Goal: Task Accomplishment & Management: Complete application form

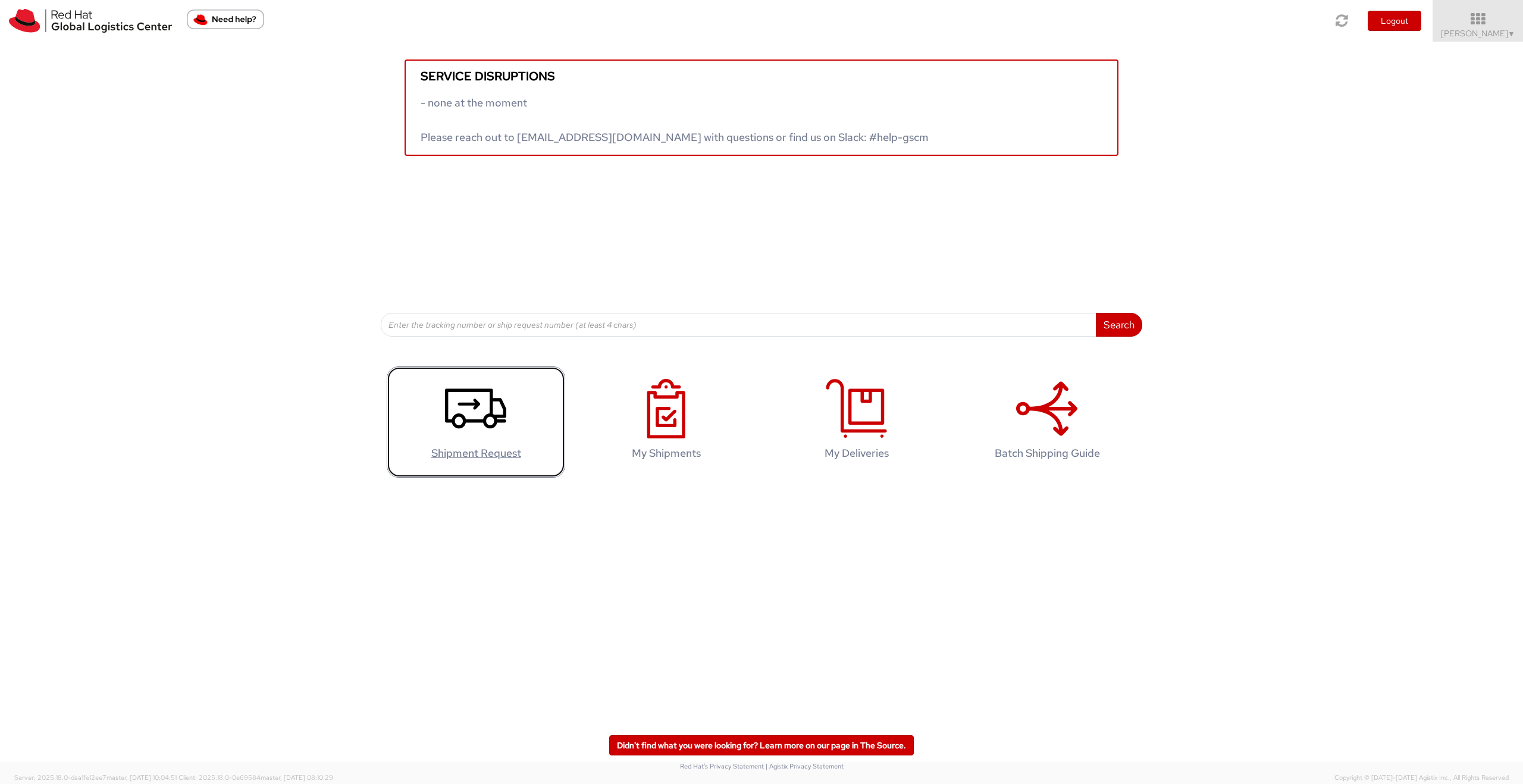
click at [472, 411] on icon at bounding box center [476, 409] width 61 height 59
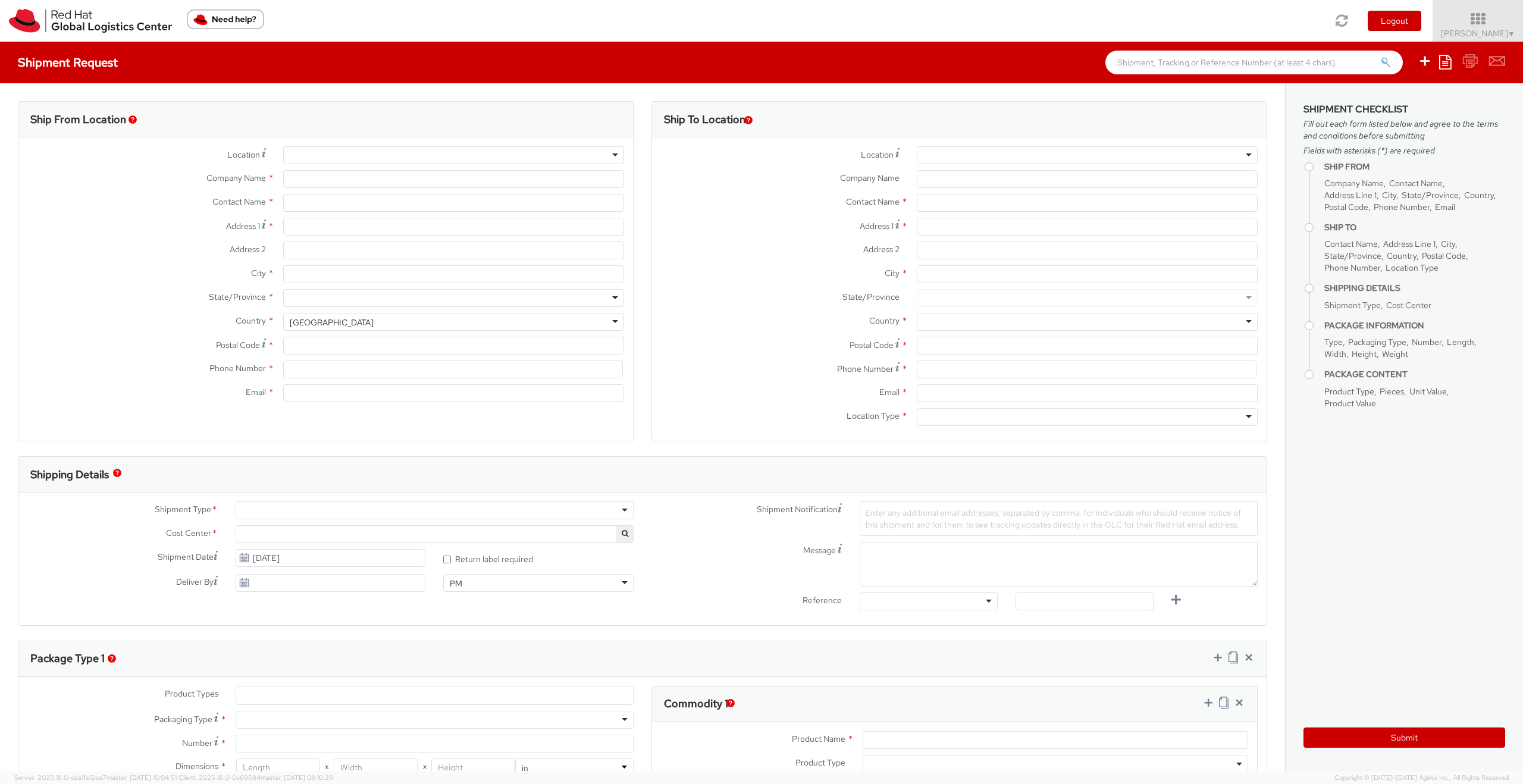
select select
click at [317, 155] on div at bounding box center [453, 155] width 341 height 18
select select "150"
type input "Red Hat"
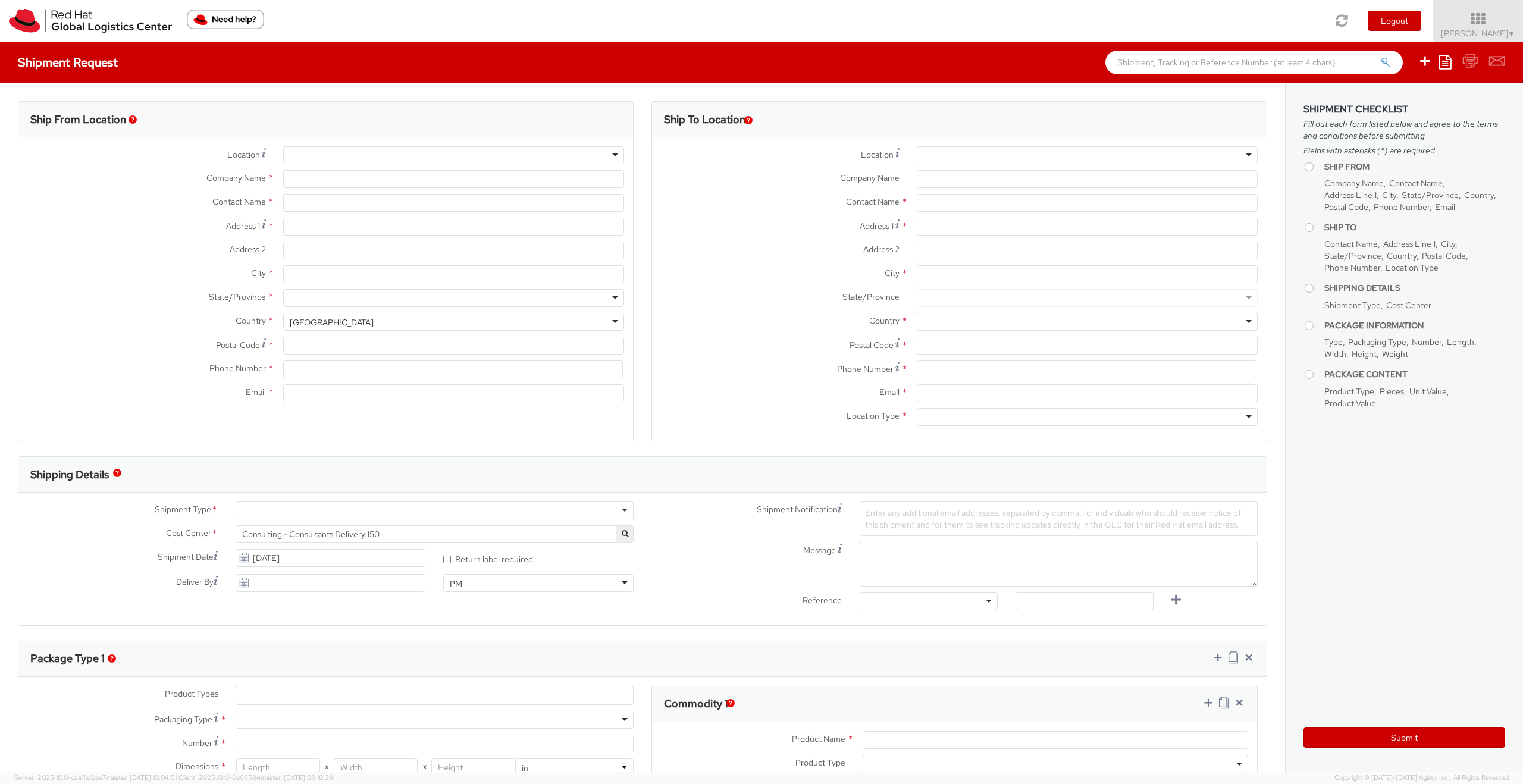
type input "[PERSON_NAME]"
type input "[EMAIL_ADDRESS][DOMAIN_NAME]"
click at [326, 227] on input "Address 1 *" at bounding box center [453, 227] width 341 height 18
type input "[STREET_ADDRESS][PERSON_NAME]"
type input "Scala C, Int. 9"
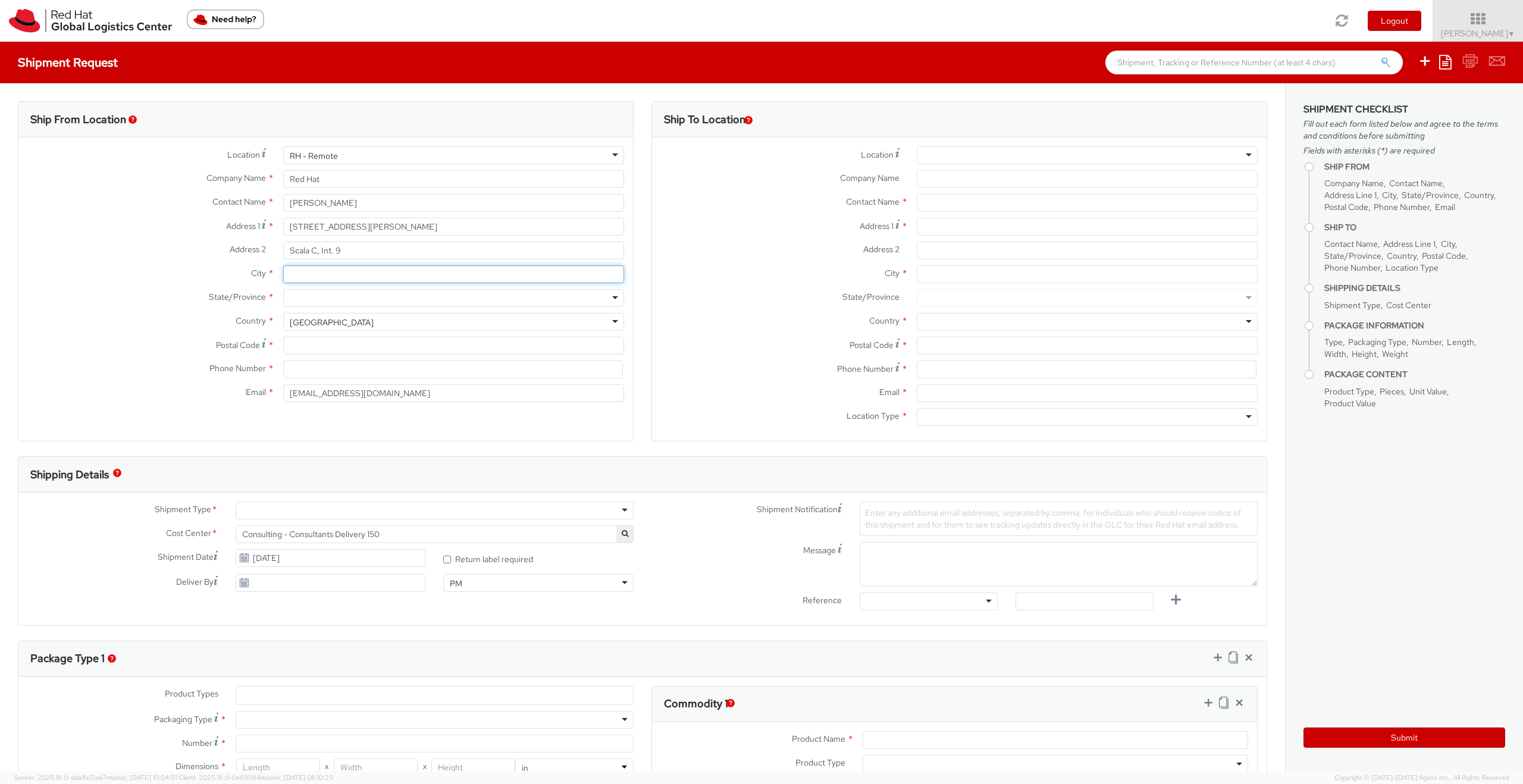
type input "Pontecagnano Faiano"
type input "84098"
type input "3488905033"
click at [348, 300] on div at bounding box center [453, 298] width 341 height 18
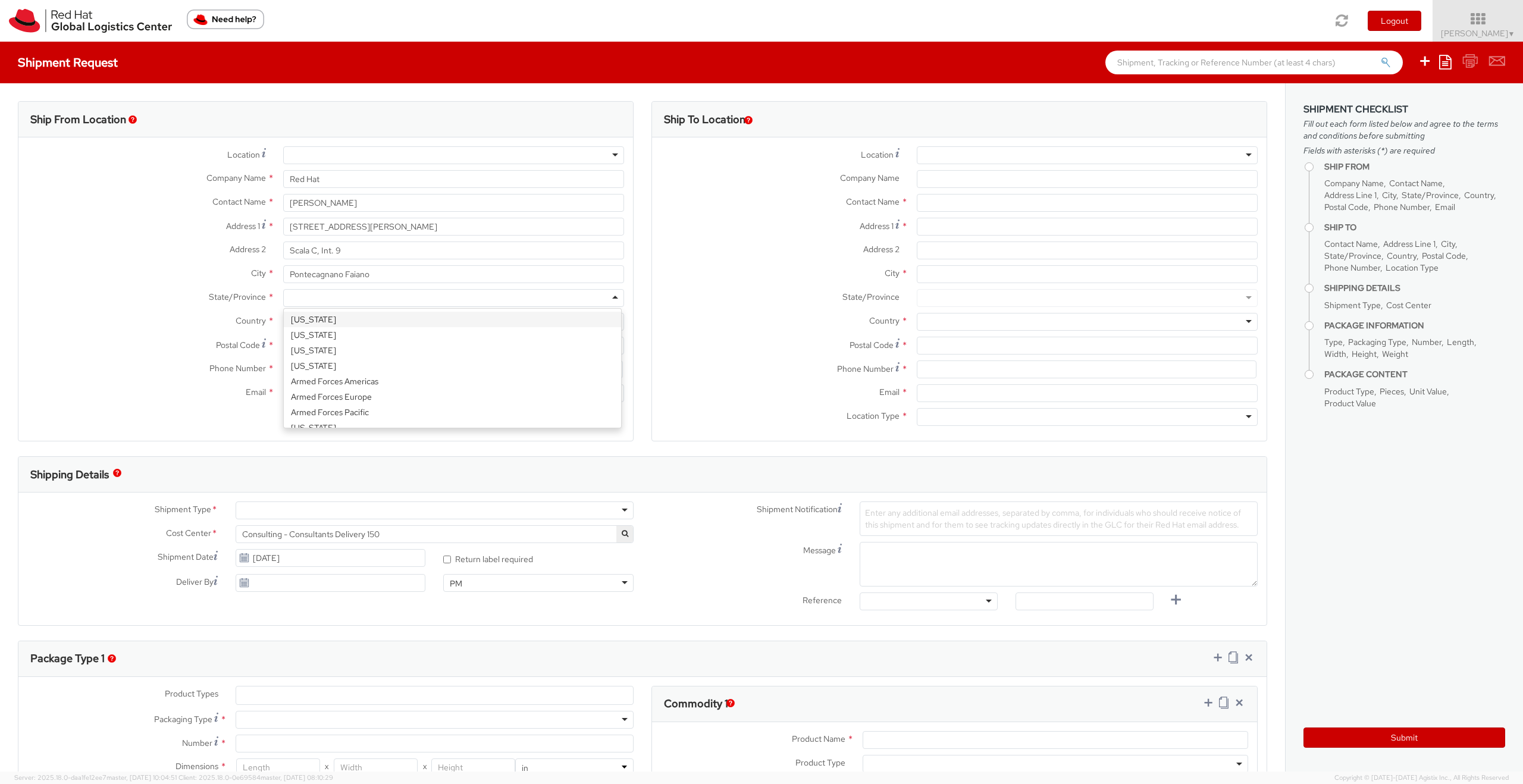
click at [228, 307] on div "State/Province * [US_STATE] [US_STATE] [US_STATE] [US_STATE] Armed Forces Ameri…" at bounding box center [325, 301] width 614 height 24
click at [328, 326] on div "[GEOGRAPHIC_DATA]" at bounding box center [331, 322] width 84 height 12
click at [359, 325] on div "[GEOGRAPHIC_DATA]" at bounding box center [453, 322] width 341 height 18
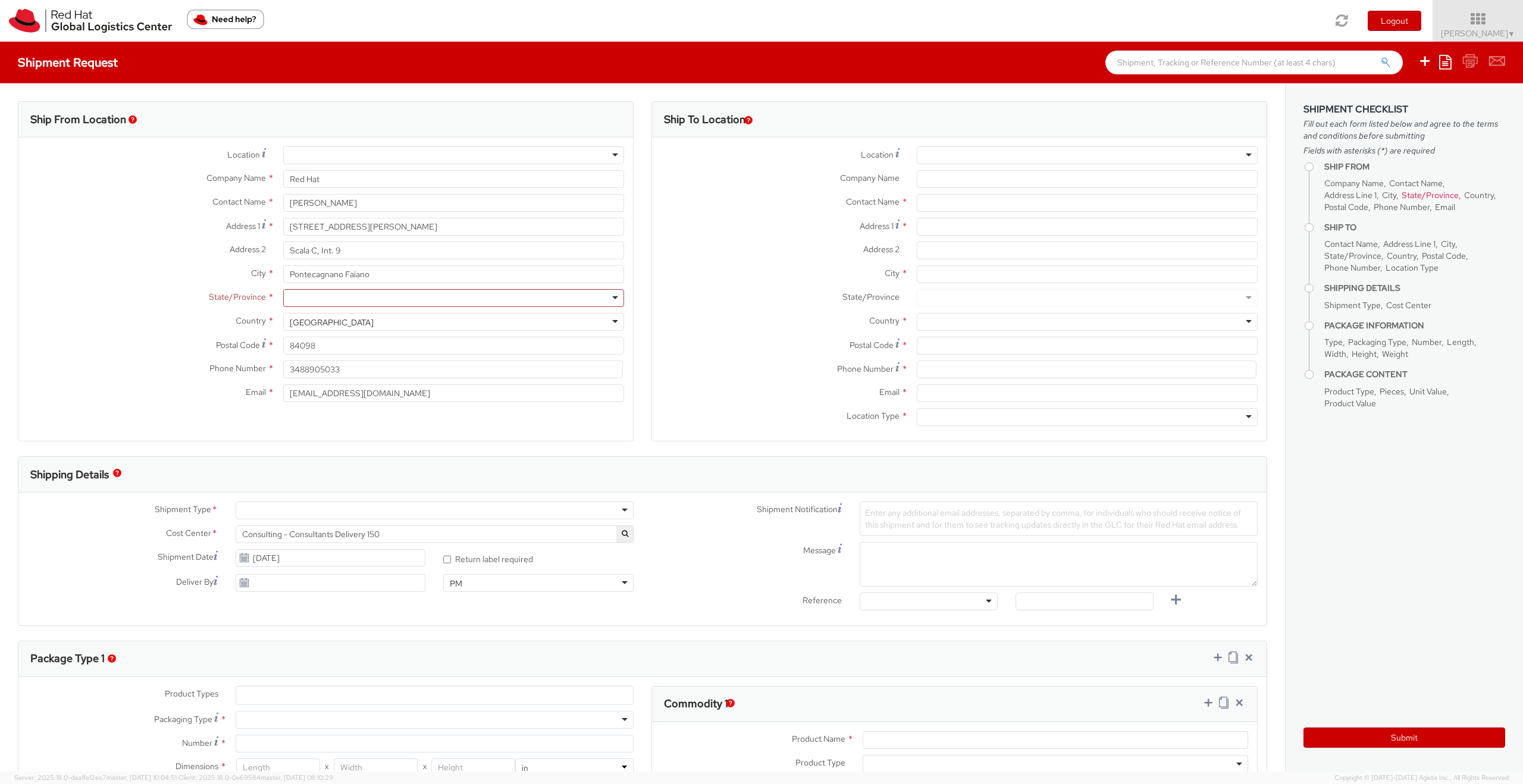
click at [359, 325] on div "[GEOGRAPHIC_DATA]" at bounding box center [453, 322] width 341 height 18
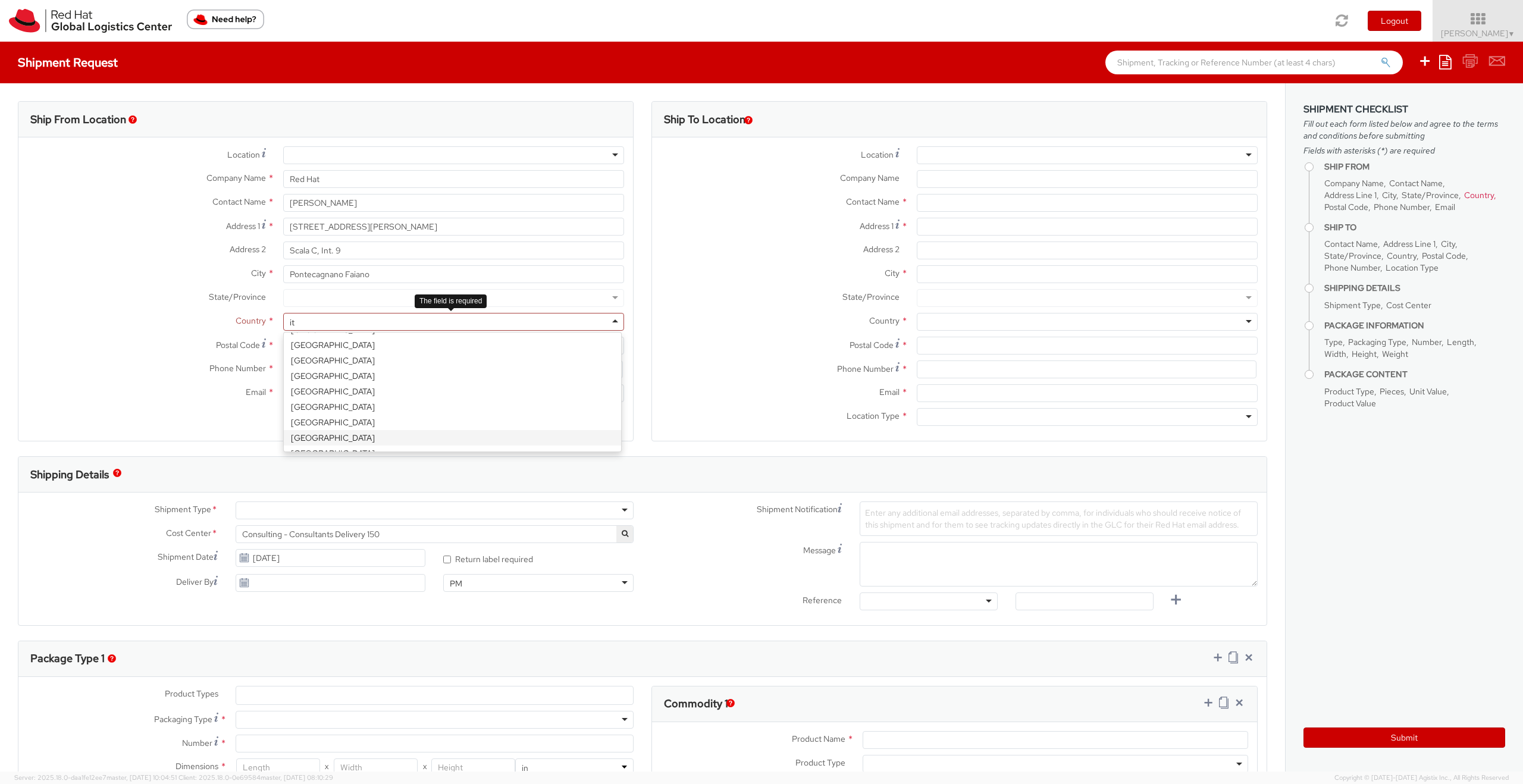
type input "ita"
select select "CM"
select select "KGS"
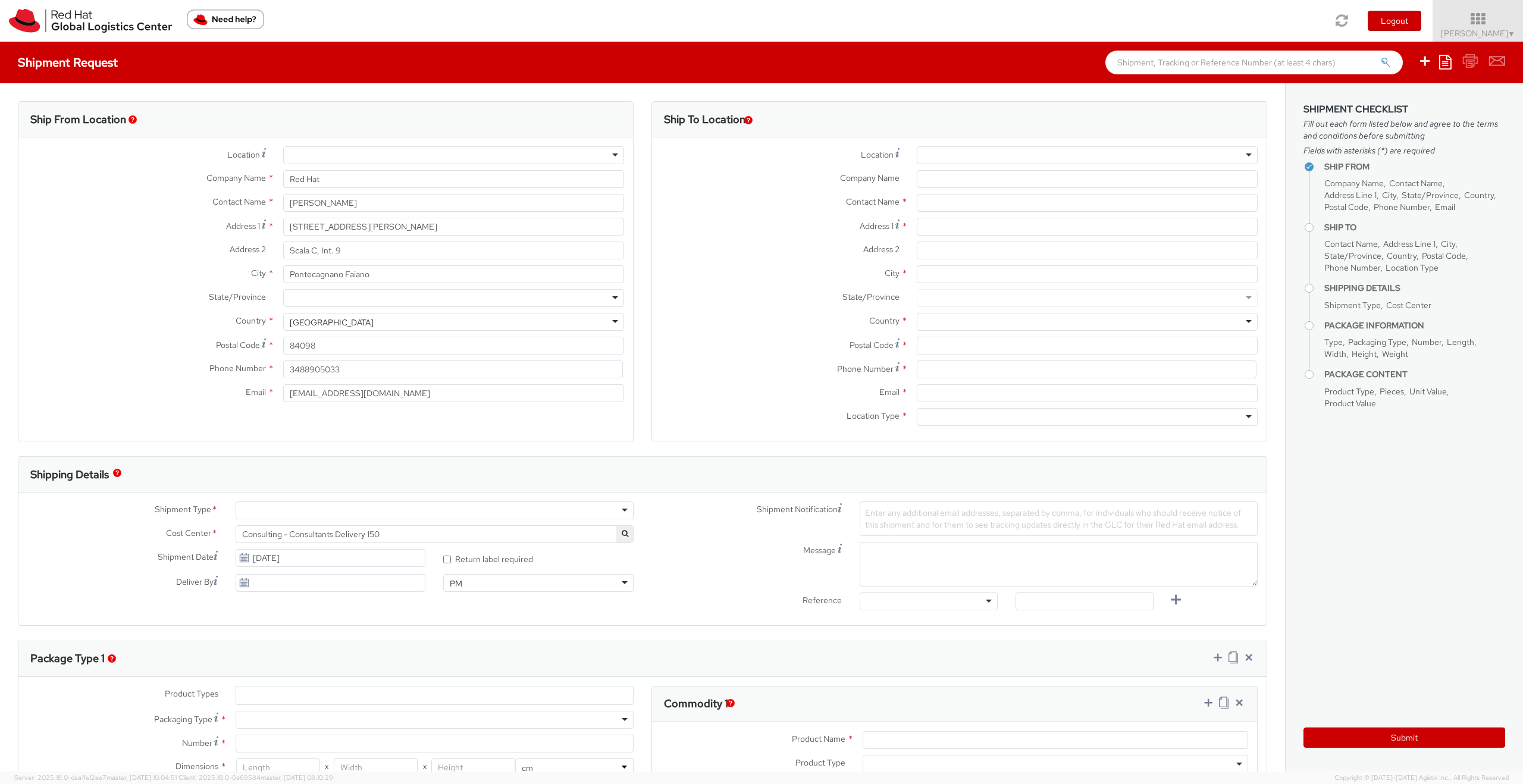
click at [319, 297] on div at bounding box center [453, 298] width 341 height 18
click at [186, 358] on div "Postal Code * 84098" at bounding box center [325, 348] width 614 height 24
click at [307, 364] on input "3488905033" at bounding box center [453, 369] width 340 height 18
click at [289, 369] on input "3405601476" at bounding box center [453, 369] width 340 height 18
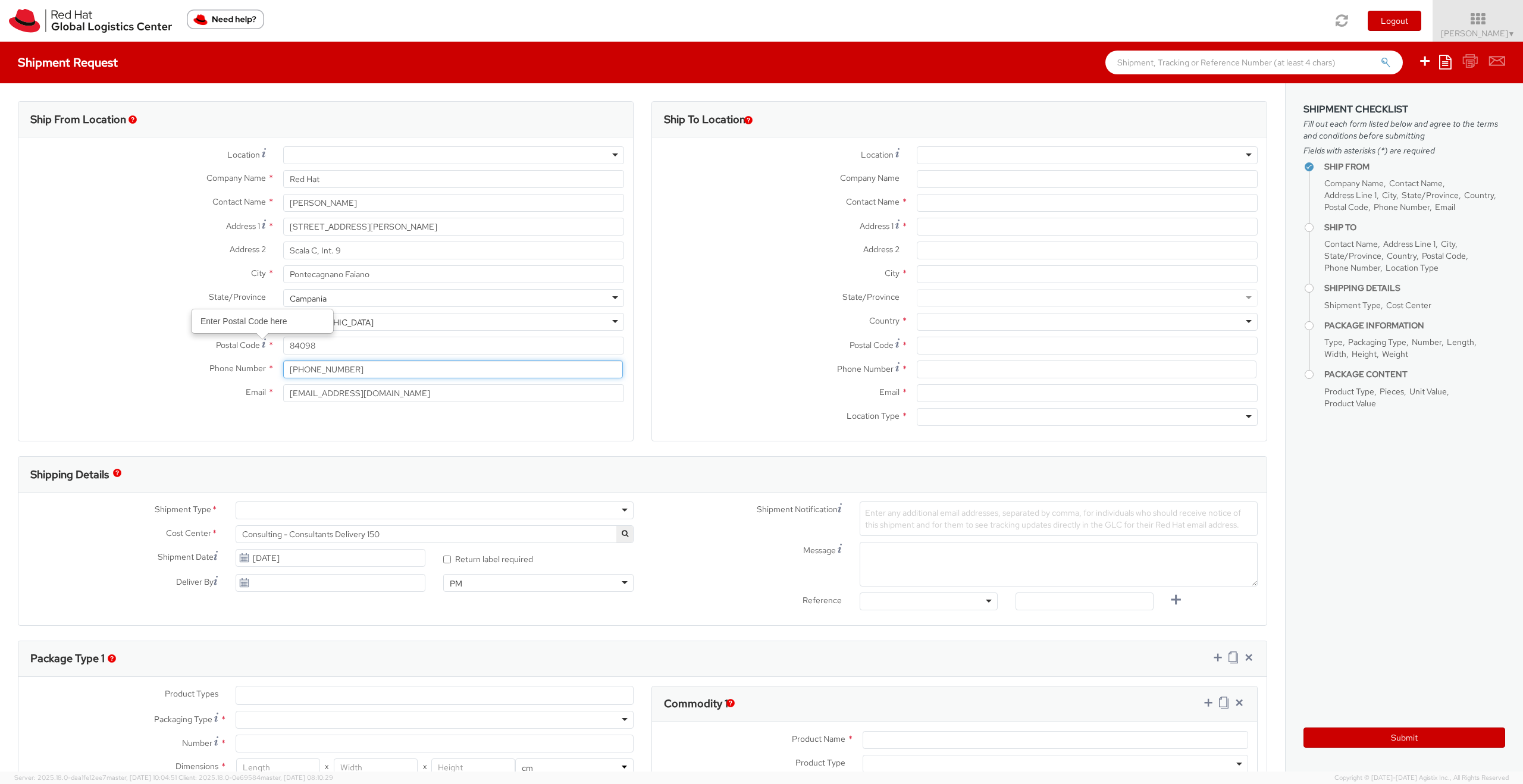
type input "[PHONE_NUMBER]"
click at [84, 307] on div "State/Province * [GEOGRAPHIC_DATA] [GEOGRAPHIC_DATA] [GEOGRAPHIC_DATA] [GEOGRAP…" at bounding box center [325, 301] width 614 height 24
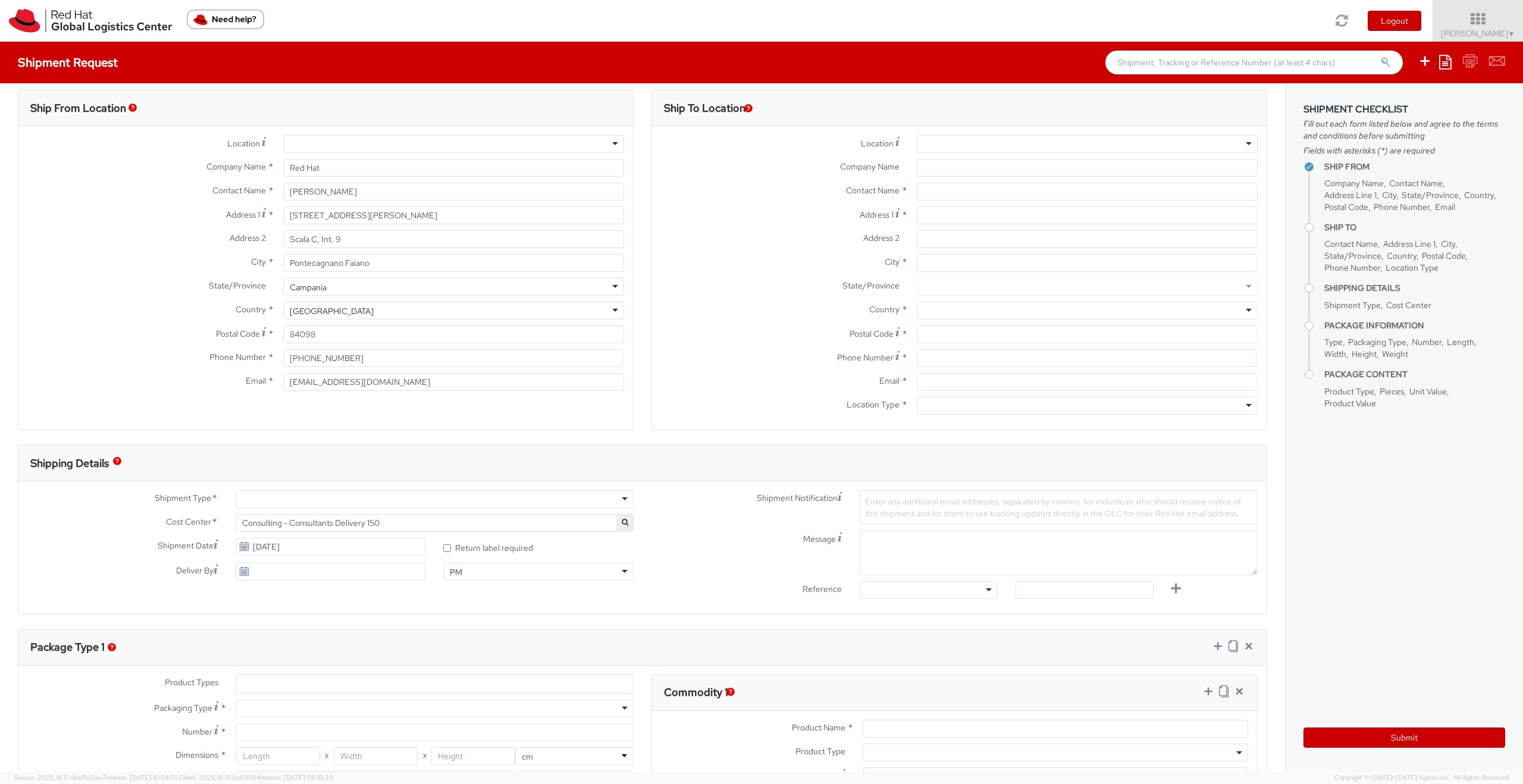
click at [1005, 148] on div at bounding box center [1087, 144] width 341 height 18
type input "[GEOGRAPHIC_DATA]"
type input "Red Hat Czech s.r.o."
type input "Purkynova 647/111"
type input "[GEOGRAPHIC_DATA]"
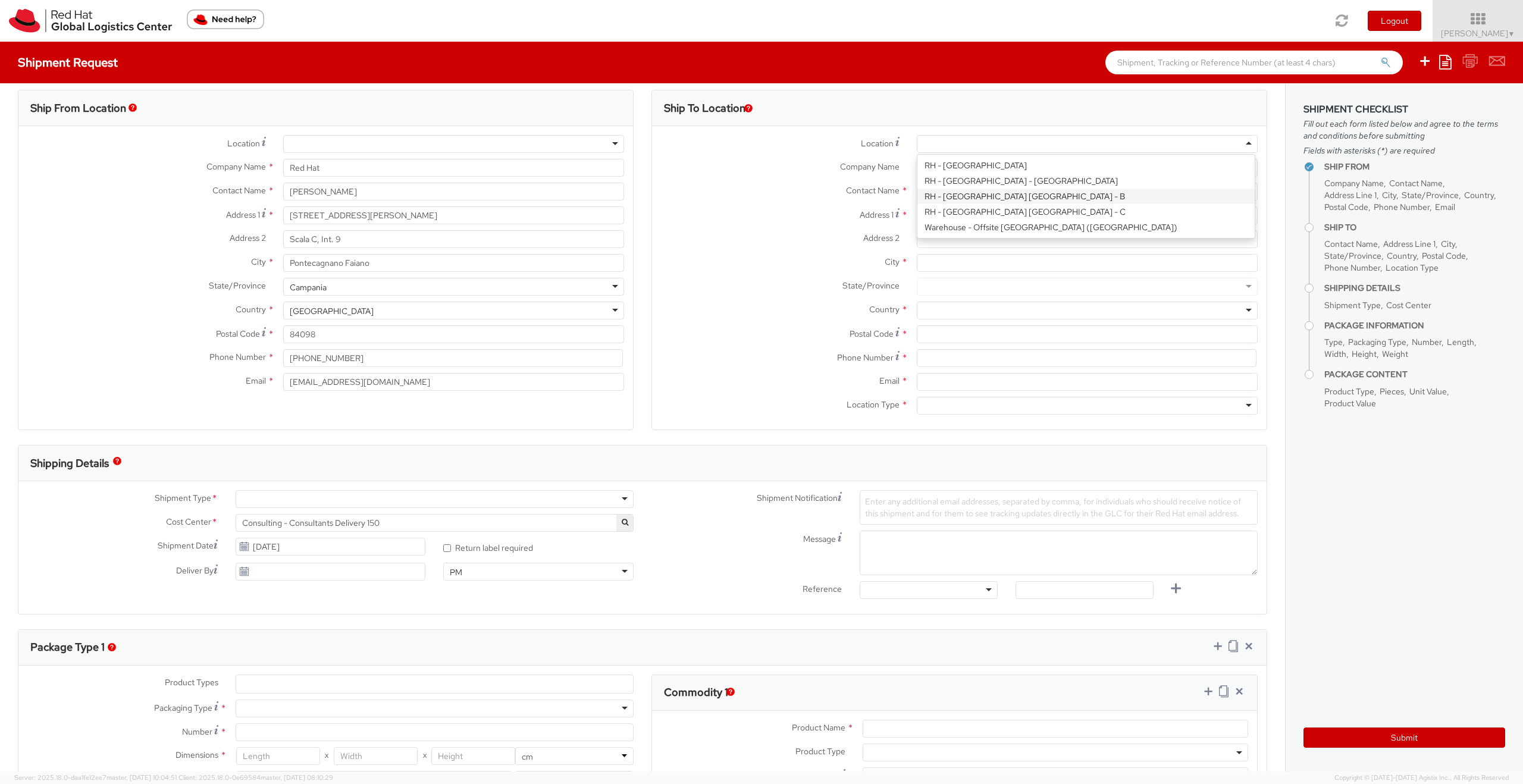
type input "621 00"
type input "420 532 294 555"
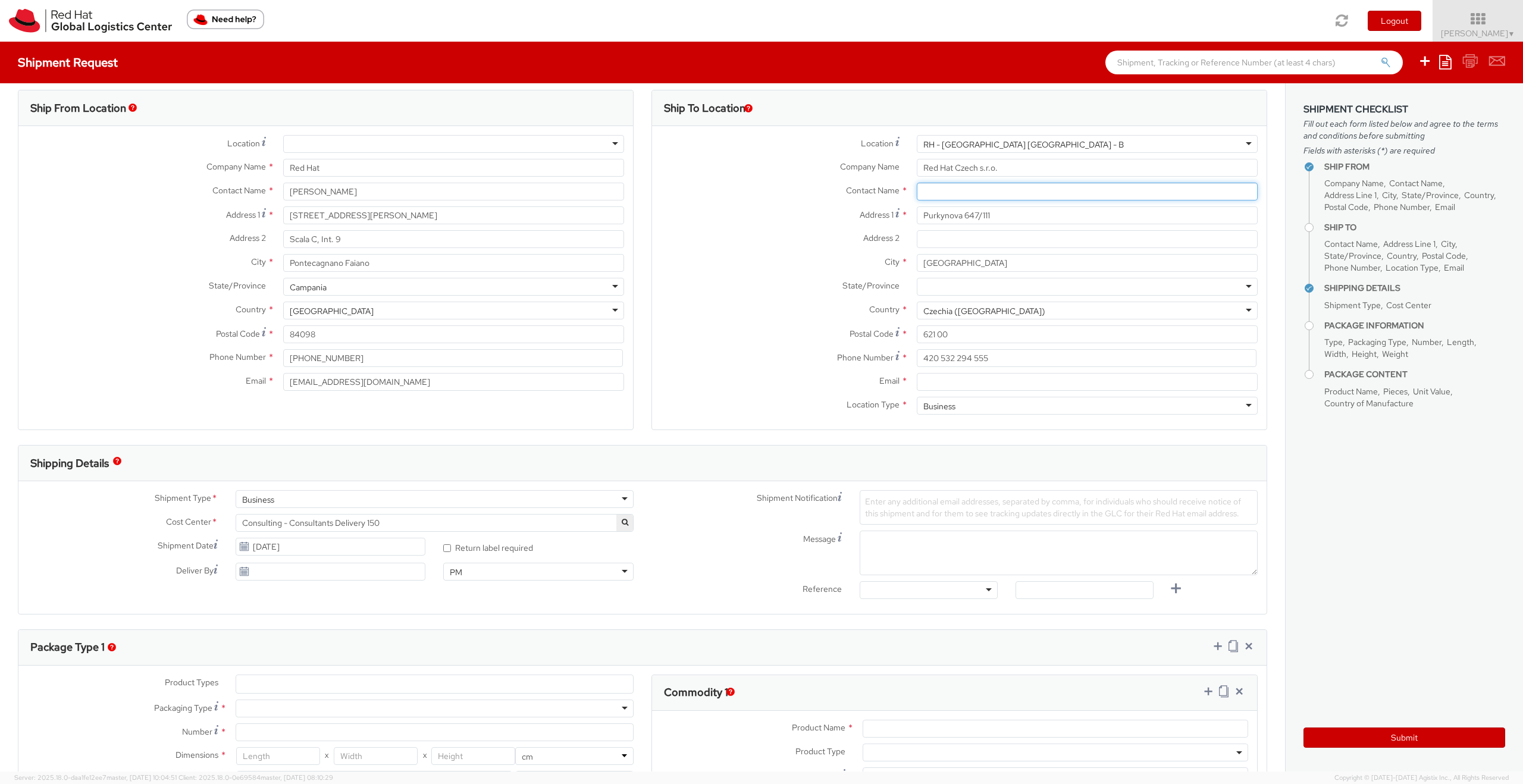
click at [964, 192] on input "text" at bounding box center [1087, 191] width 341 height 18
paste input "Attn: Red Hat IT - Endpoint Systems"
drag, startPoint x: 938, startPoint y: 191, endPoint x: 908, endPoint y: 191, distance: 30.0
click at [909, 191] on div "Attn: Red Hat IT - Endpoint Systems searching..." at bounding box center [1087, 191] width 359 height 18
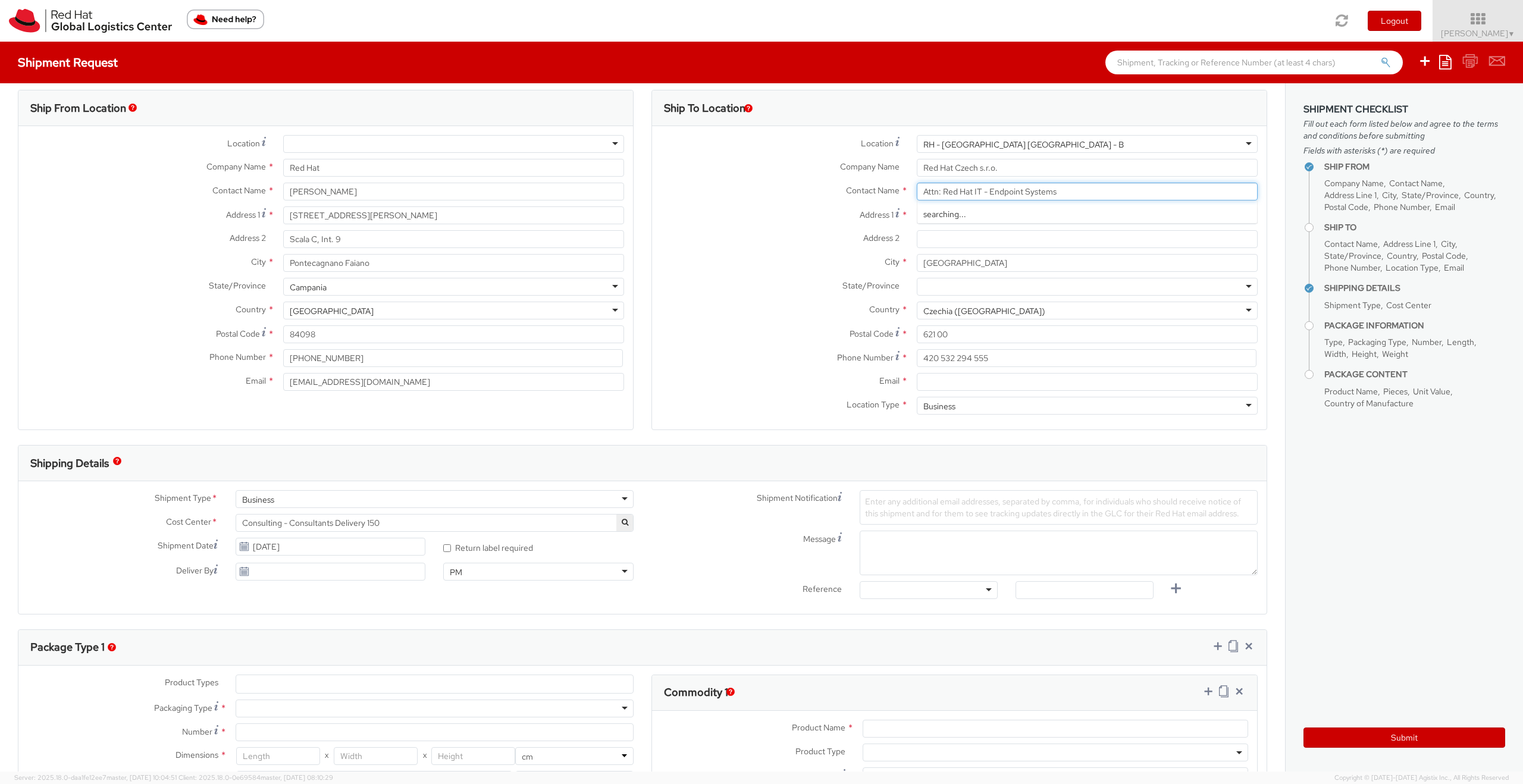
type input "Attn: Red Hat IT - Endpoint Systems"
click at [776, 230] on label "Address 2 *" at bounding box center [780, 237] width 256 height 16
click at [917, 230] on input "Address 2 *" at bounding box center [1087, 239] width 341 height 18
click at [942, 385] on input "Email *" at bounding box center [1087, 382] width 341 height 18
paste input "[EMAIL_ADDRESS][DOMAIN_NAME]"
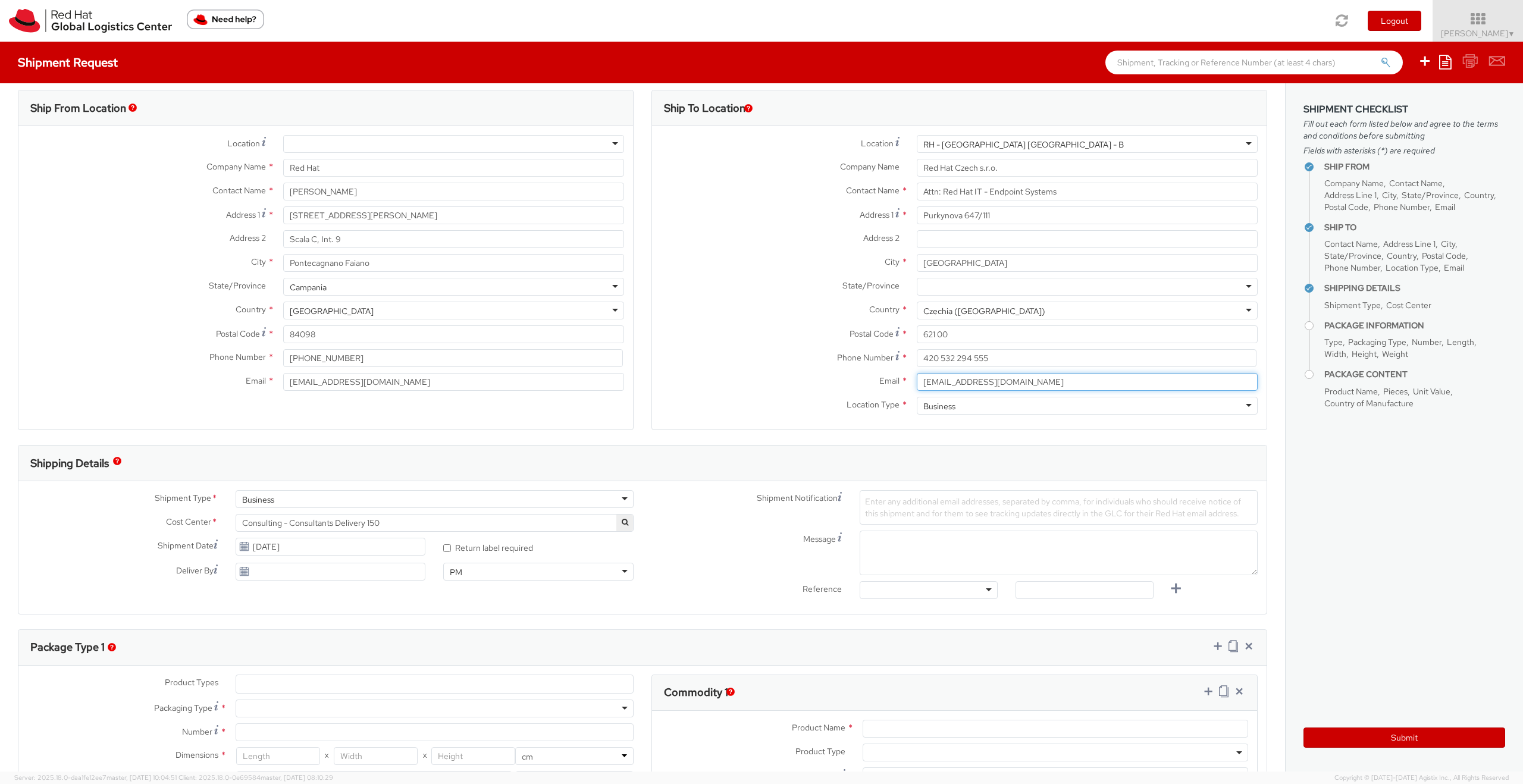
type input "[EMAIL_ADDRESS][DOMAIN_NAME]"
click at [774, 396] on div "Email * [EMAIL_ADDRESS][DOMAIN_NAME]" at bounding box center [959, 384] width 614 height 24
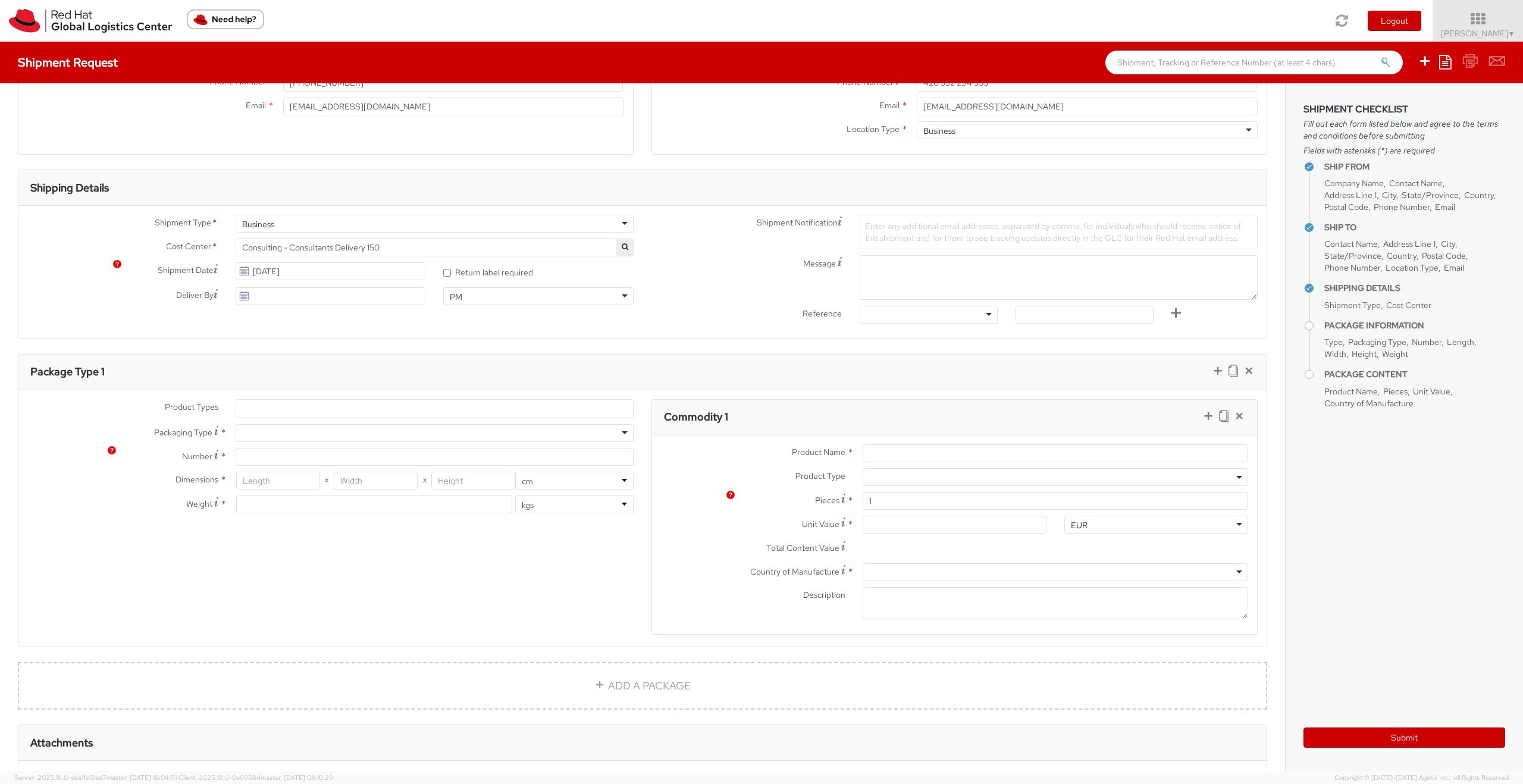
scroll to position [293, 0]
click at [328, 241] on span "Consulting - Consultants Delivery 150" at bounding box center [435, 241] width 385 height 11
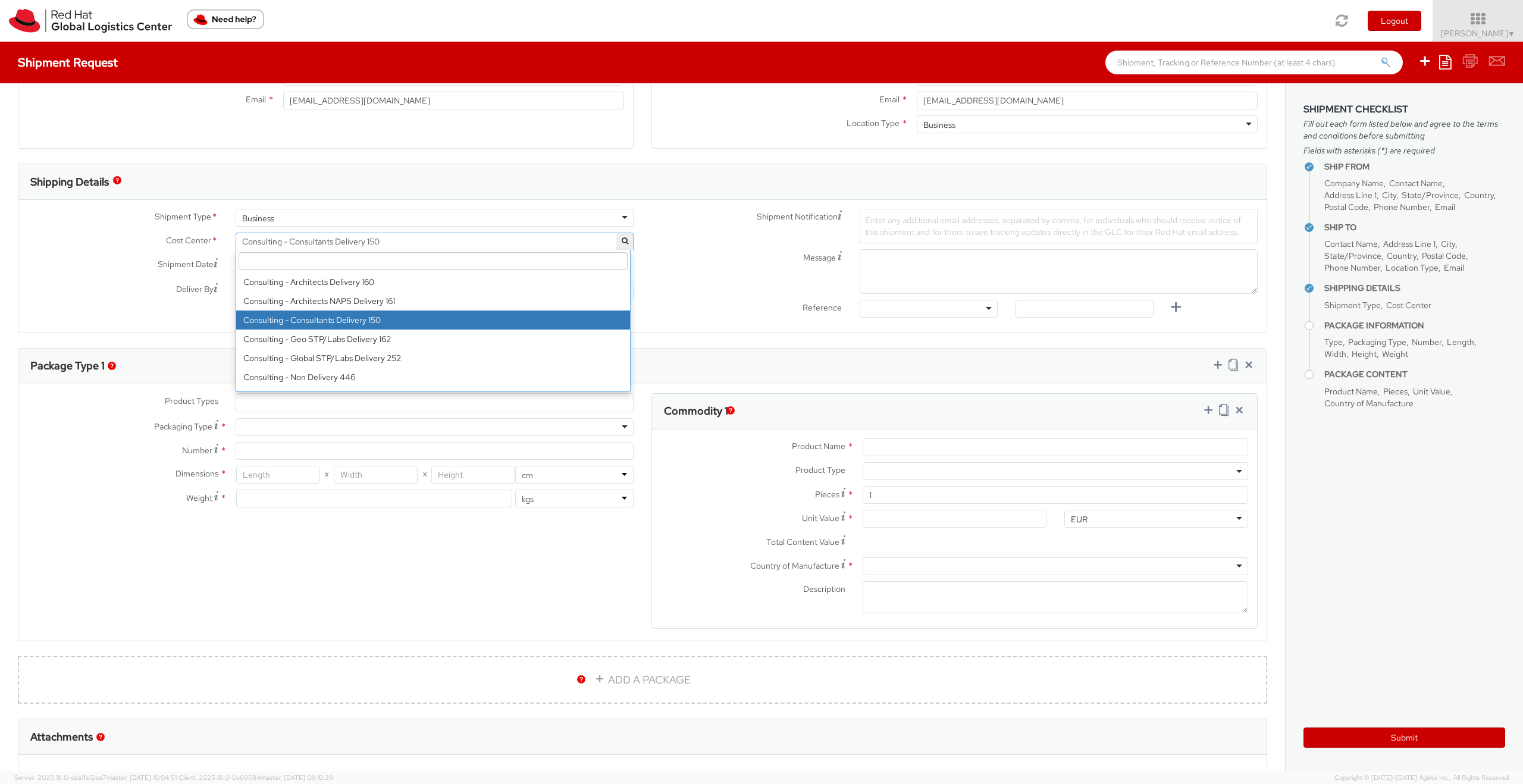
click at [322, 259] on input "search" at bounding box center [433, 261] width 389 height 18
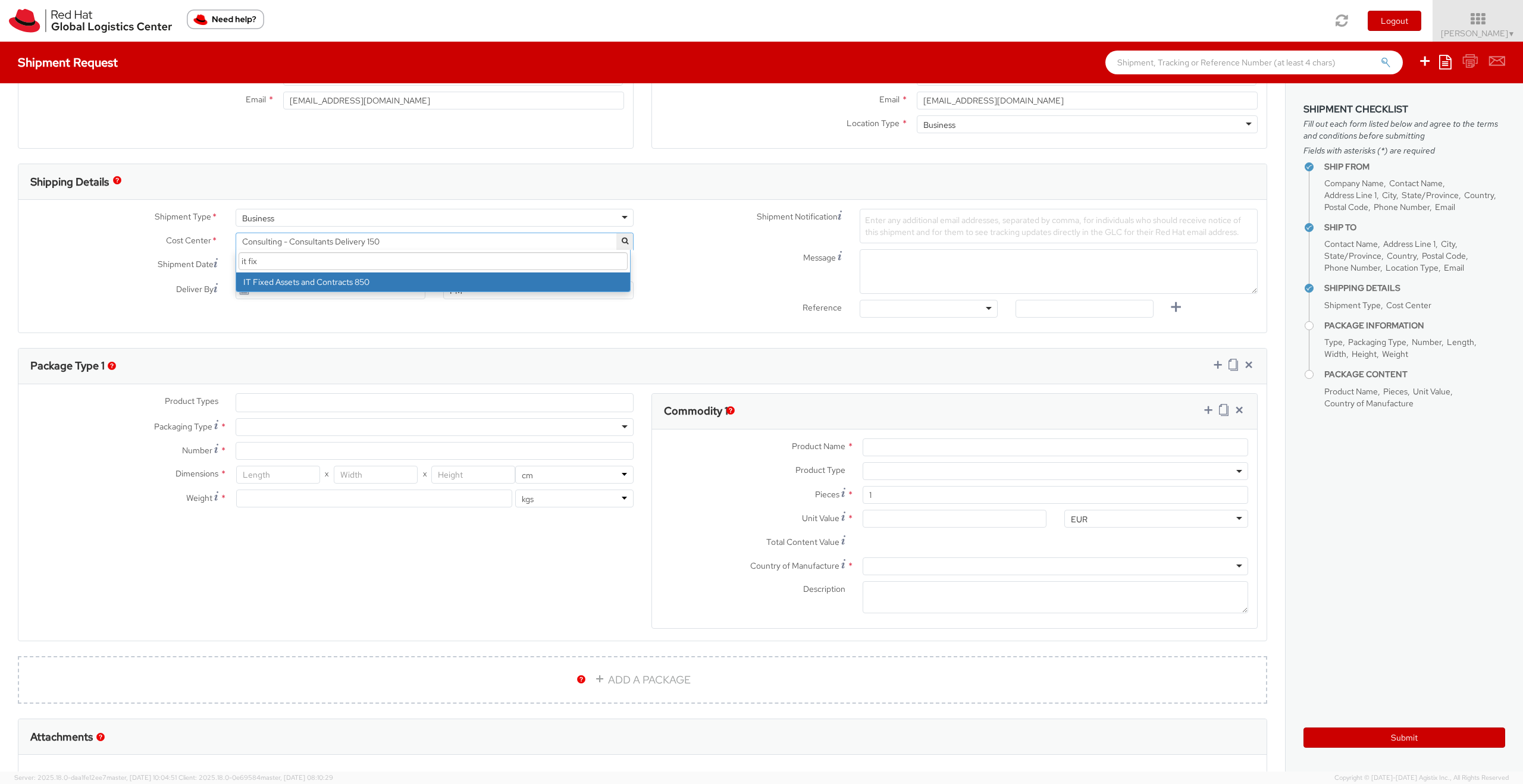
type input "it fix"
select select "850"
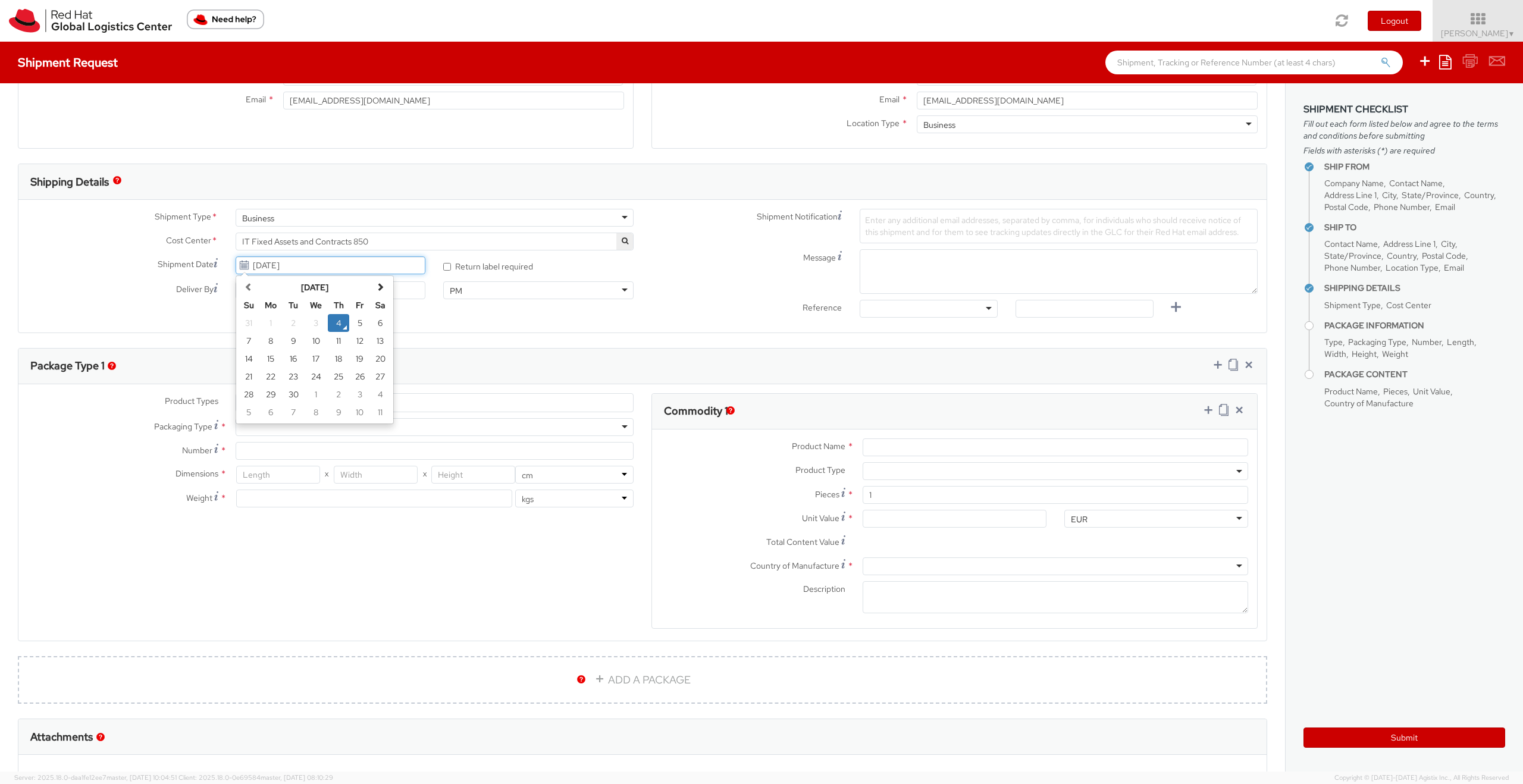
click at [325, 262] on input "[DATE]" at bounding box center [331, 265] width 190 height 18
click at [274, 340] on td "8" at bounding box center [270, 341] width 24 height 18
type input "[DATE]"
click at [878, 304] on div at bounding box center [928, 309] width 138 height 18
click at [1025, 312] on input "text" at bounding box center [1083, 309] width 138 height 18
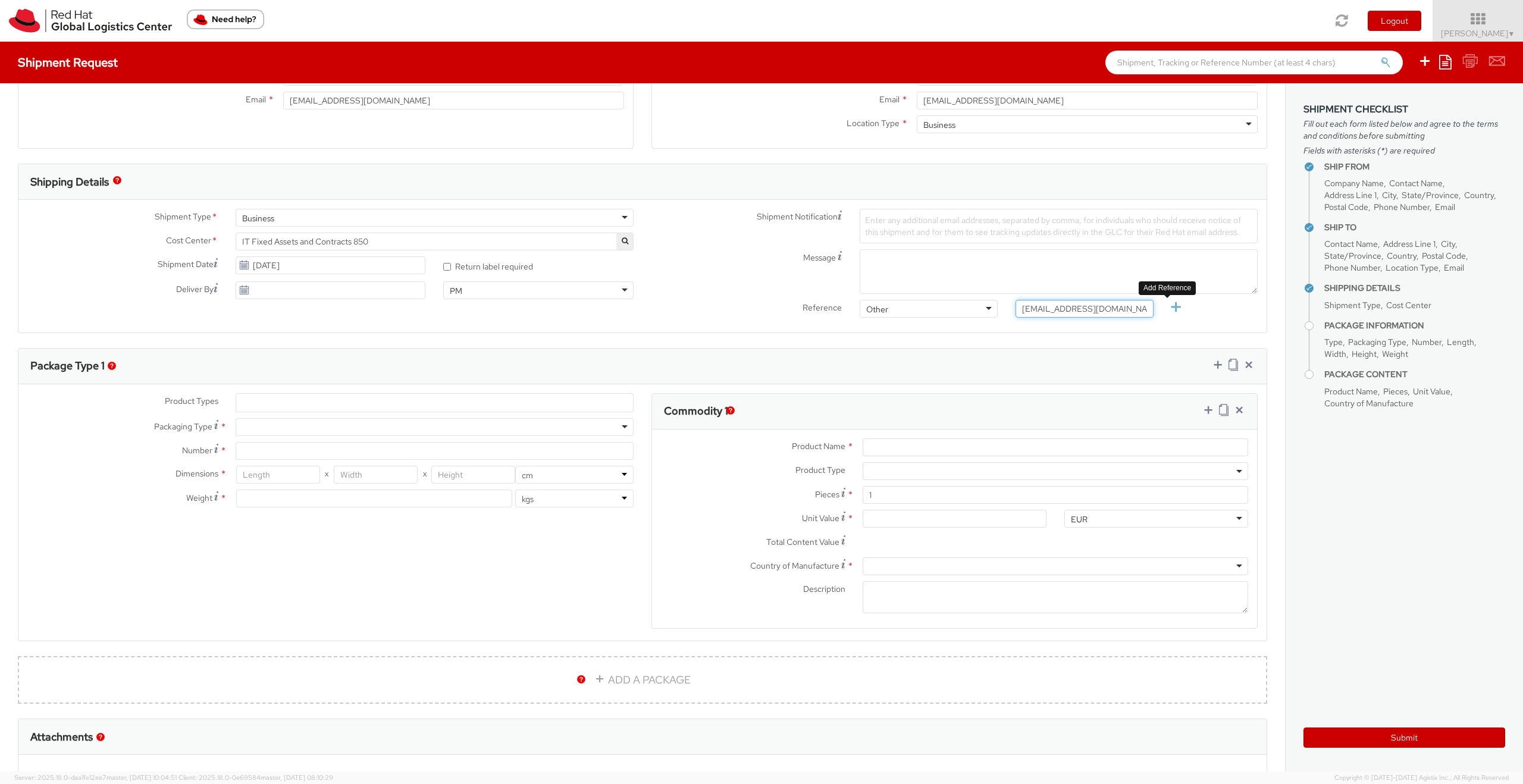
type input "[EMAIL_ADDRESS][DOMAIN_NAME]"
click at [1173, 312] on icon at bounding box center [1176, 307] width 15 height 15
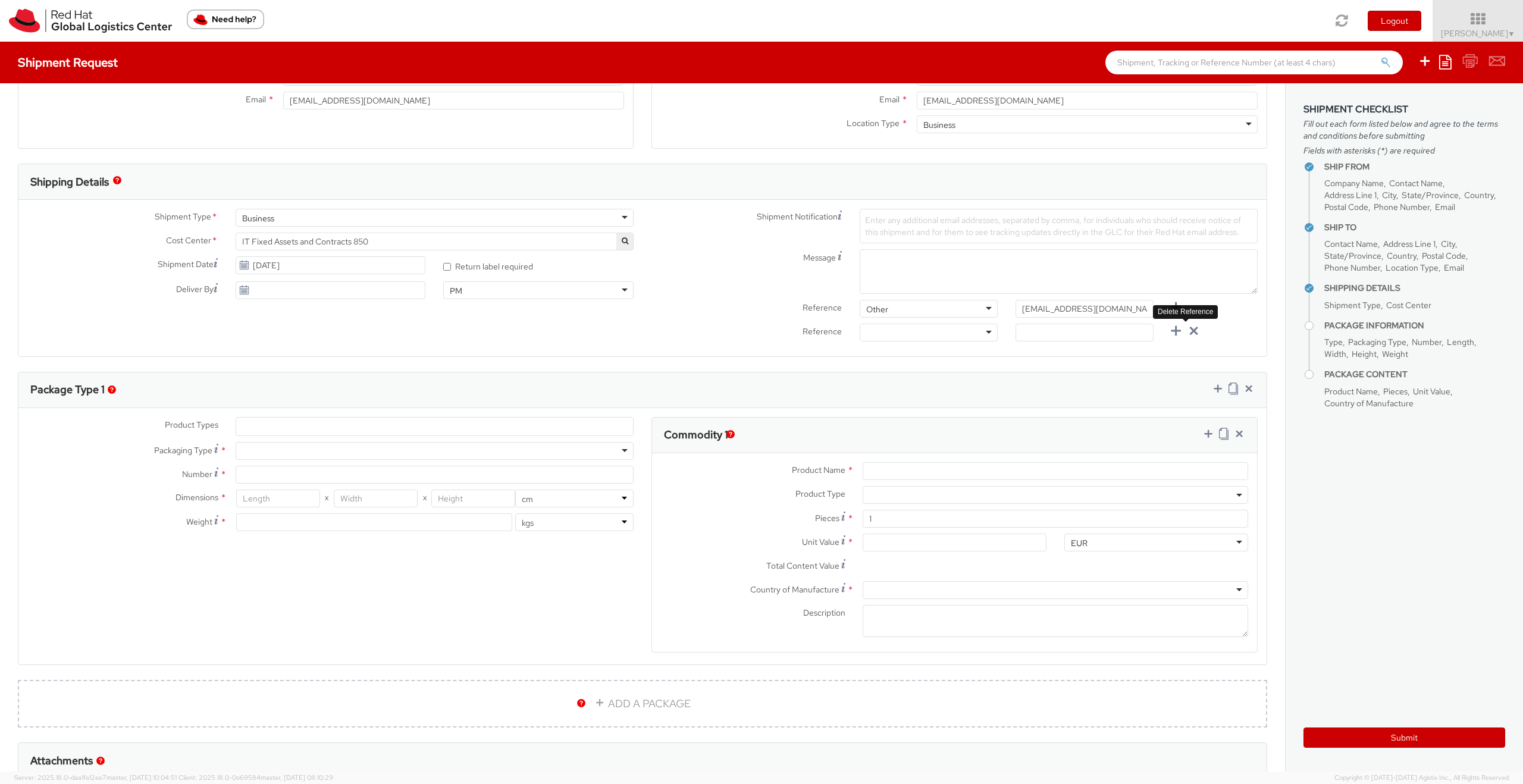
click at [1191, 329] on icon at bounding box center [1193, 331] width 15 height 15
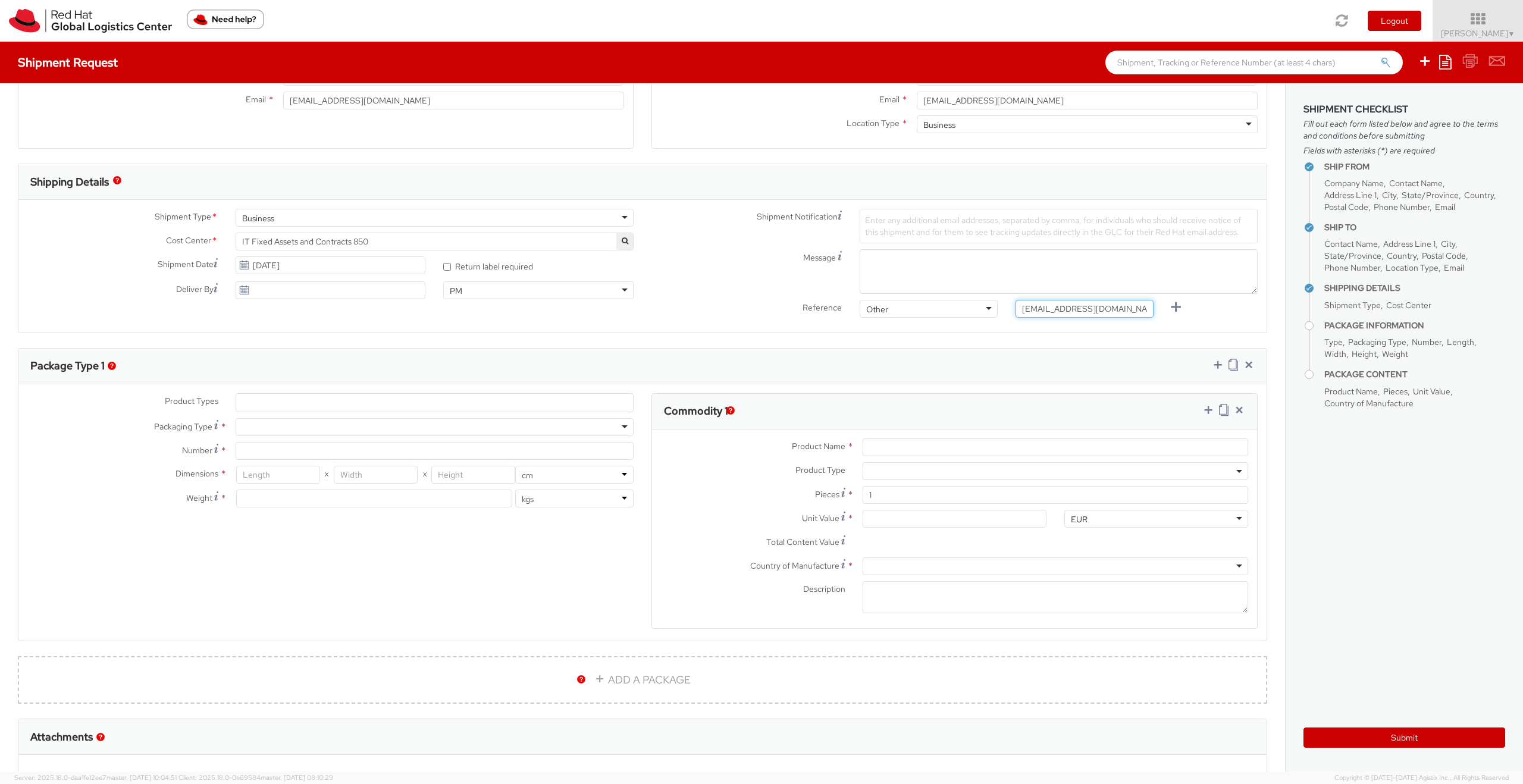
drag, startPoint x: 1116, startPoint y: 308, endPoint x: 1010, endPoint y: 308, distance: 106.0
click at [1015, 308] on input "[EMAIL_ADDRESS][DOMAIN_NAME]" at bounding box center [1083, 309] width 138 height 18
click at [981, 230] on span "Enter any additional email addresses, separated by comma, for individuals who s…" at bounding box center [1053, 225] width 376 height 22
paste input "[EMAIL_ADDRESS][DOMAIN_NAME]"
type input "[EMAIL_ADDRESS][DOMAIN_NAME]"
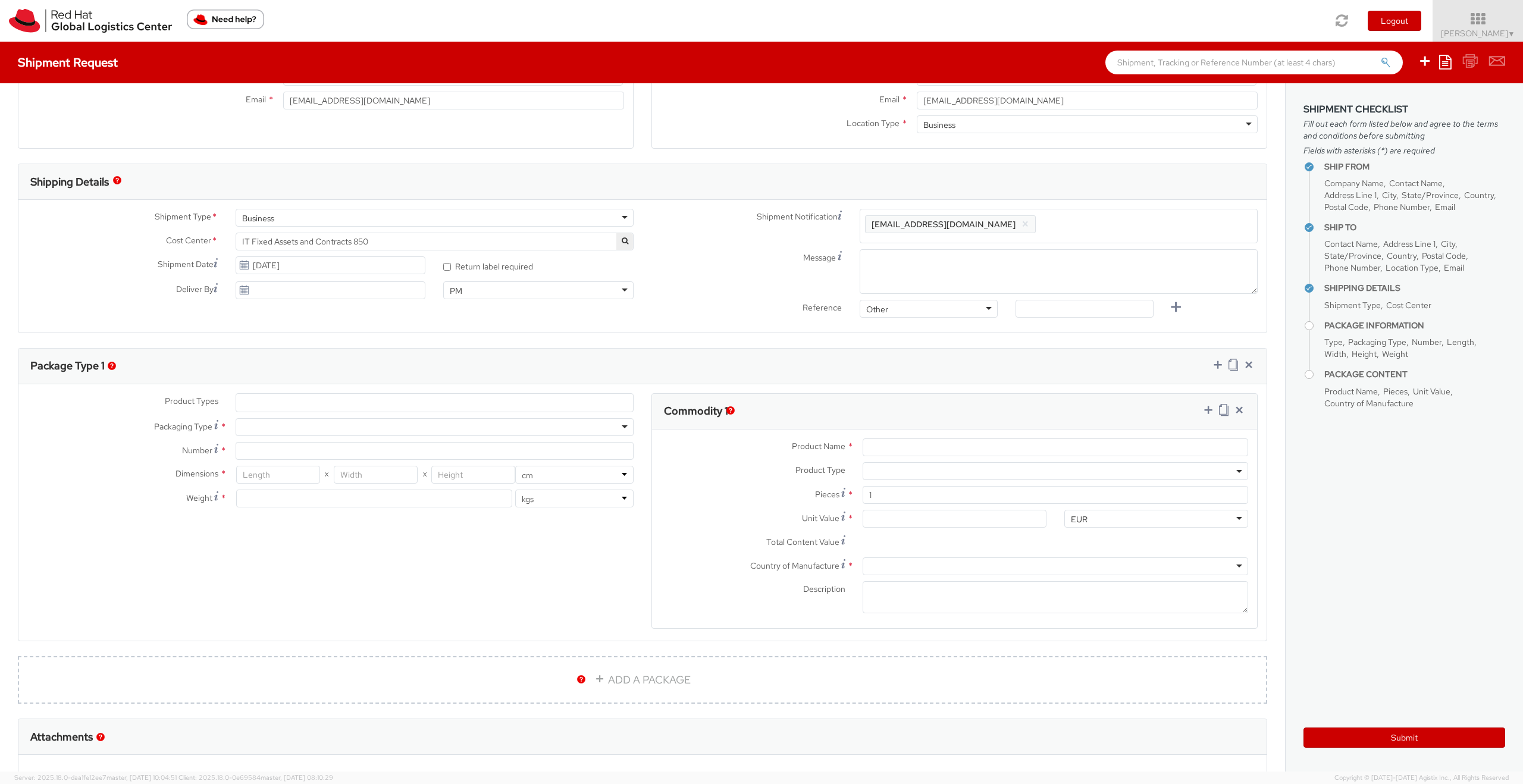
click at [726, 274] on div "Message" at bounding box center [954, 271] width 624 height 45
click at [985, 306] on div "Other" at bounding box center [928, 309] width 138 height 18
click at [1150, 312] on div at bounding box center [1084, 309] width 156 height 18
click at [1133, 311] on input "text" at bounding box center [1083, 309] width 138 height 18
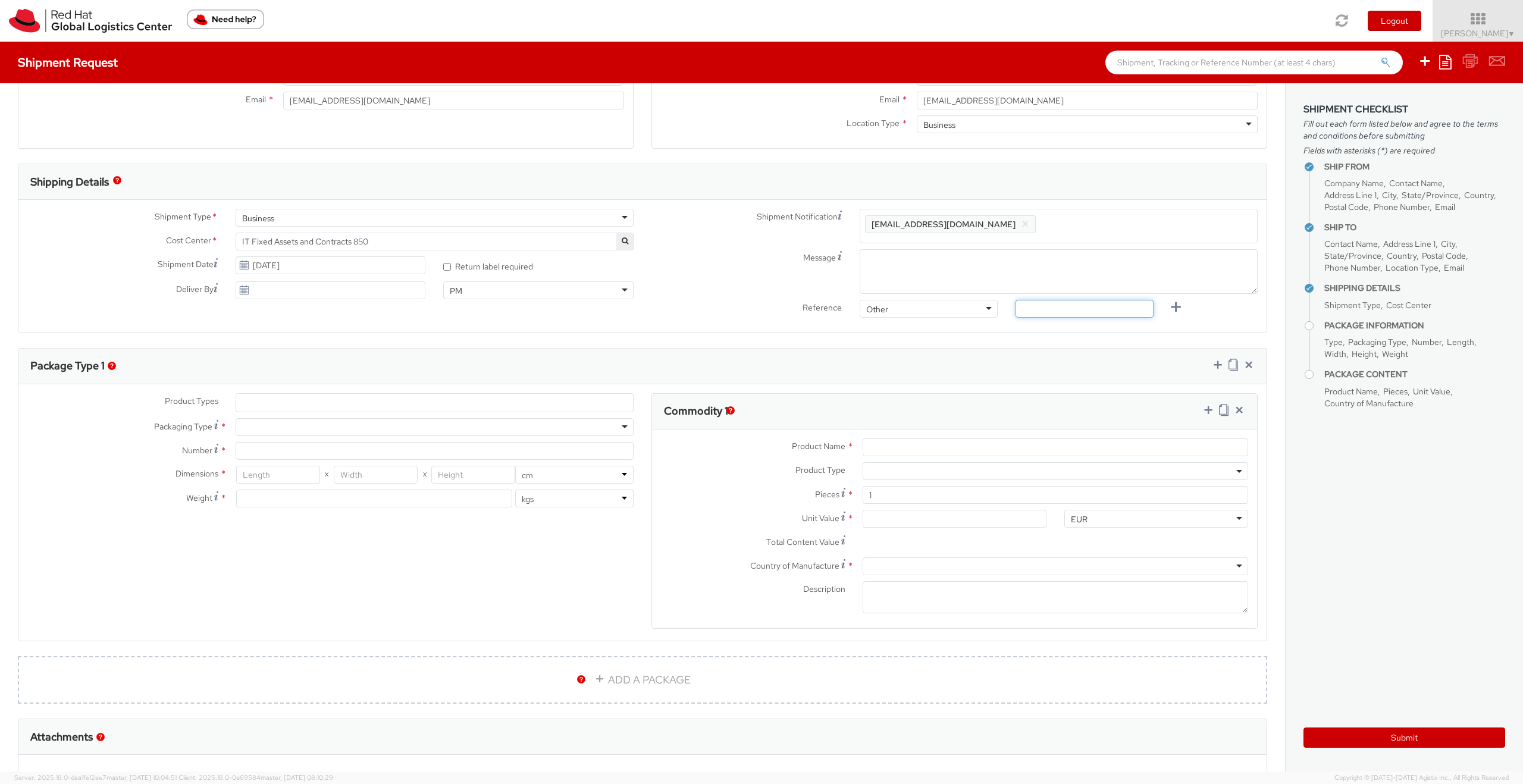
click at [1133, 311] on input "text" at bounding box center [1083, 309] width 138 height 18
paste input "RPCI, RITM, TASK or INC#"
type input "RPCI, RITM, TASK or INC#"
click at [892, 268] on textarea "Message" at bounding box center [1058, 271] width 398 height 45
type textarea "Possibly morning pickup"
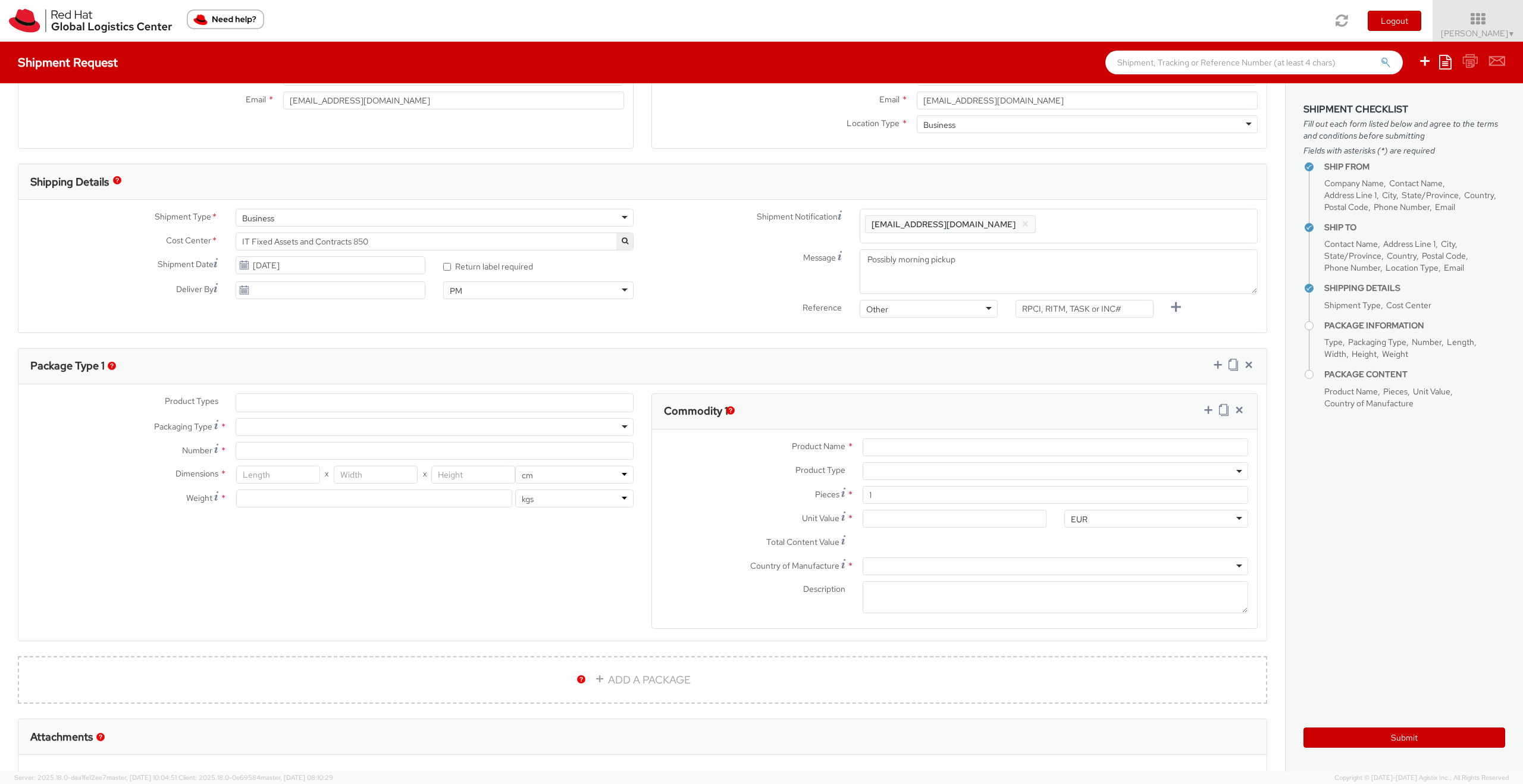
click at [830, 251] on label "Message" at bounding box center [746, 256] width 208 height 14
click at [859, 251] on textarea "Possibly morning pickup" at bounding box center [1058, 271] width 398 height 45
click at [838, 255] on icon at bounding box center [839, 256] width 4 height 10
click at [859, 255] on textarea "Possibly morning pickup" at bounding box center [1058, 271] width 398 height 45
click at [563, 349] on div "Package Type 1" at bounding box center [642, 366] width 1248 height 35
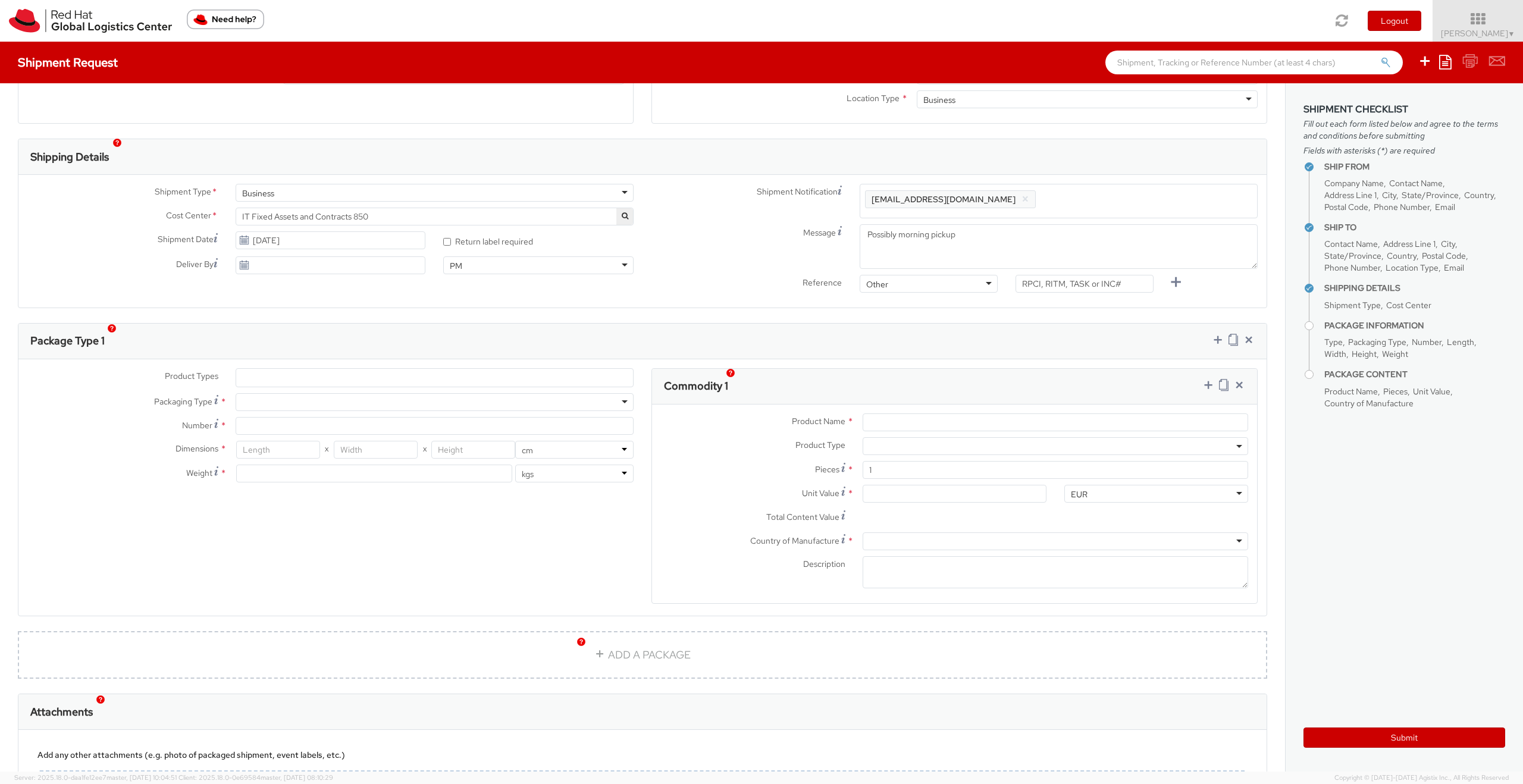
scroll to position [331, 0]
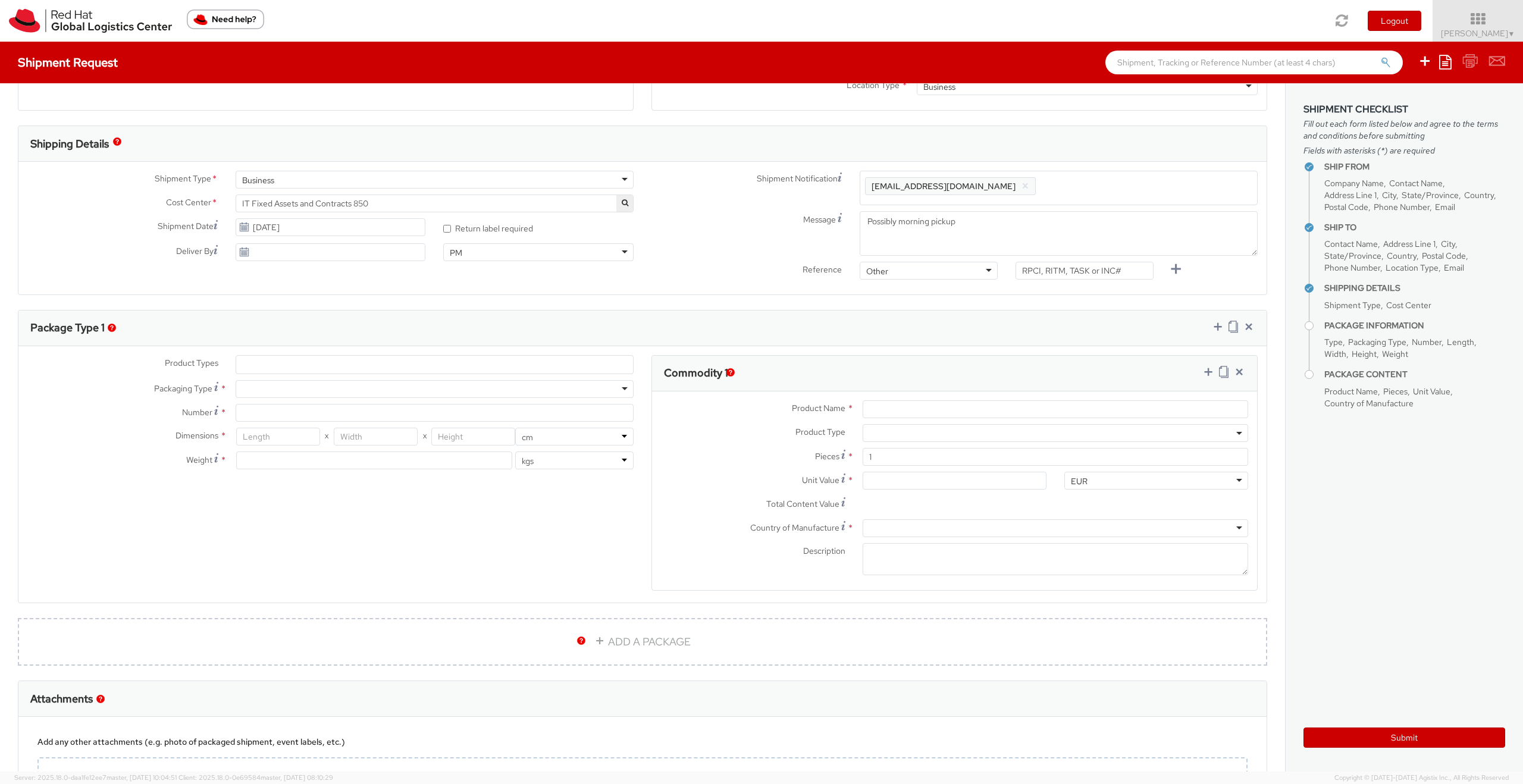
click at [289, 364] on ul at bounding box center [434, 364] width 397 height 18
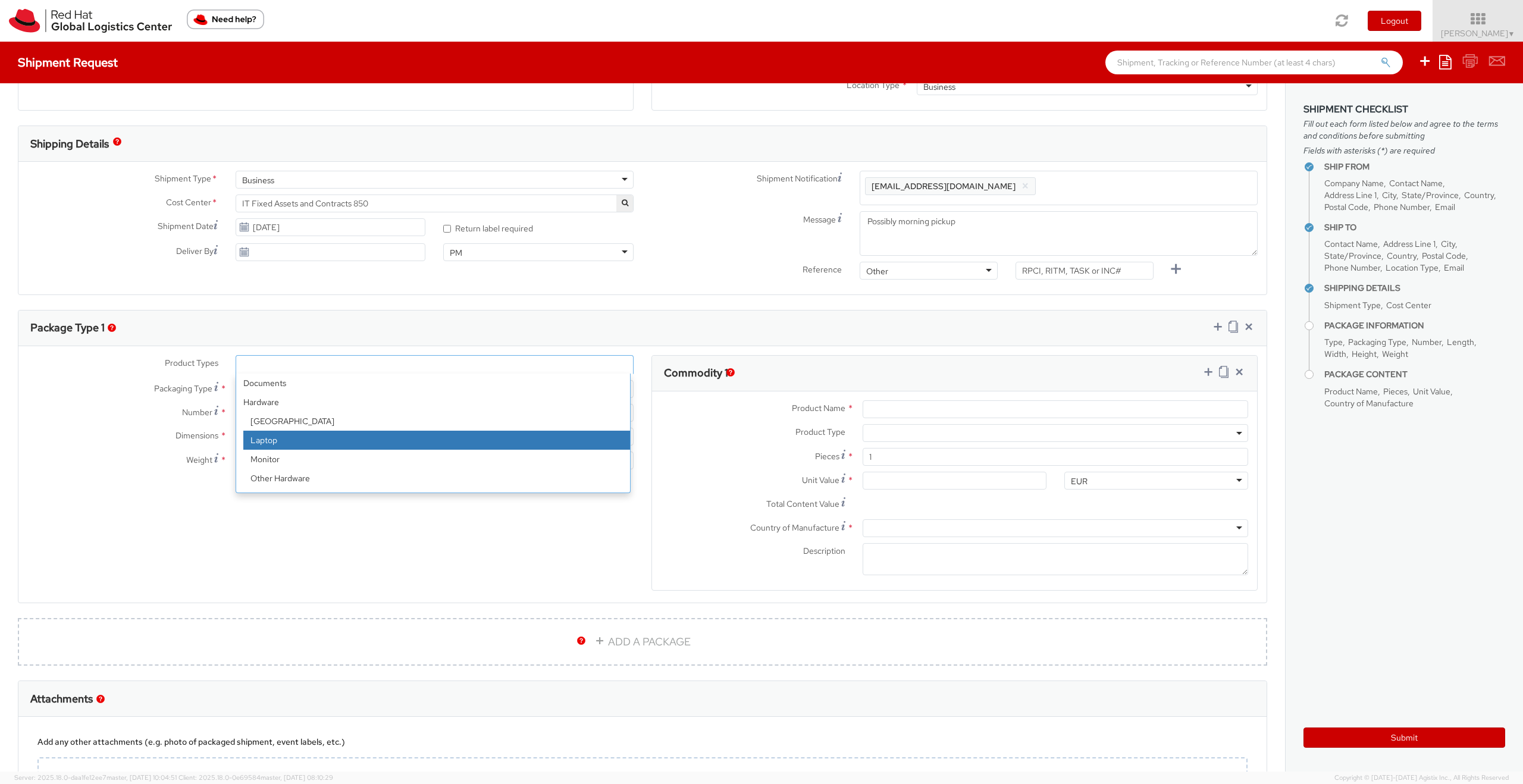
select select "LAPTOP"
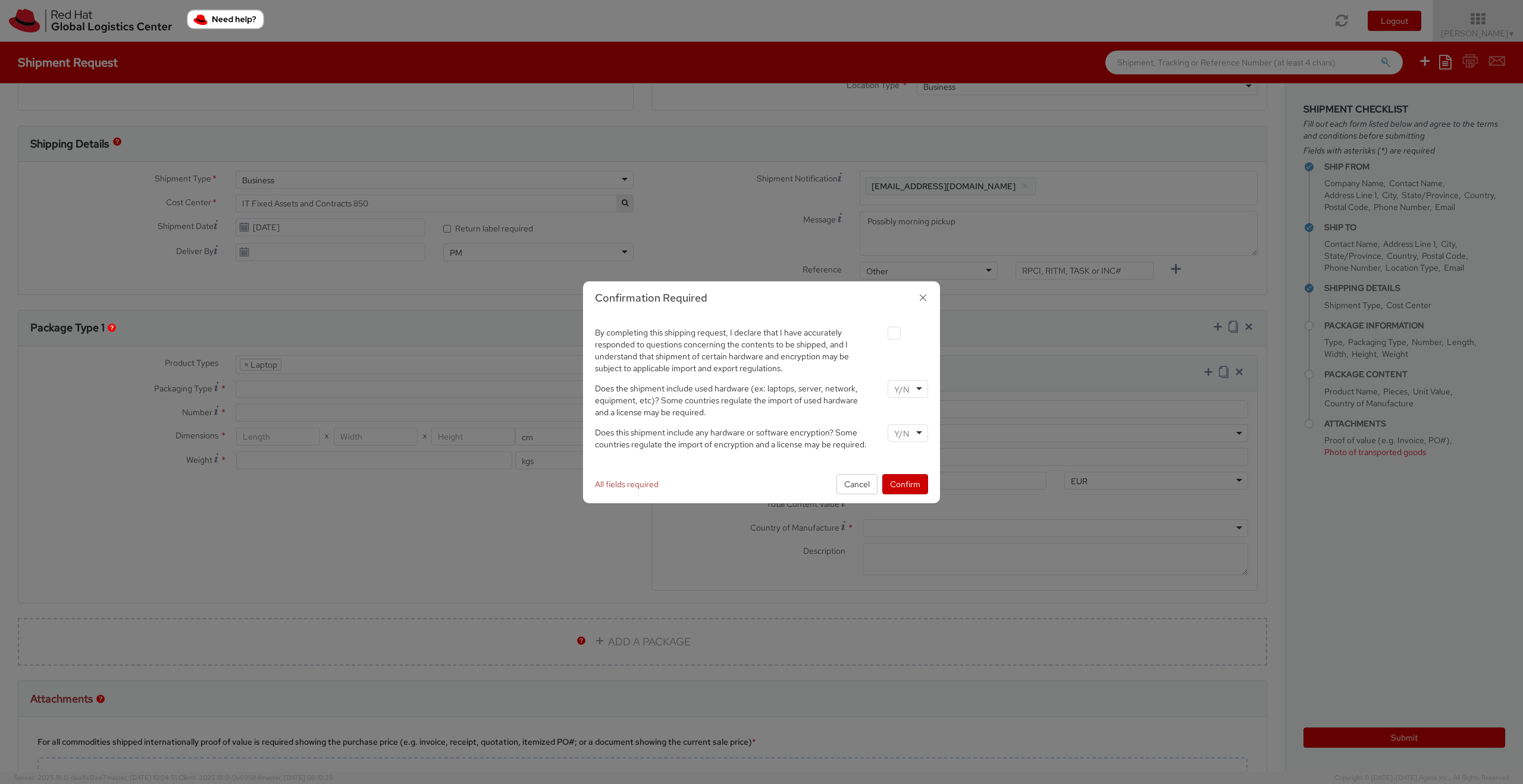
click at [895, 338] on label at bounding box center [894, 333] width 13 height 13
click at [884, 337] on input "checkbox" at bounding box center [880, 333] width 7 height 7
checkbox input "true"
click at [910, 392] on div at bounding box center [907, 389] width 40 height 18
click at [906, 436] on input "select-one" at bounding box center [902, 434] width 17 height 12
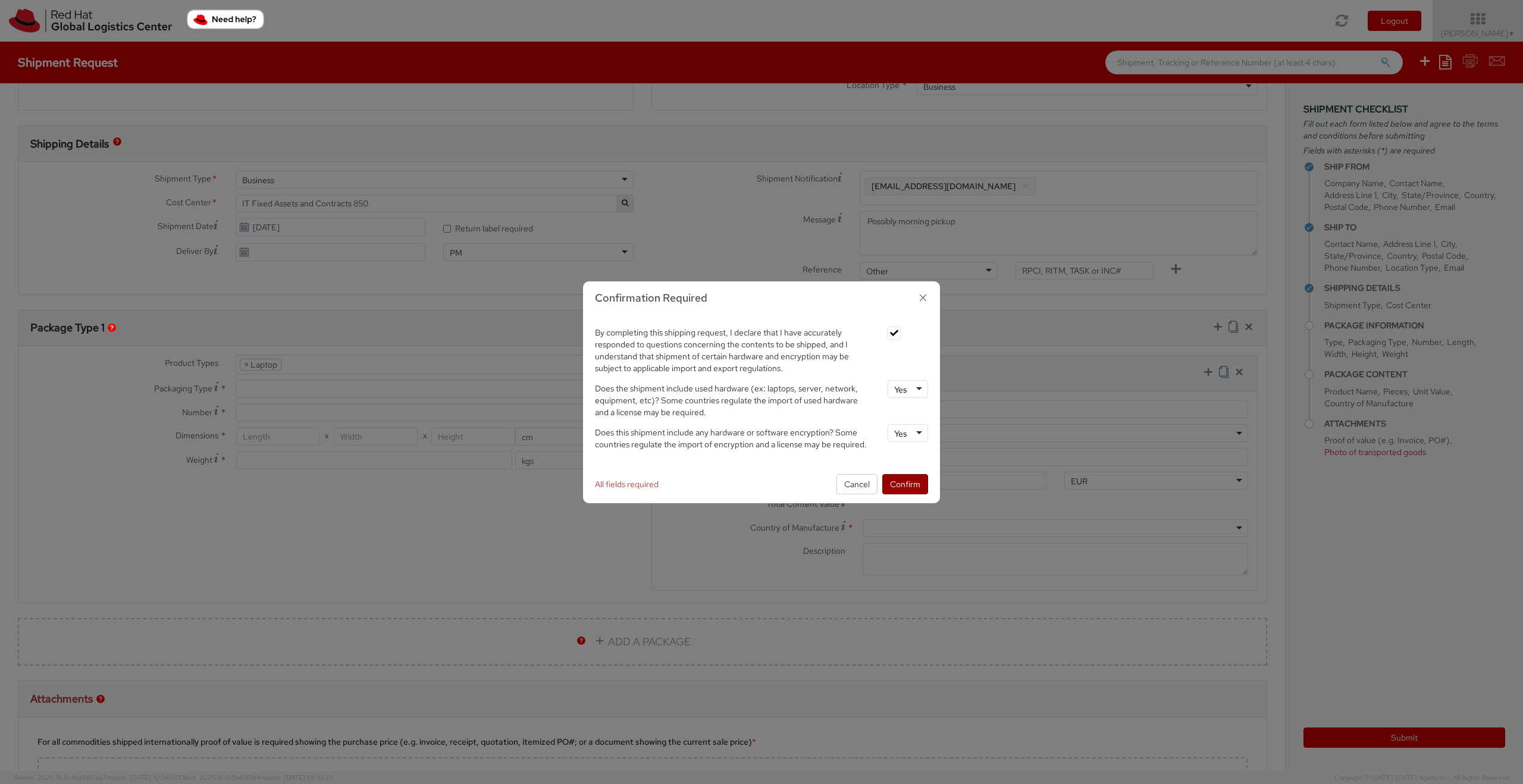
click at [909, 488] on button "Confirm" at bounding box center [905, 484] width 46 height 21
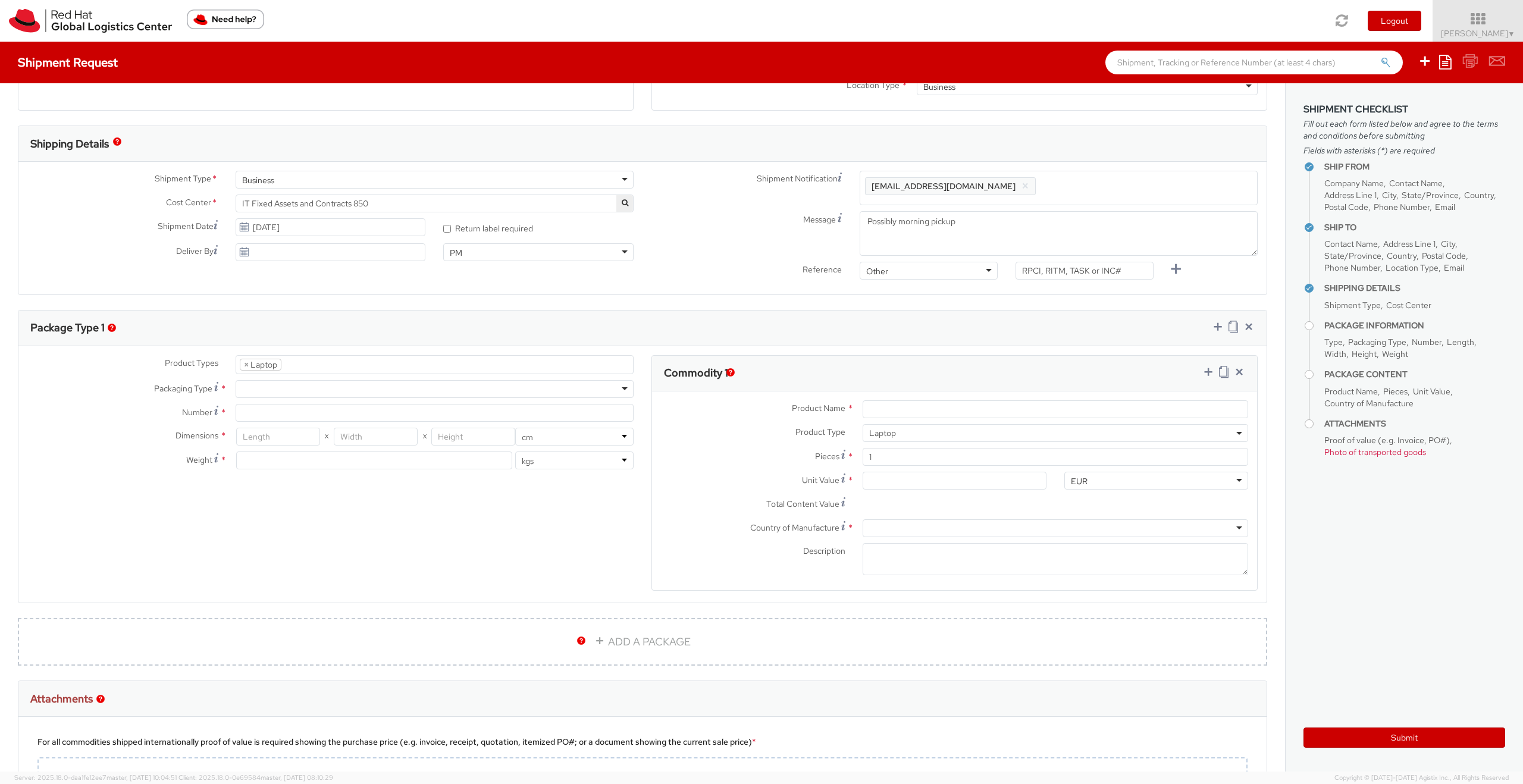
click at [290, 392] on div at bounding box center [435, 389] width 398 height 18
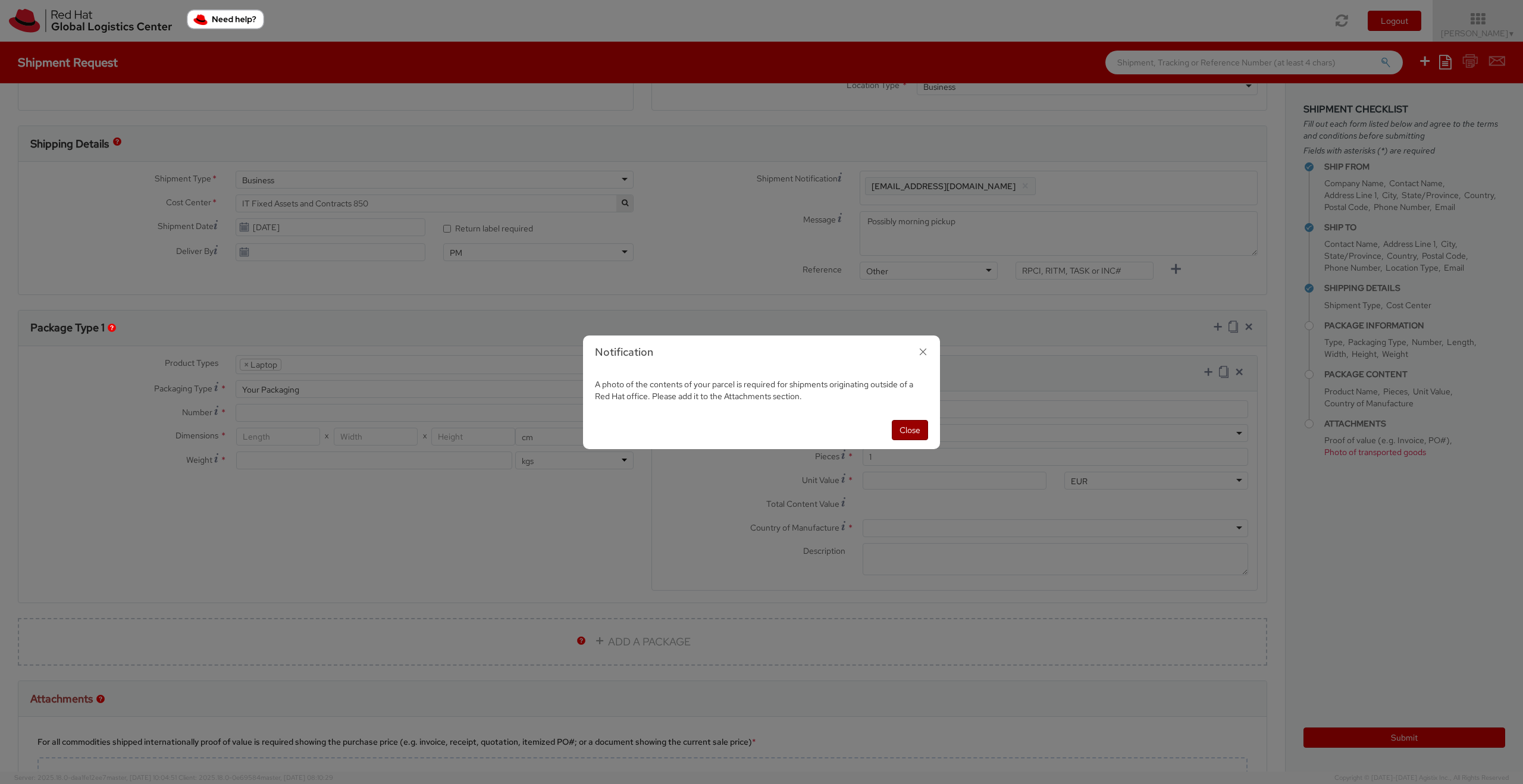
click at [921, 428] on button "Close" at bounding box center [910, 430] width 36 height 21
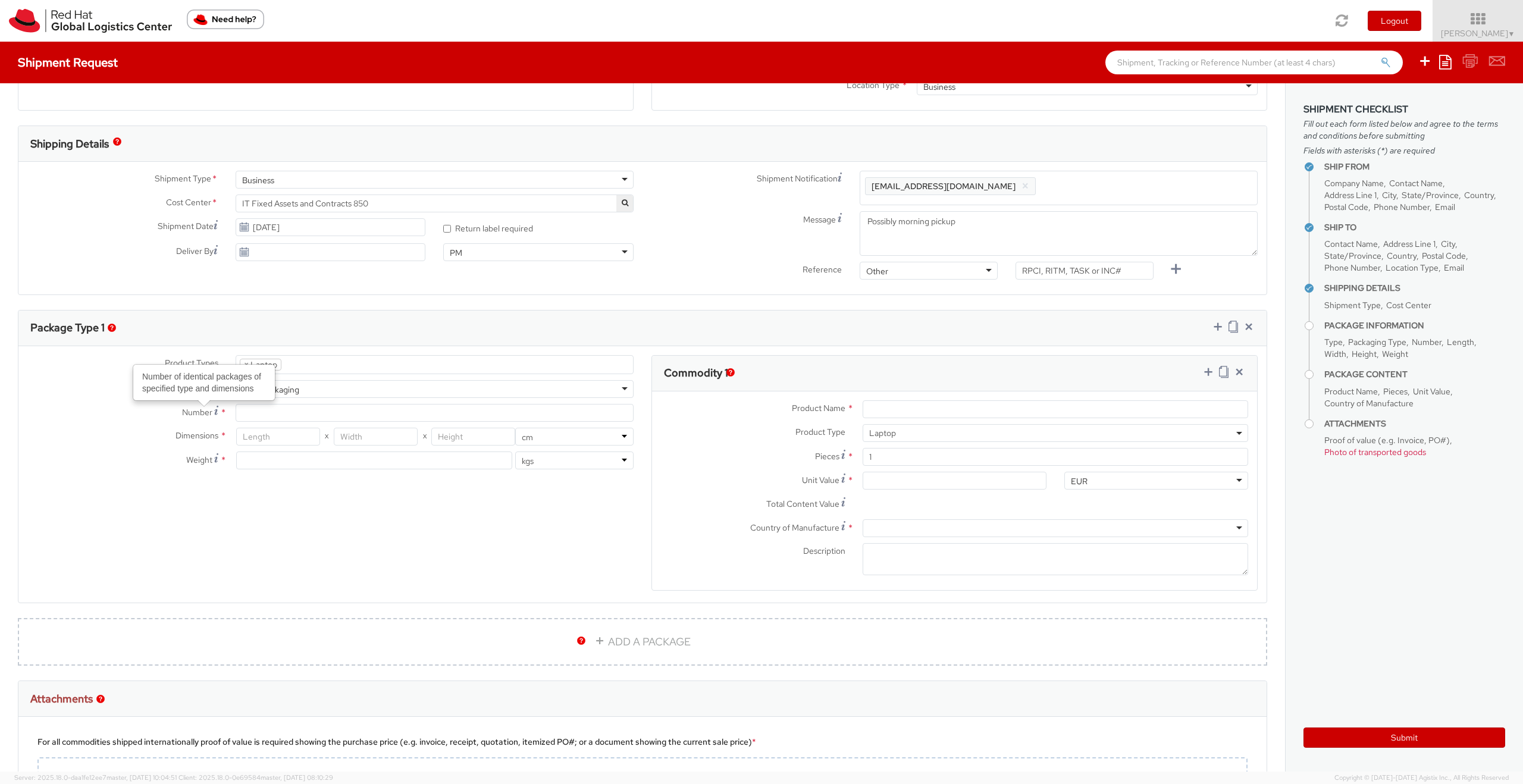
click at [214, 409] on use at bounding box center [216, 410] width 4 height 9
click at [236, 409] on input "Number Number of identical packages of specified type and dimensions *" at bounding box center [435, 413] width 398 height 18
click at [217, 411] on label "Number *" at bounding box center [122, 411] width 208 height 16
click at [236, 411] on input "Number *" at bounding box center [435, 413] width 398 height 18
click at [215, 411] on icon at bounding box center [216, 411] width 4 height 10
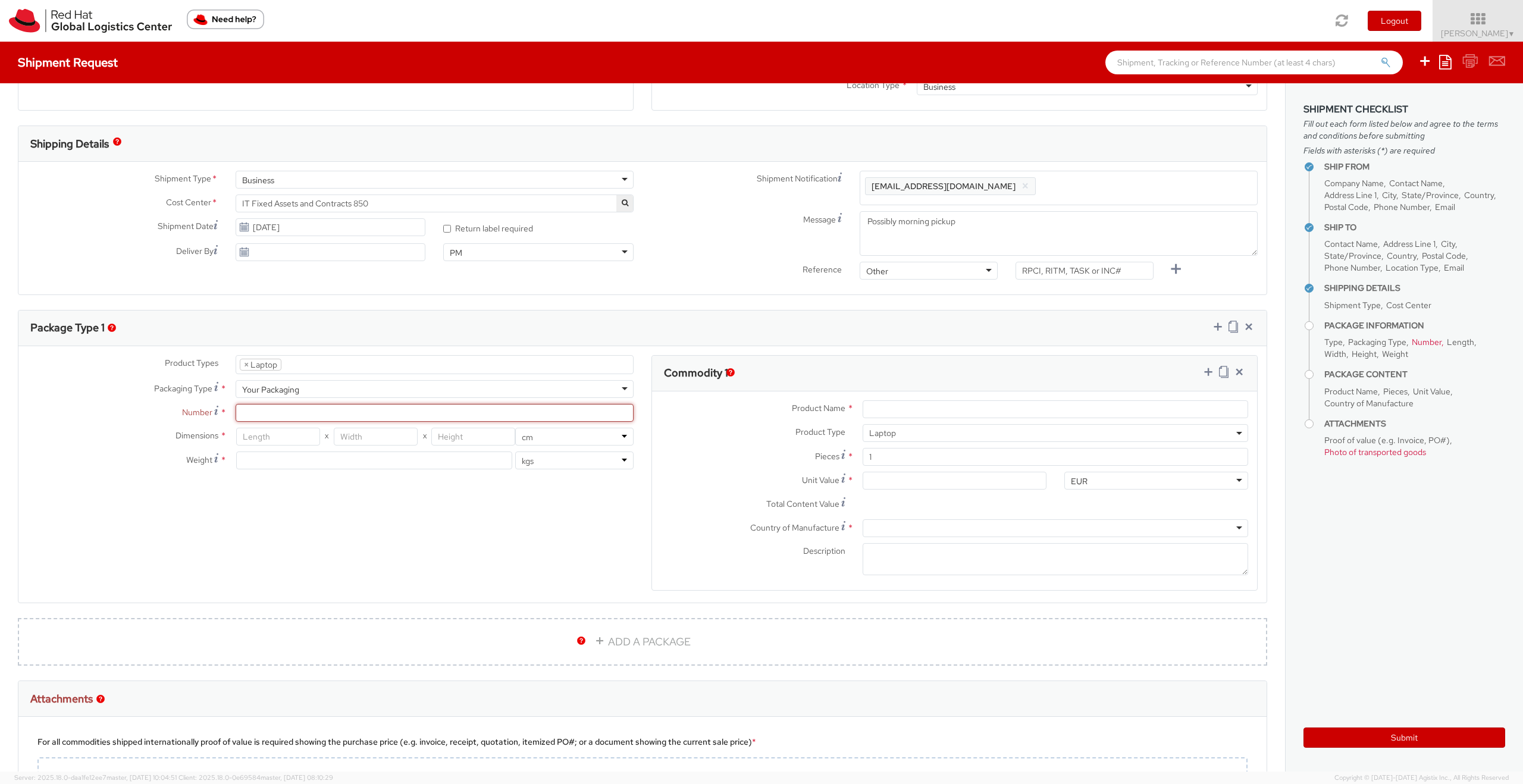
click at [236, 411] on input "Number *" at bounding box center [435, 413] width 398 height 18
click at [220, 415] on span "*" at bounding box center [223, 412] width 7 height 12
click at [236, 415] on input "Number *" at bounding box center [435, 413] width 398 height 18
click at [214, 412] on icon at bounding box center [216, 411] width 4 height 10
click at [236, 412] on input "Number *" at bounding box center [435, 413] width 398 height 18
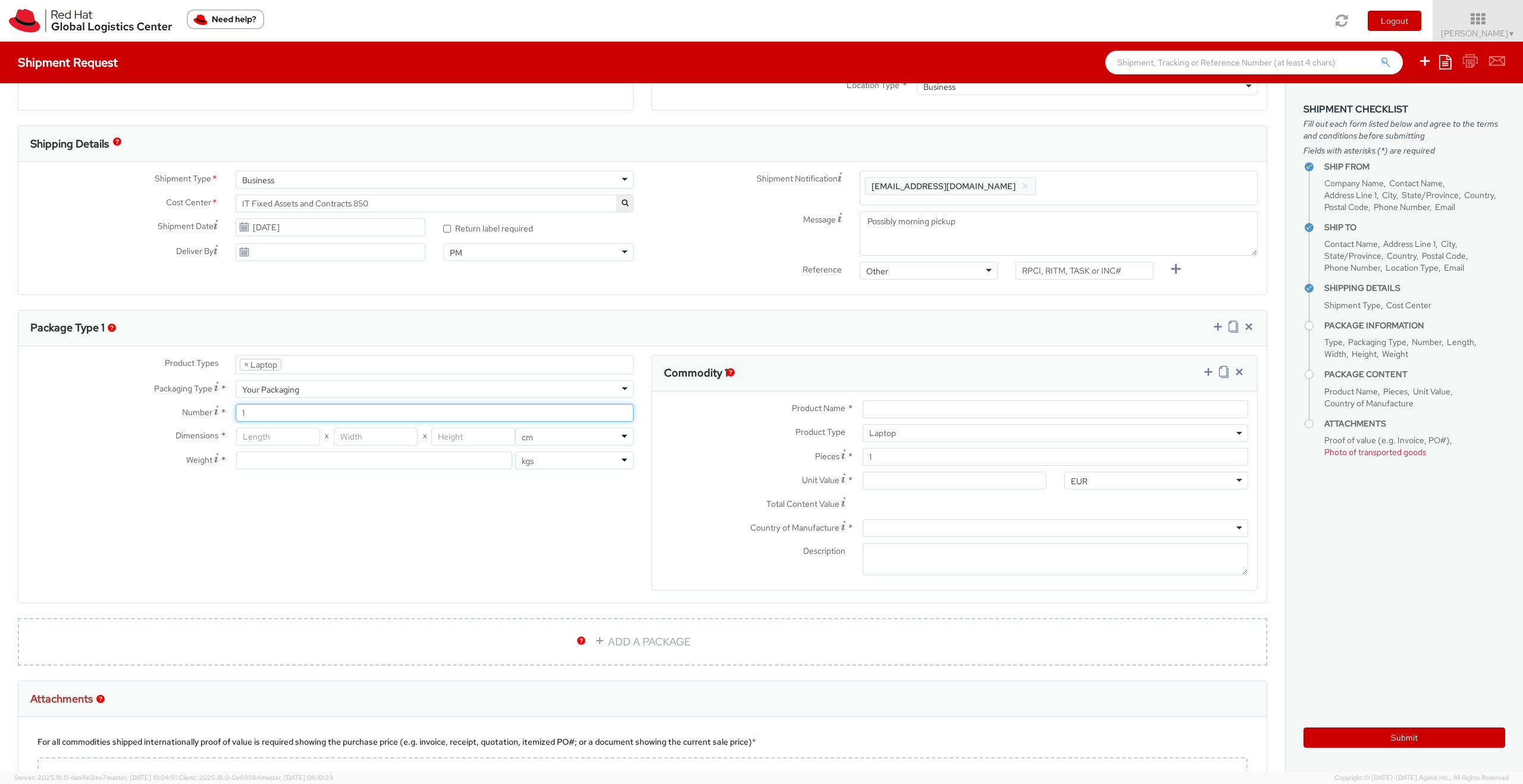
type input "1"
click at [557, 471] on div "Dimensions * X X in cm Weight * lbs kgs" at bounding box center [330, 452] width 624 height 48
click at [556, 469] on div "Dimensions * X X in cm Weight * lbs kgs" at bounding box center [330, 452] width 624 height 48
click at [556, 463] on select "lbs kgs" at bounding box center [575, 461] width 119 height 18
click at [515, 452] on select "lbs kgs" at bounding box center [575, 461] width 119 height 18
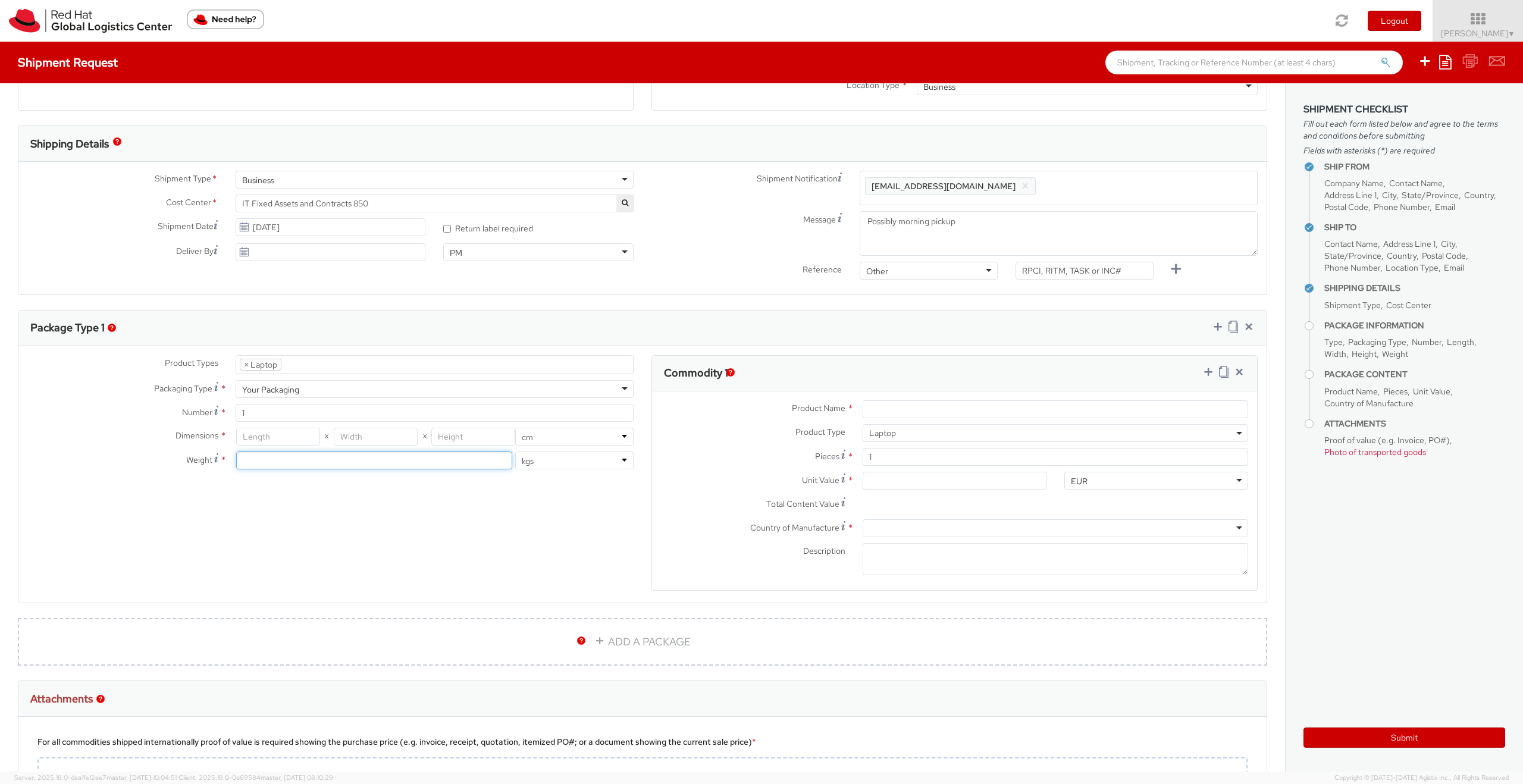
click at [364, 461] on input "number" at bounding box center [374, 461] width 276 height 18
type input "3.8"
click at [413, 504] on div "Product Types * Documents Docking Station Laptop Monitor Other Hardware Server …" at bounding box center [642, 481] width 1248 height 251
click at [294, 435] on input "number" at bounding box center [278, 437] width 84 height 18
type input "50"
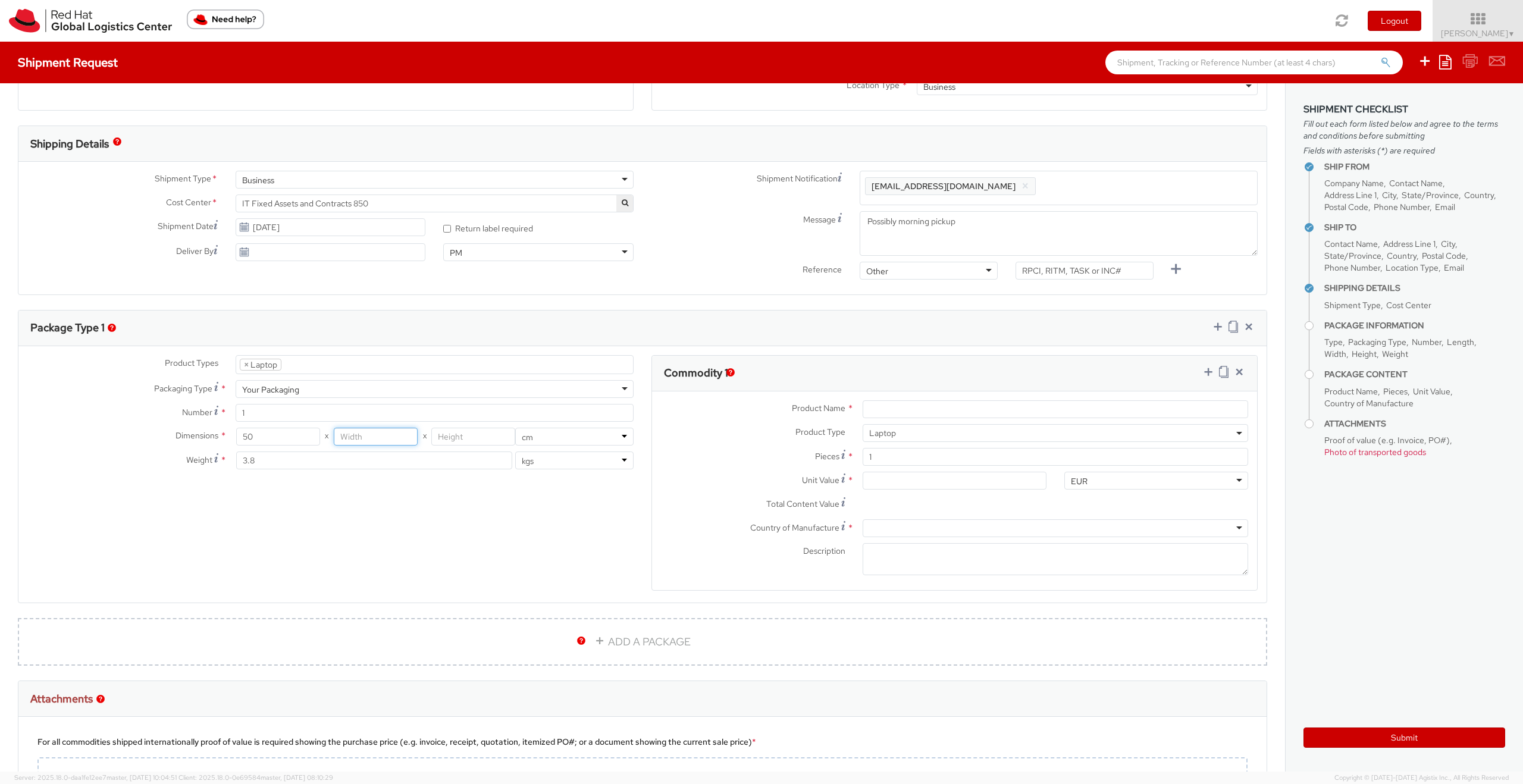
click at [357, 439] on input "number" at bounding box center [376, 437] width 84 height 18
type input "40"
click at [448, 436] on input "number" at bounding box center [473, 437] width 84 height 18
type input "15"
click at [457, 502] on div "Product Types * Documents Docking Station Laptop Monitor Other Hardware Server …" at bounding box center [642, 481] width 1248 height 251
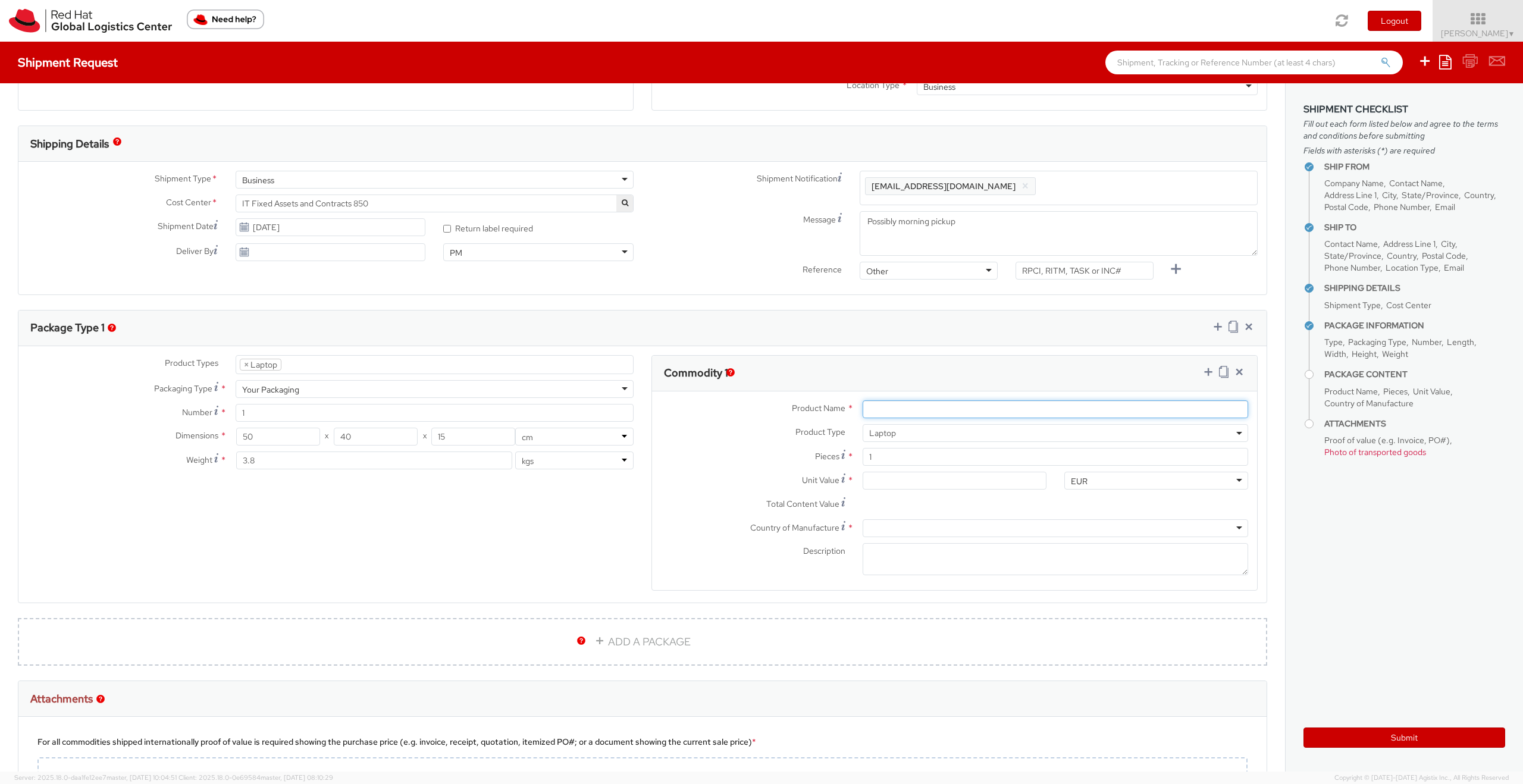
click at [886, 406] on input "Product Name *" at bounding box center [1055, 409] width 385 height 18
type input "Macbook Pro M1"
click at [928, 435] on span "Laptop" at bounding box center [1055, 433] width 373 height 11
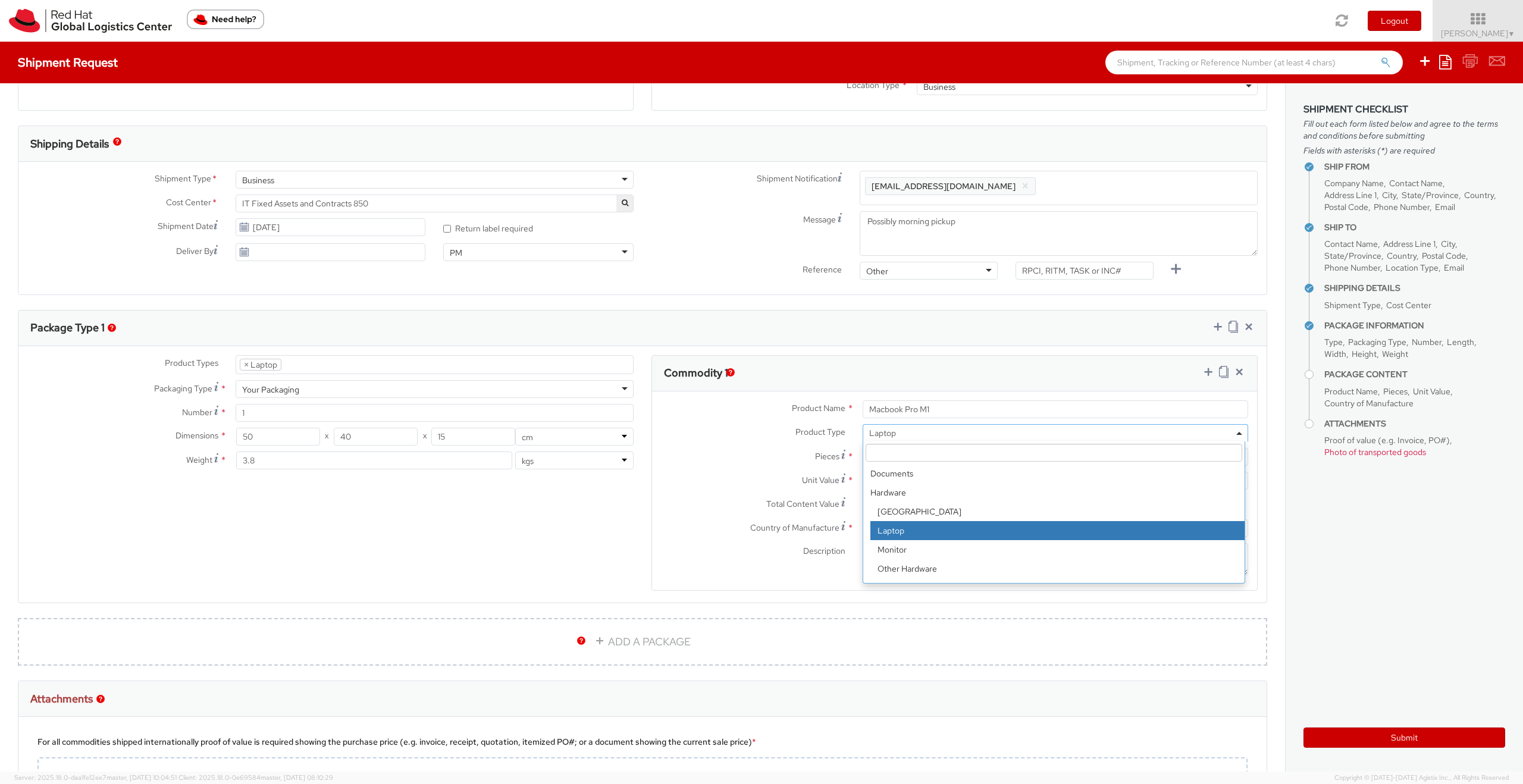
click at [928, 435] on span "Laptop" at bounding box center [1055, 433] width 373 height 11
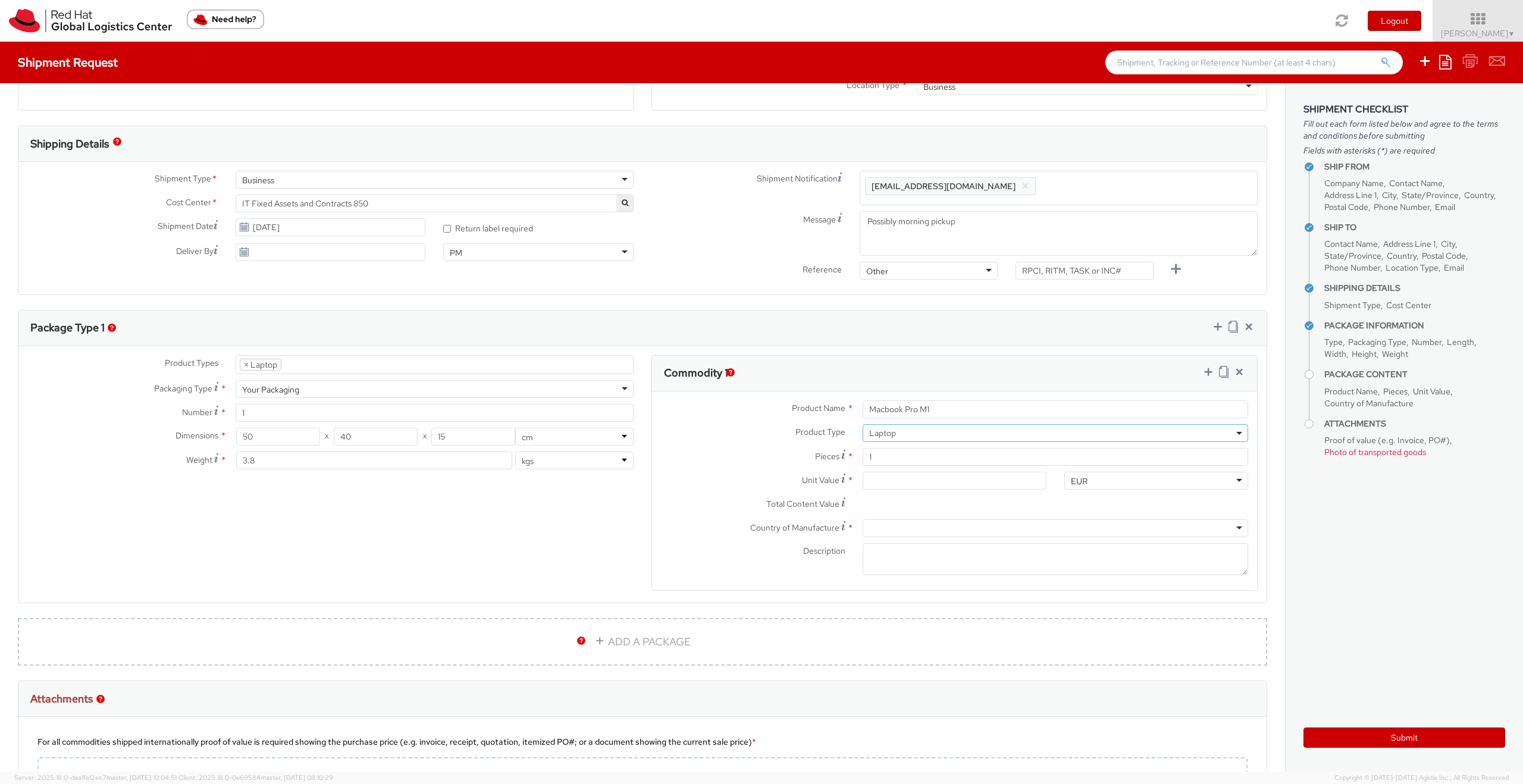
click at [928, 435] on span "Laptop" at bounding box center [1055, 433] width 373 height 11
click at [917, 524] on div at bounding box center [1055, 528] width 385 height 18
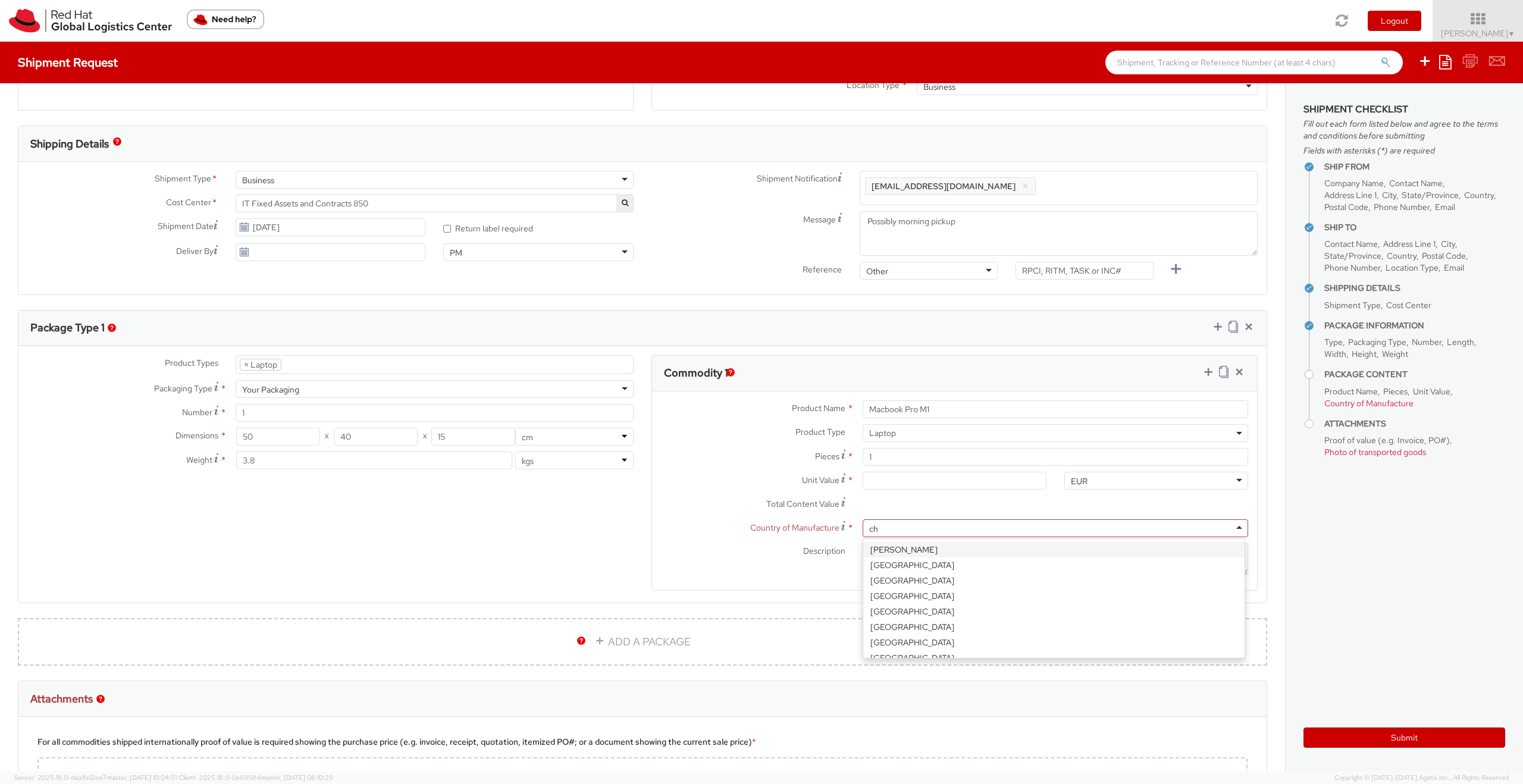
type input "chi"
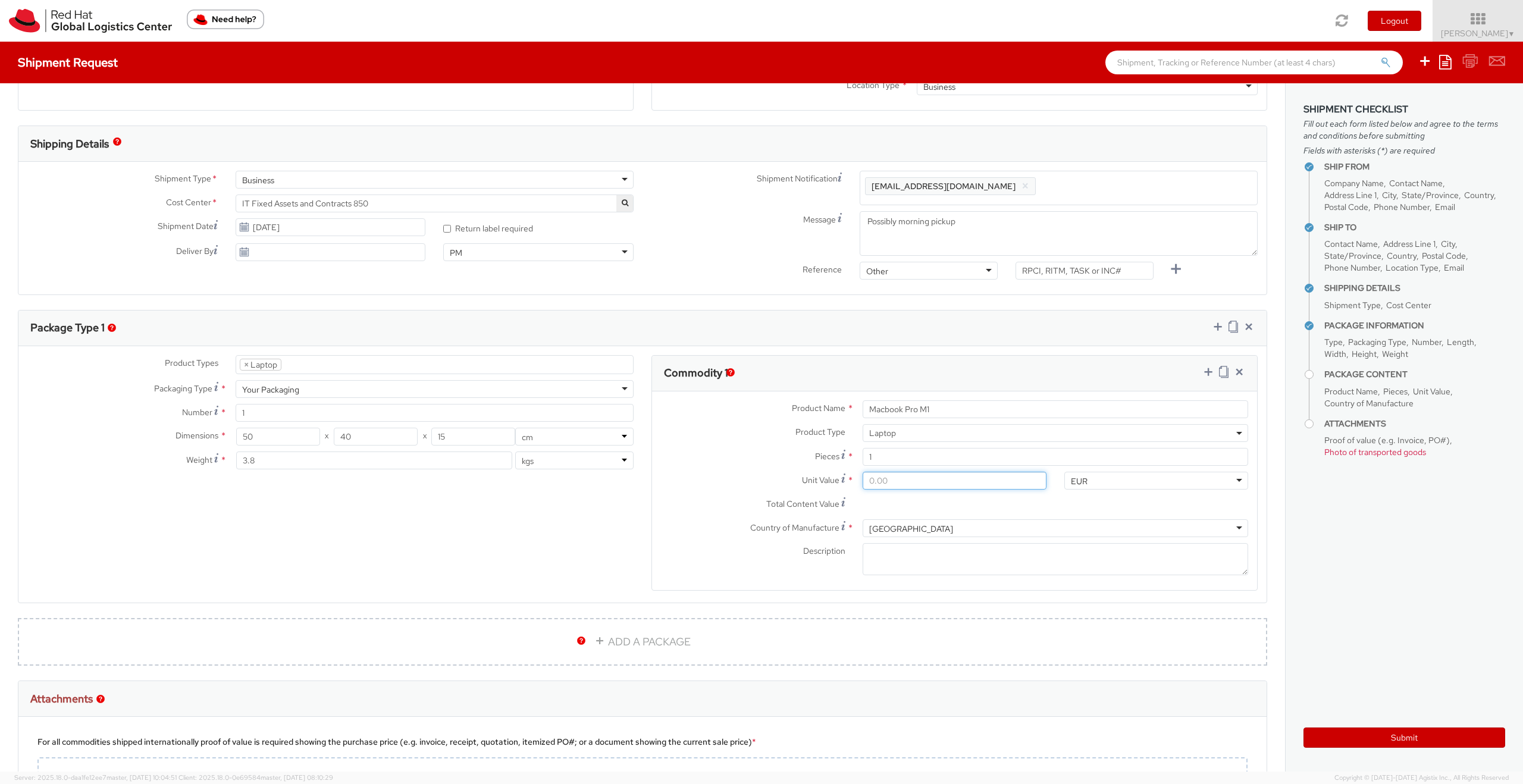
click at [899, 483] on input "Unit Value *" at bounding box center [954, 481] width 184 height 18
type input "7.00"
type input "75.00"
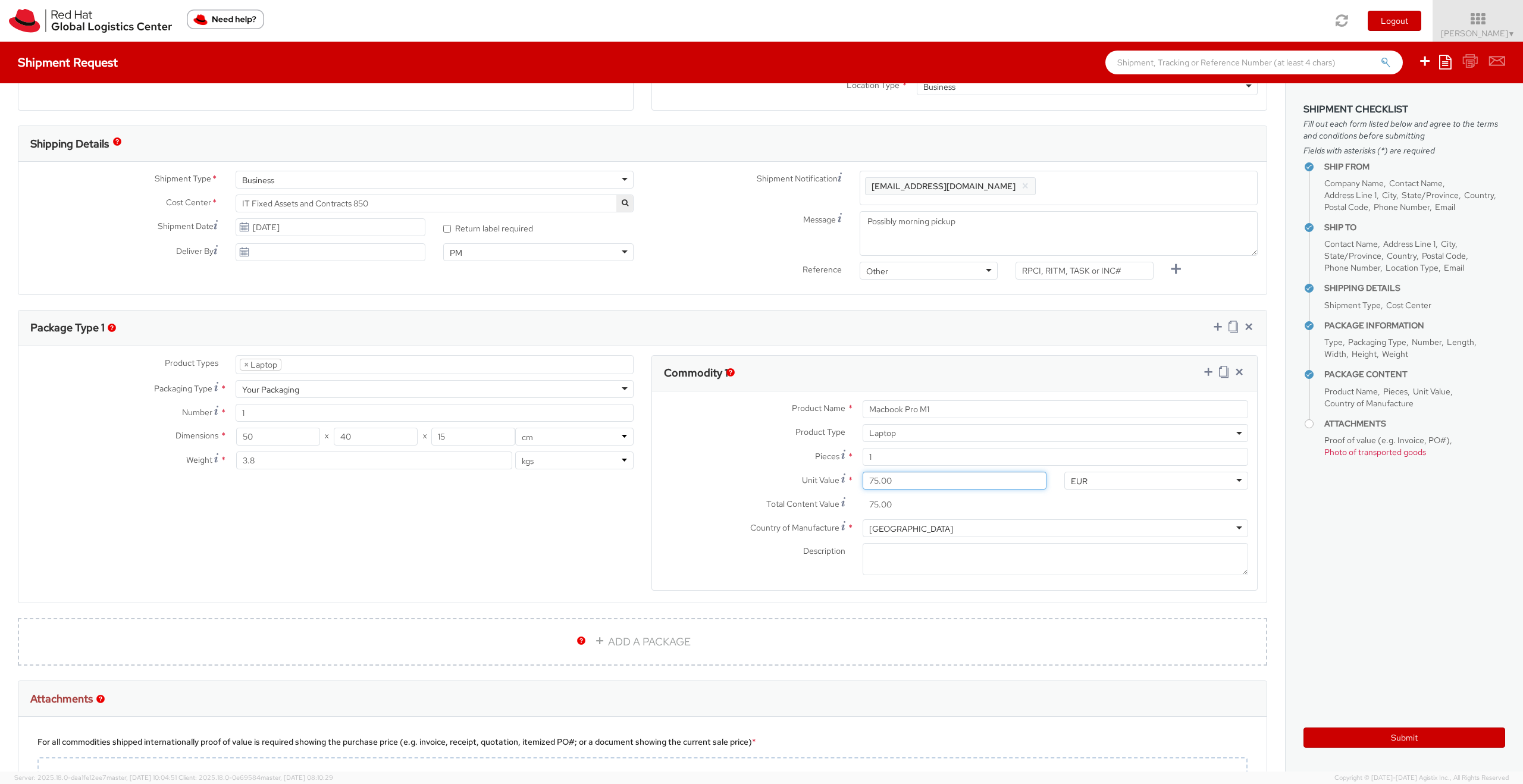
type input "750.00"
click at [1083, 486] on div "EUR" at bounding box center [1156, 481] width 184 height 18
type input "usd"
click at [517, 545] on div "Product Types * Documents Docking Station Laptop Monitor Other Hardware Server …" at bounding box center [642, 481] width 1248 height 251
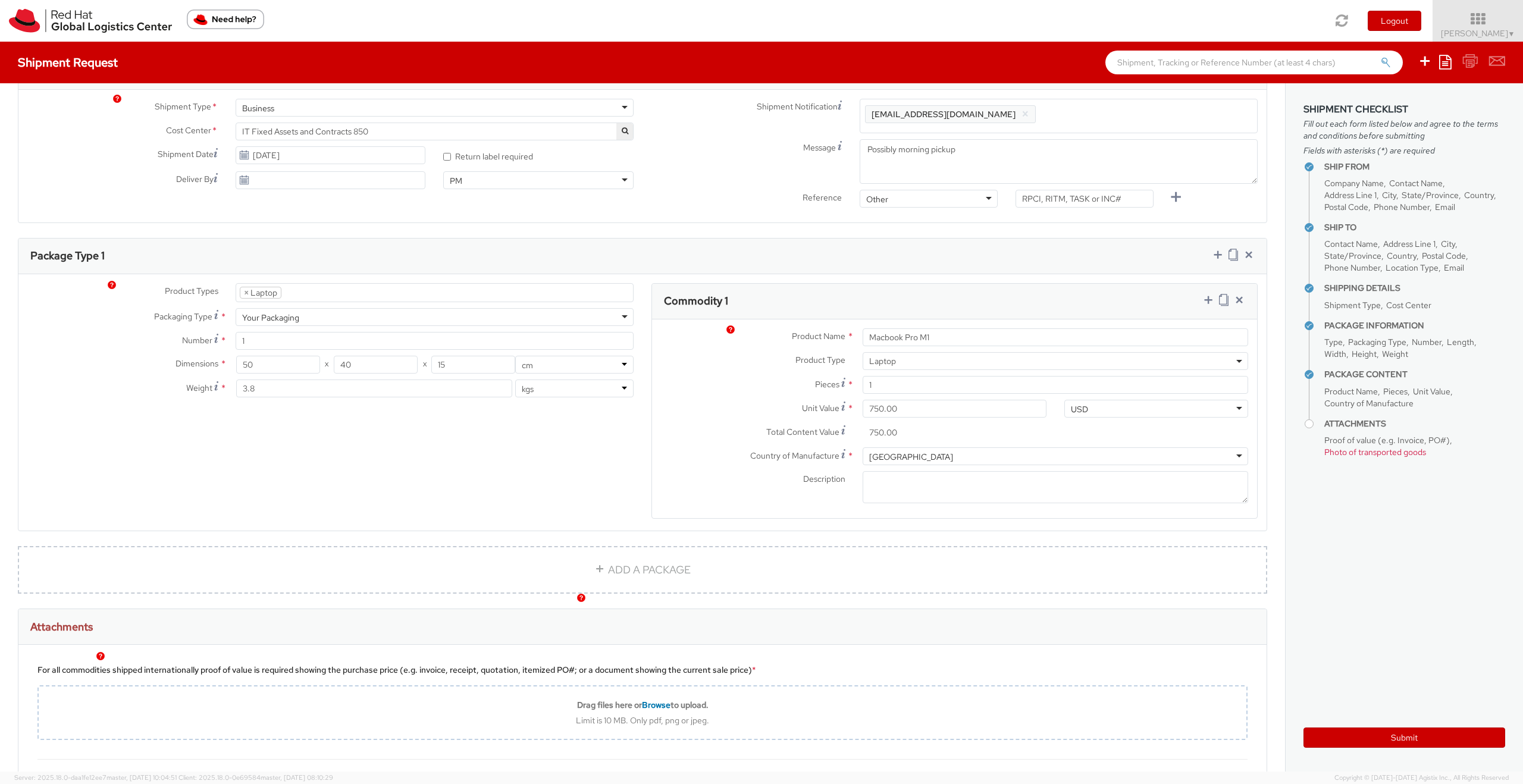
scroll to position [421, 0]
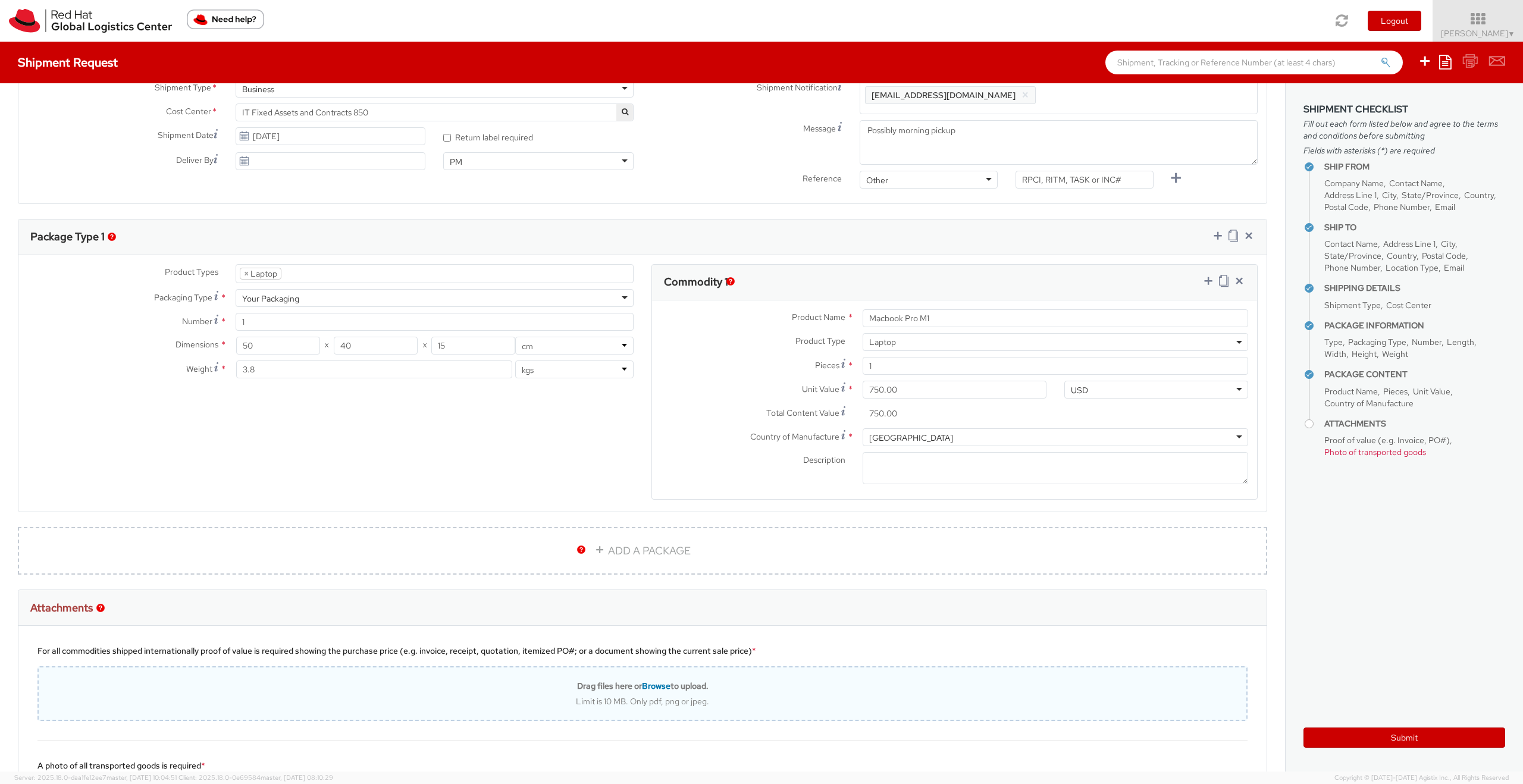
click at [628, 692] on div "Drag files here or Browse to upload. Limit is 10 MB. Only pdf, png or jpeg." at bounding box center [642, 693] width 1207 height 26
type input "C:\fakepath\IMG_1717.jpeg"
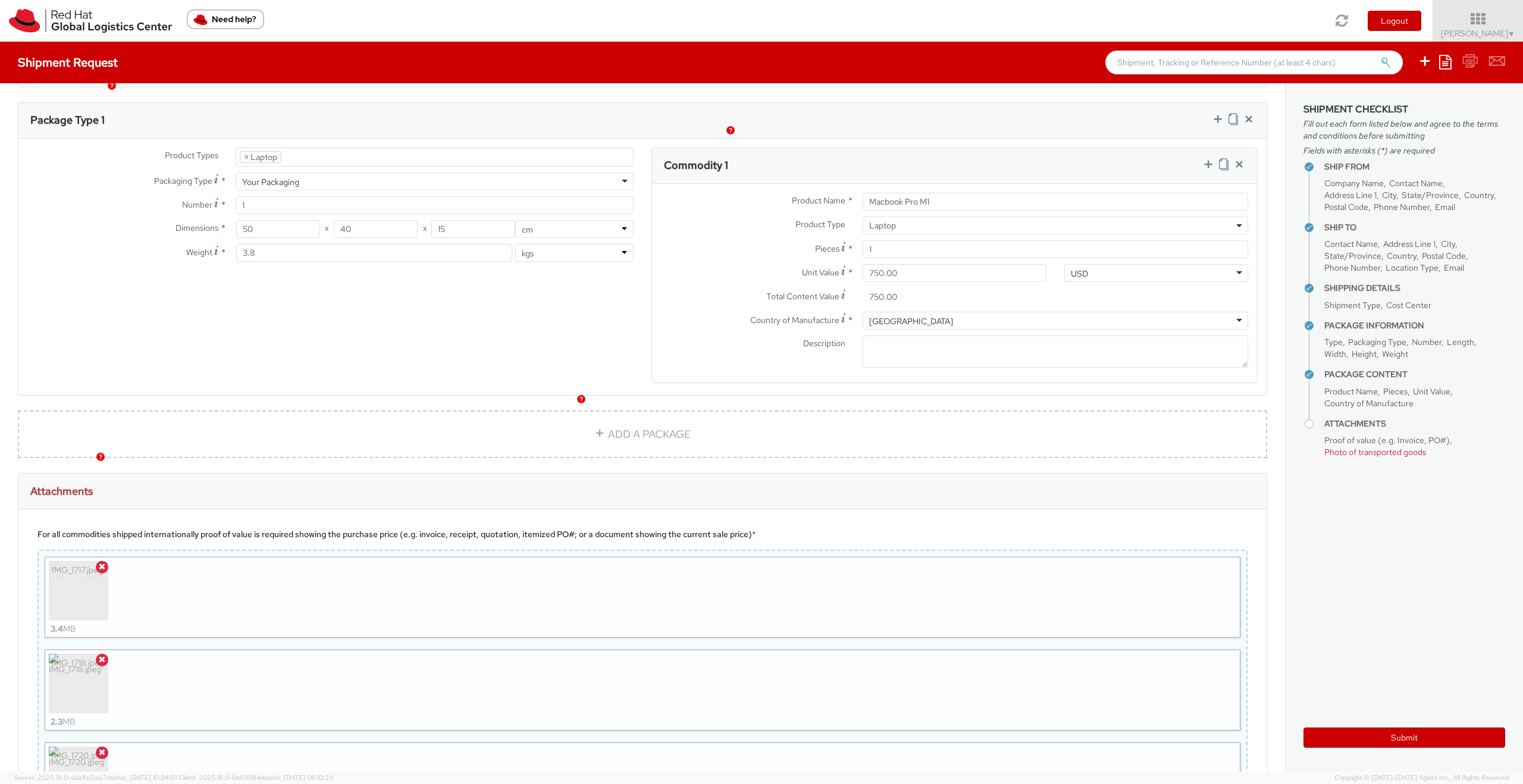
scroll to position [763, 0]
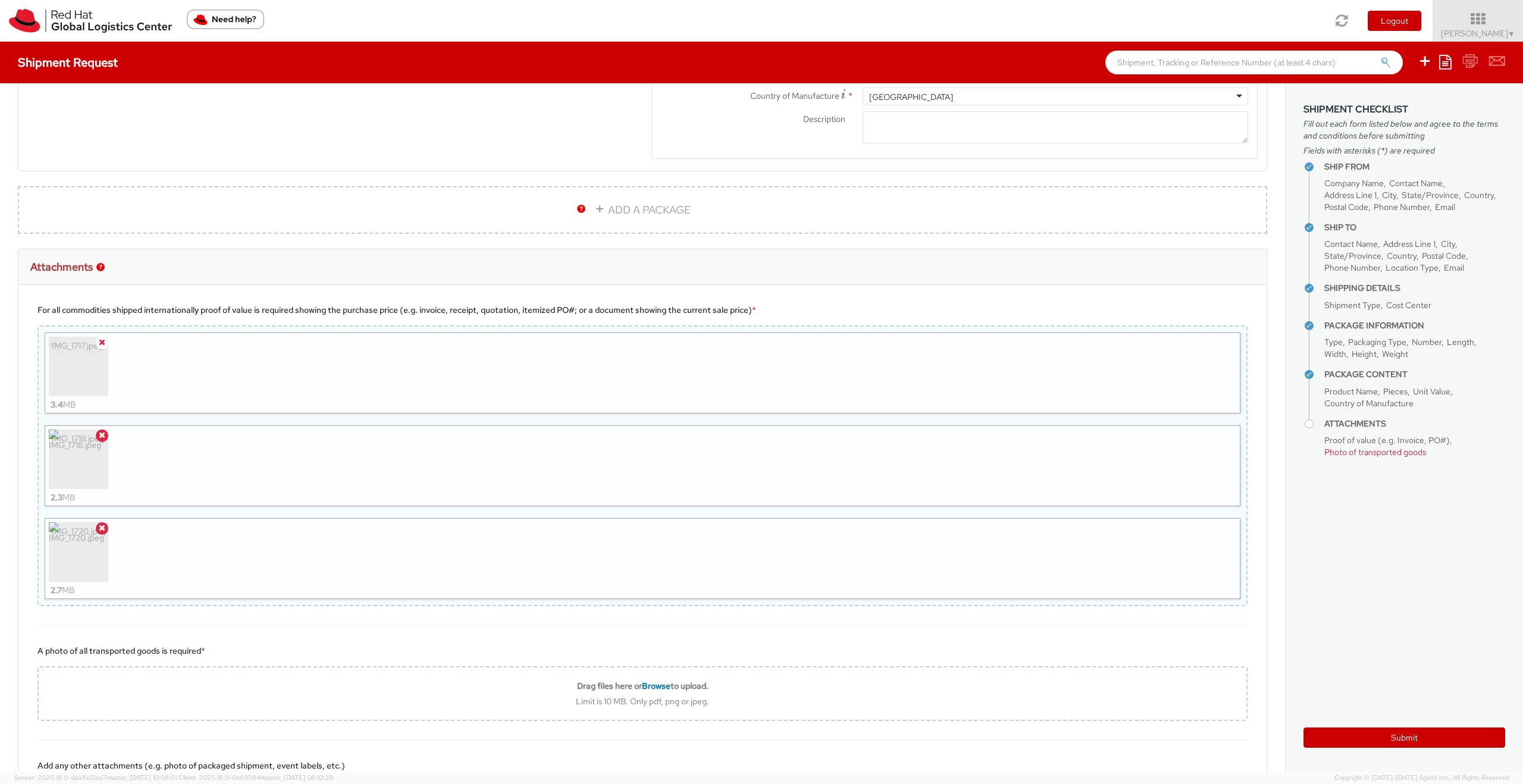
click at [101, 342] on icon at bounding box center [102, 342] width 7 height 8
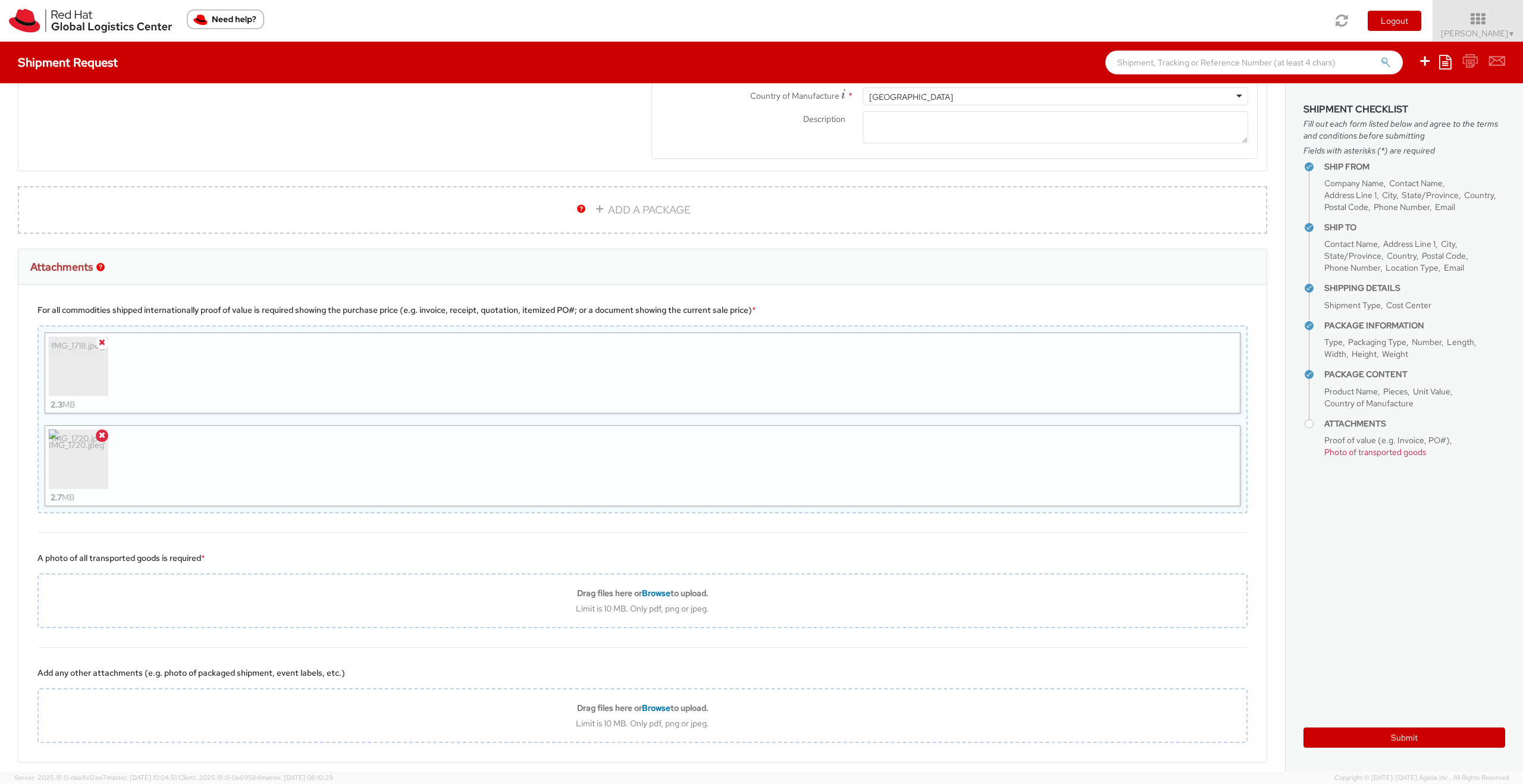
click at [101, 344] on icon at bounding box center [102, 342] width 7 height 8
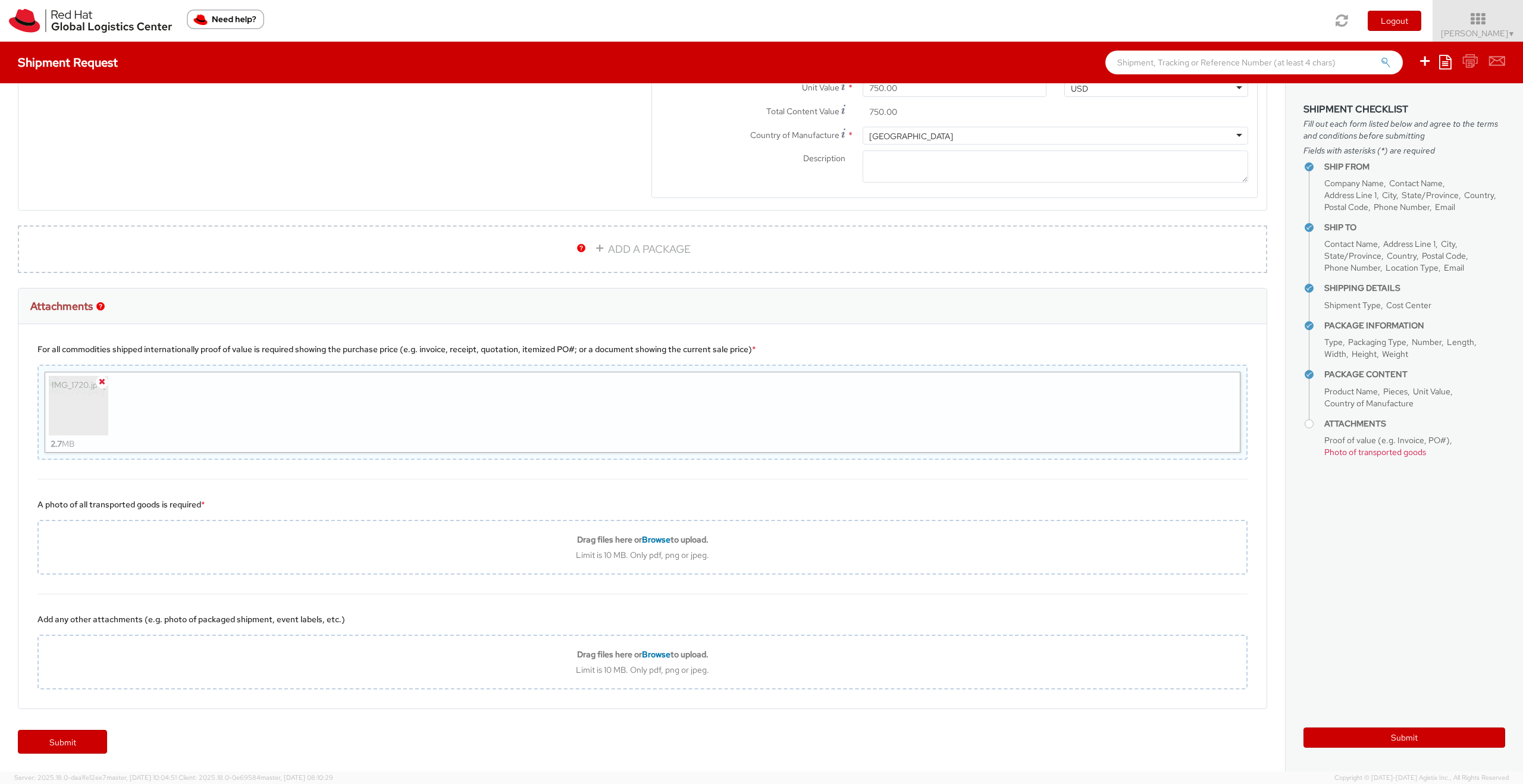
scroll to position [723, 0]
click at [104, 381] on icon at bounding box center [102, 381] width 7 height 8
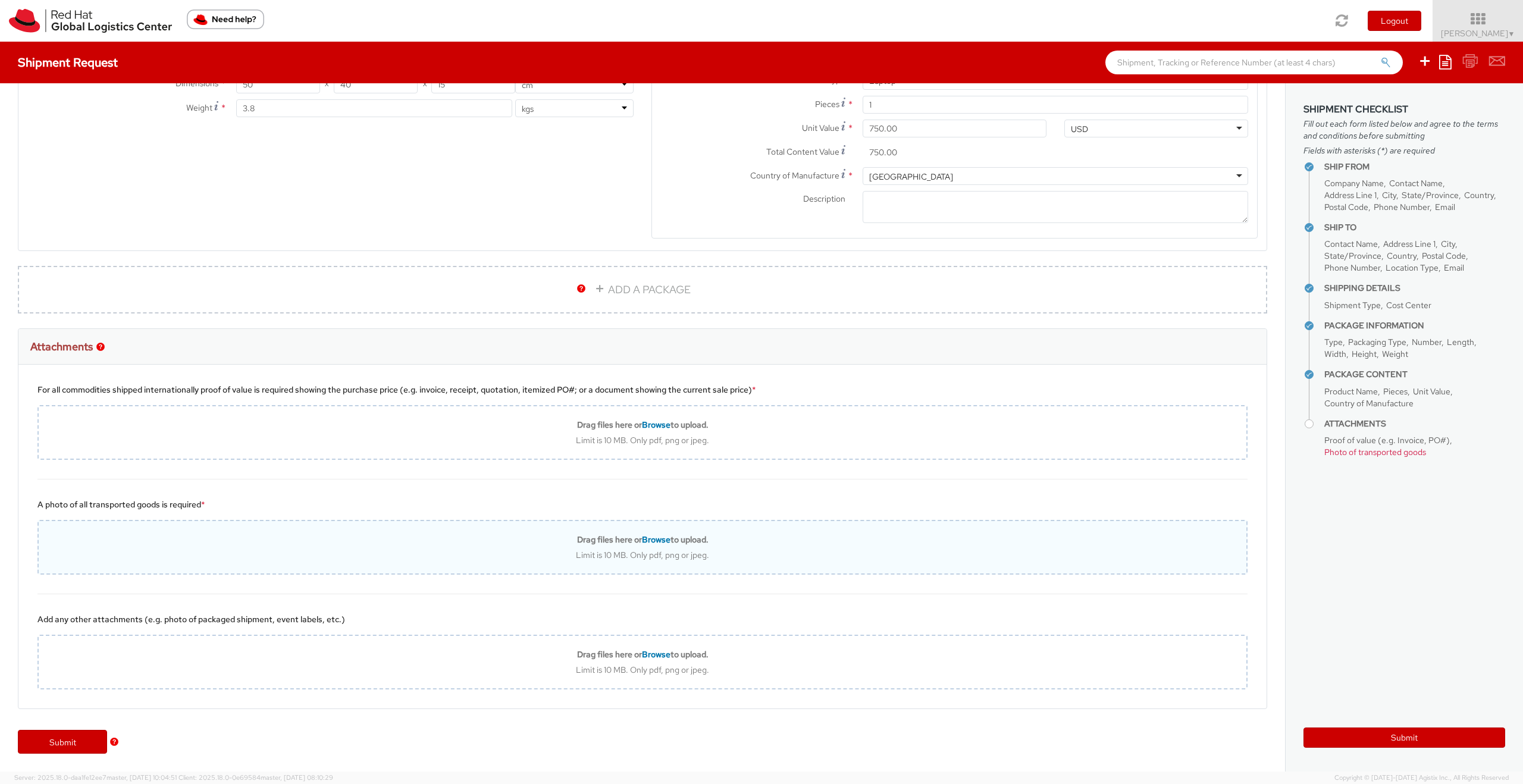
click at [653, 538] on span "Browse" at bounding box center [656, 539] width 29 height 11
type input "C:\fakepath\IMG_1717 - dimensioni grandi.jpeg"
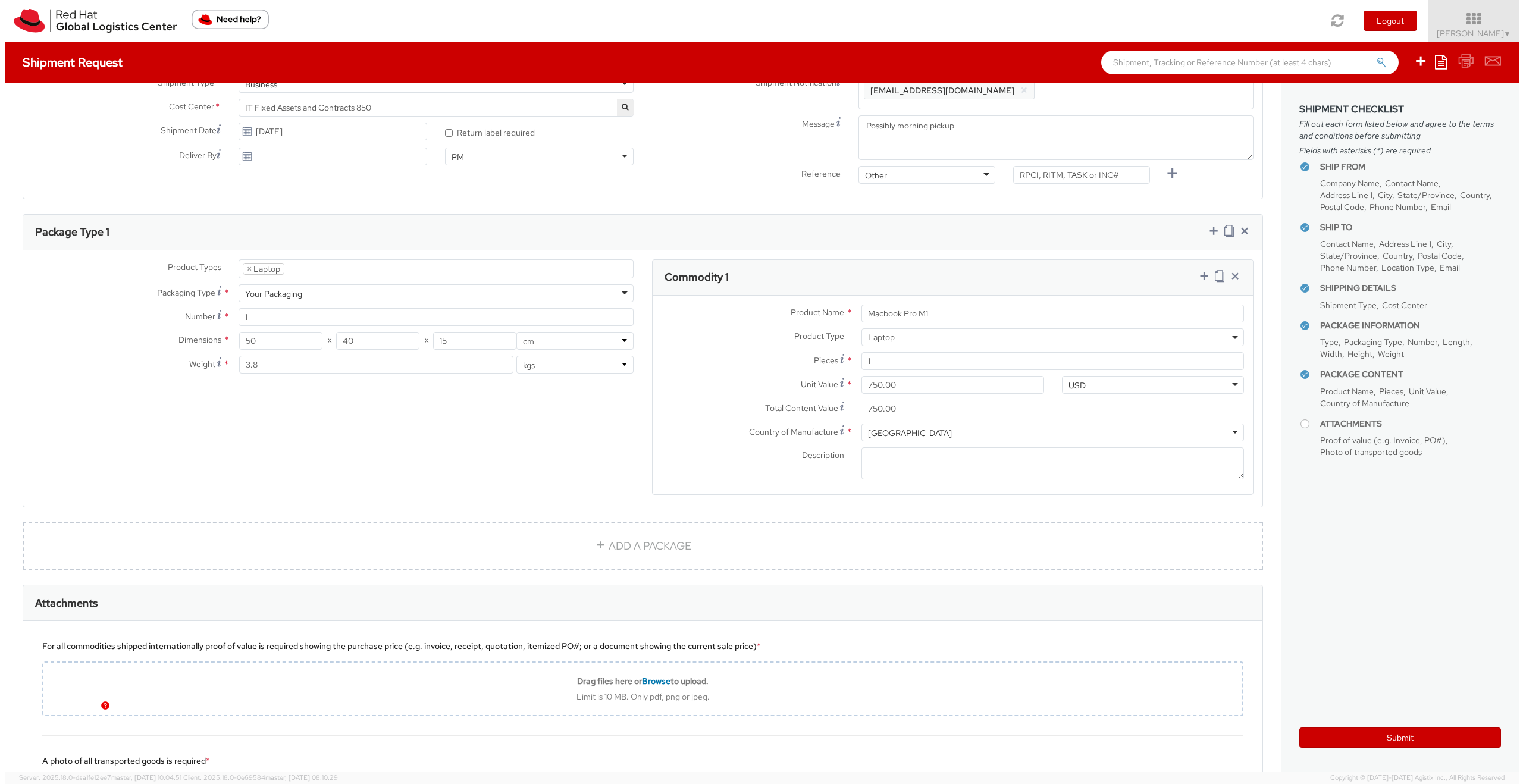
scroll to position [324, 0]
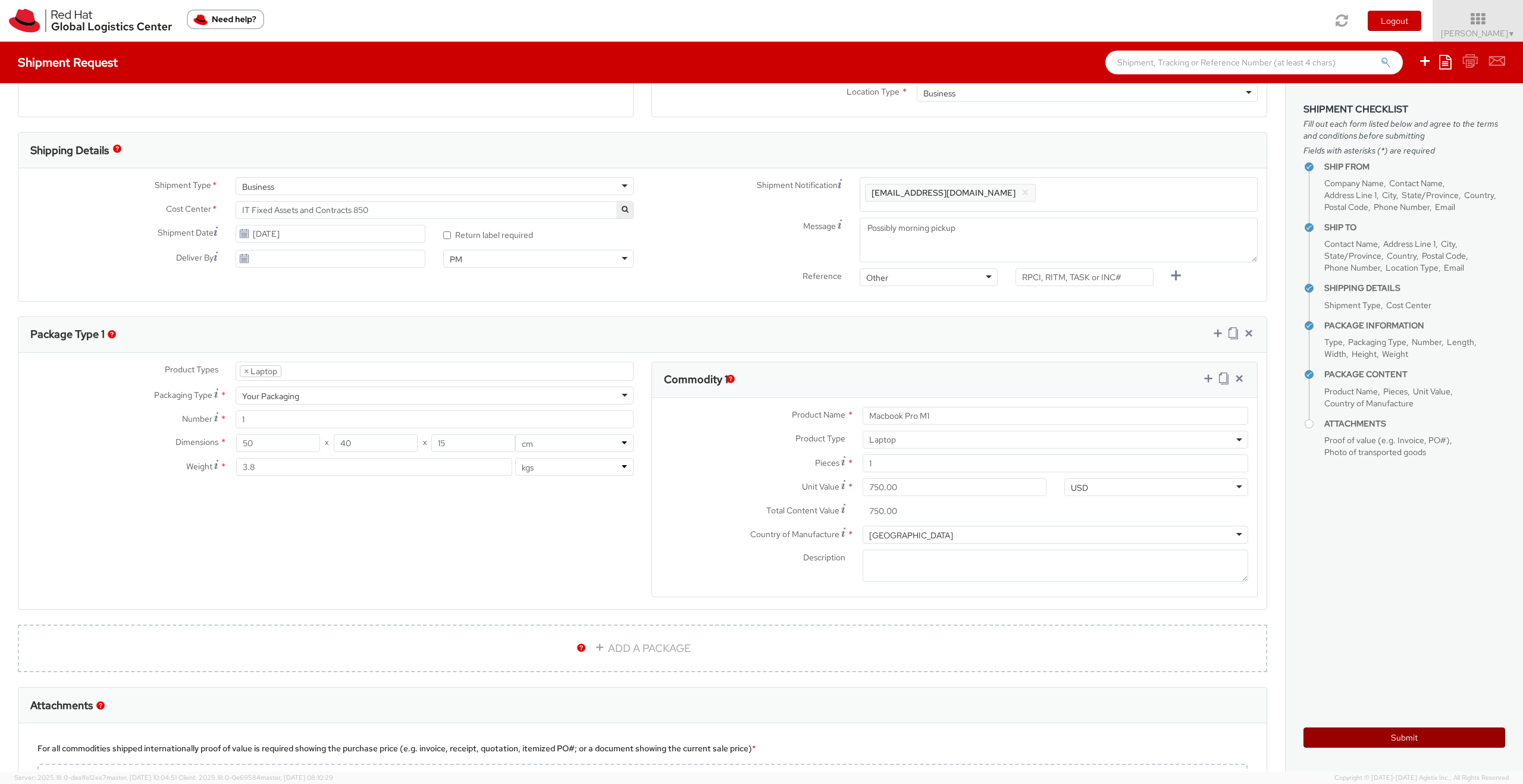
click at [1350, 735] on button "Submit" at bounding box center [1404, 737] width 202 height 21
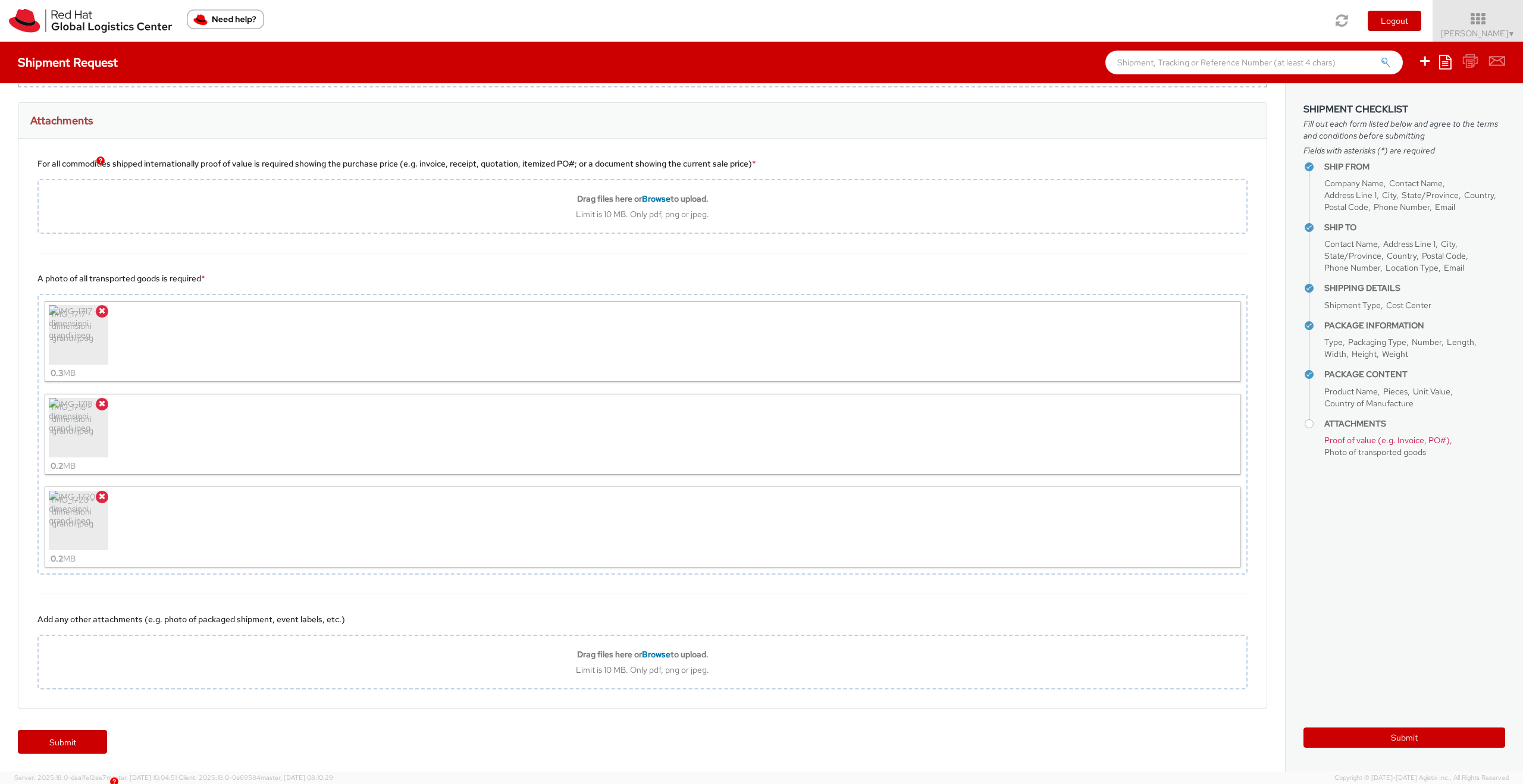
scroll to position [565, 0]
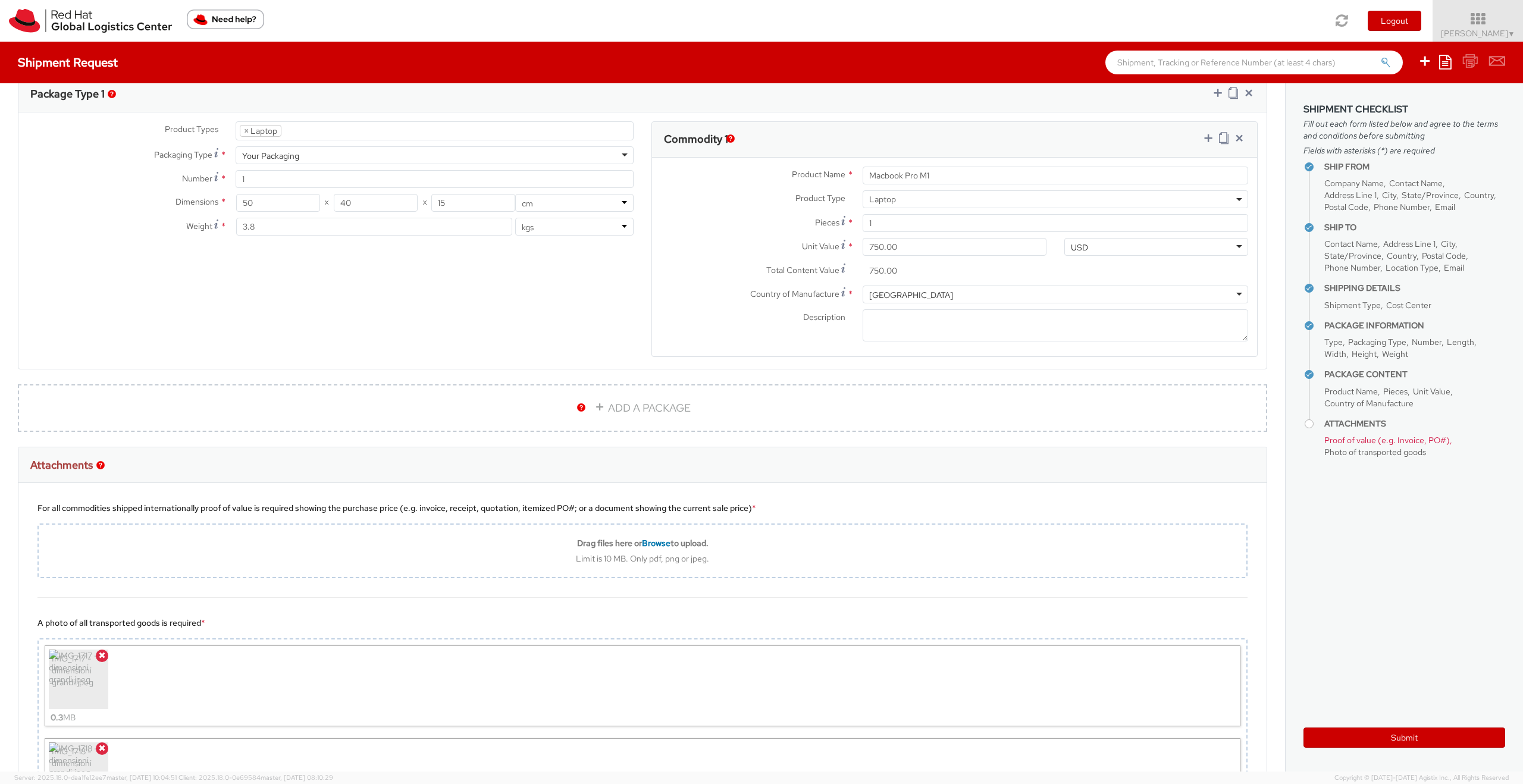
click at [102, 467] on img "button" at bounding box center [101, 465] width 8 height 8
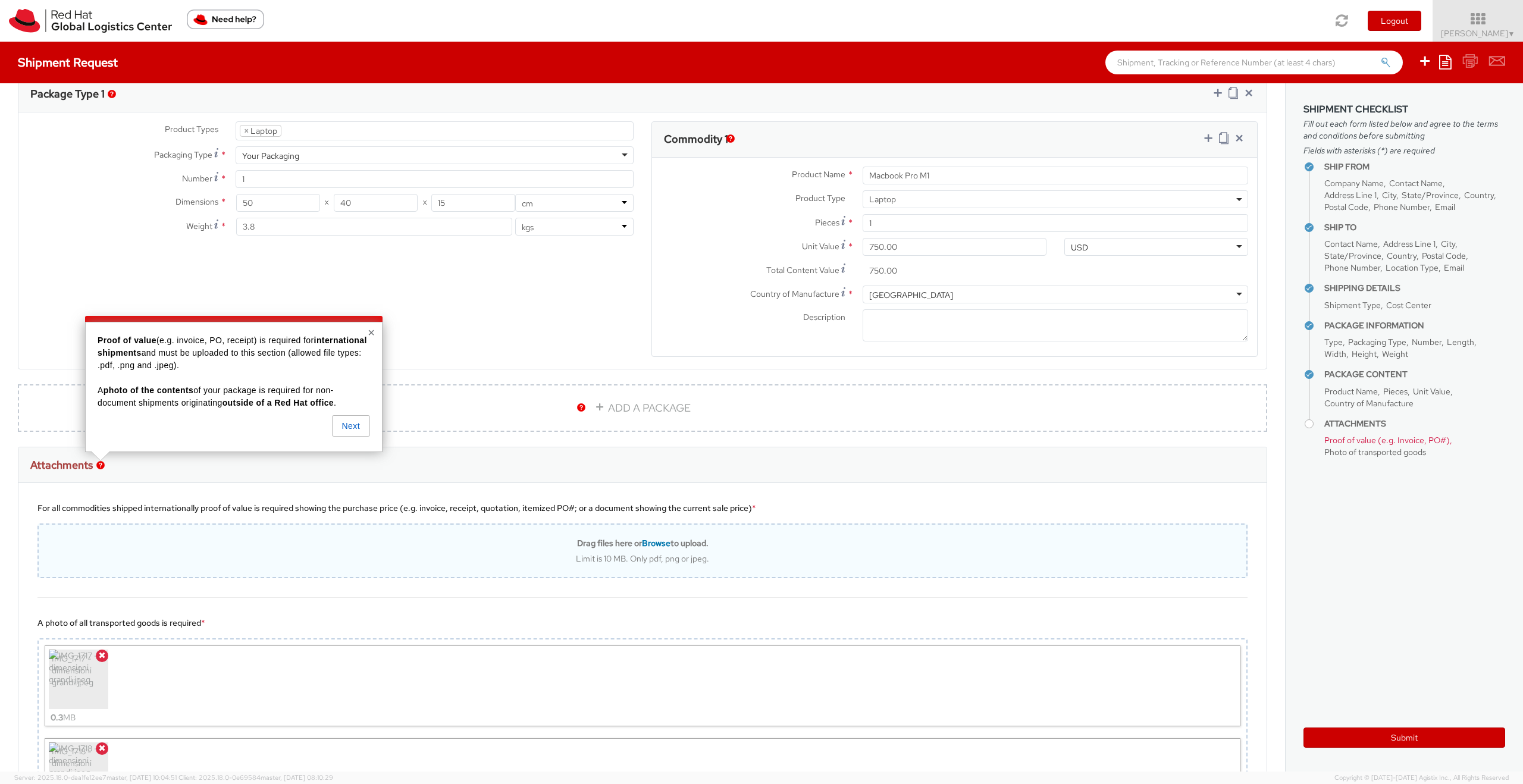
click at [361, 524] on div "Drag files here or Browse to upload. Limit is 10 MB. Only pdf, png or jpeg." at bounding box center [642, 551] width 1210 height 54
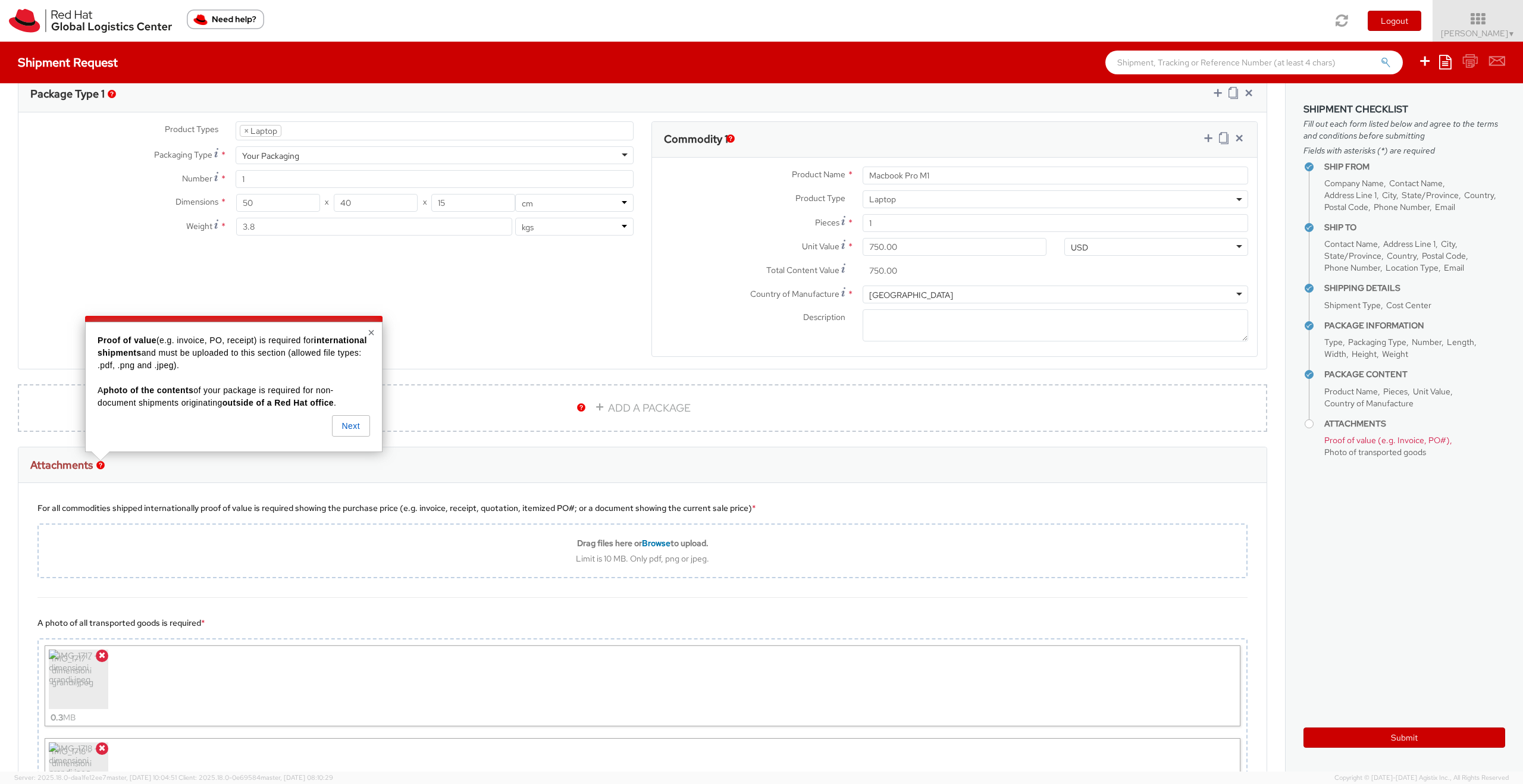
click at [451, 484] on div "For all commodities shipped internationally proof of value is required showing …" at bounding box center [642, 540] width 1248 height 115
click at [374, 332] on button "×" at bounding box center [371, 332] width 7 height 12
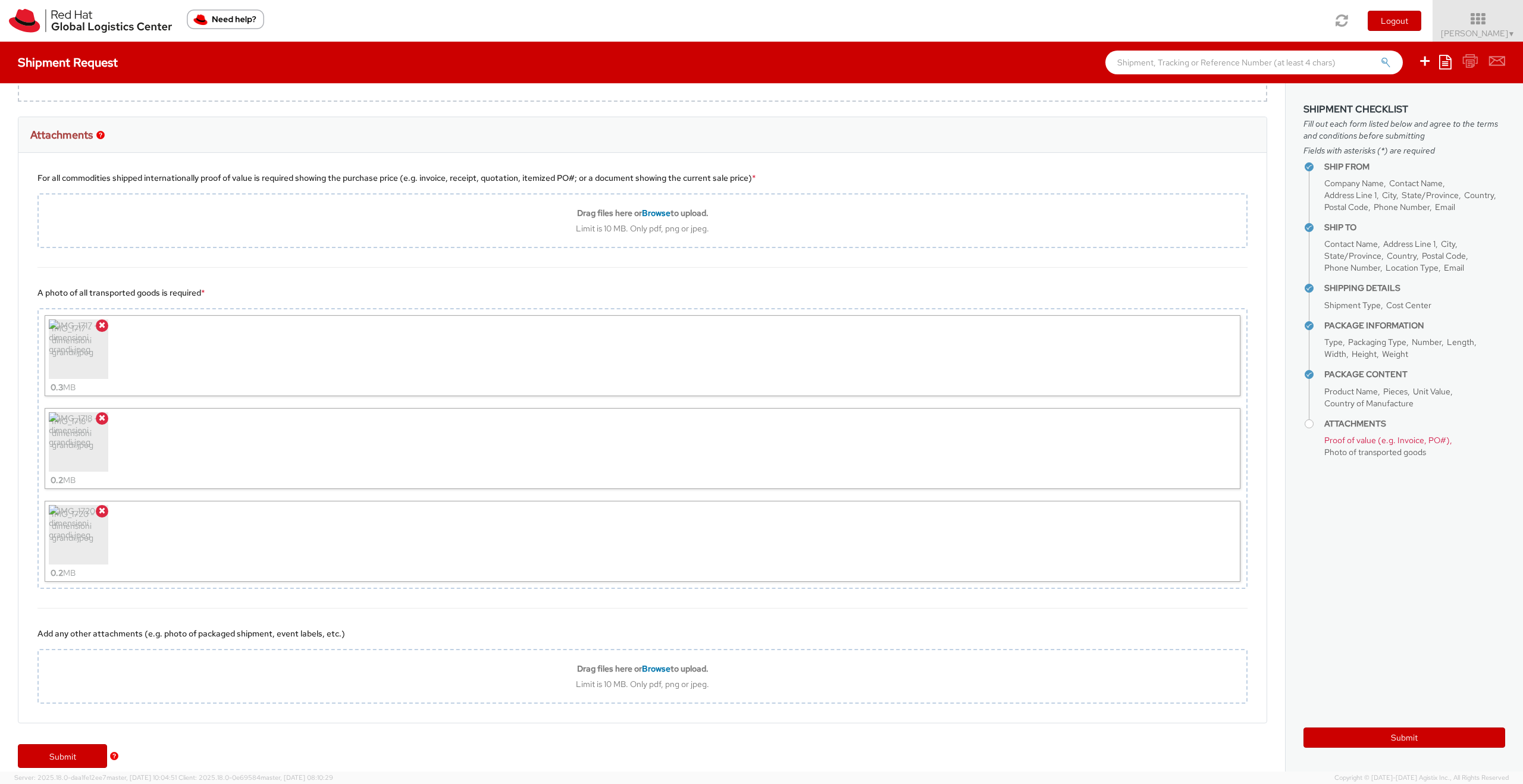
scroll to position [887, 0]
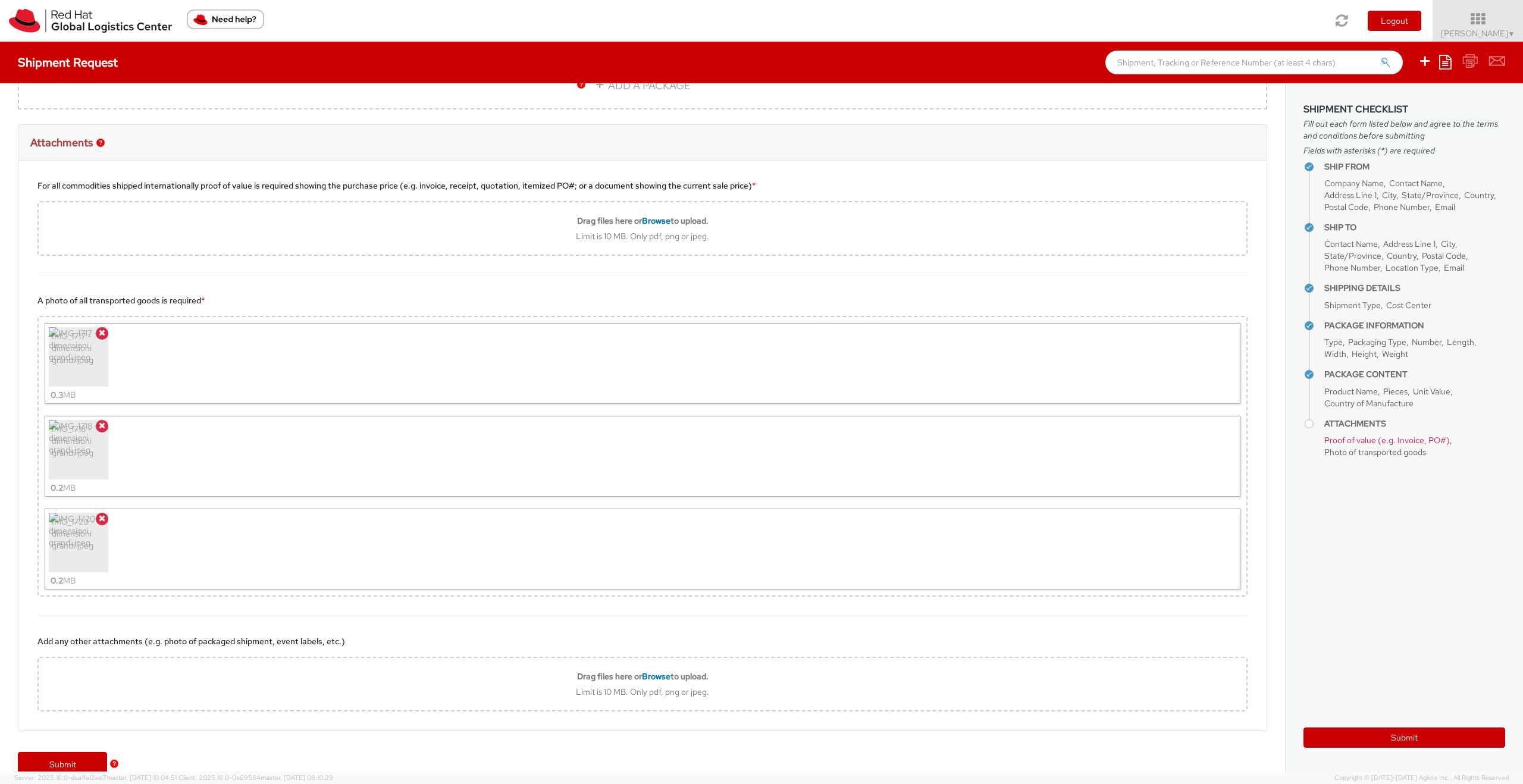
click at [103, 143] on img "button" at bounding box center [101, 143] width 8 height 8
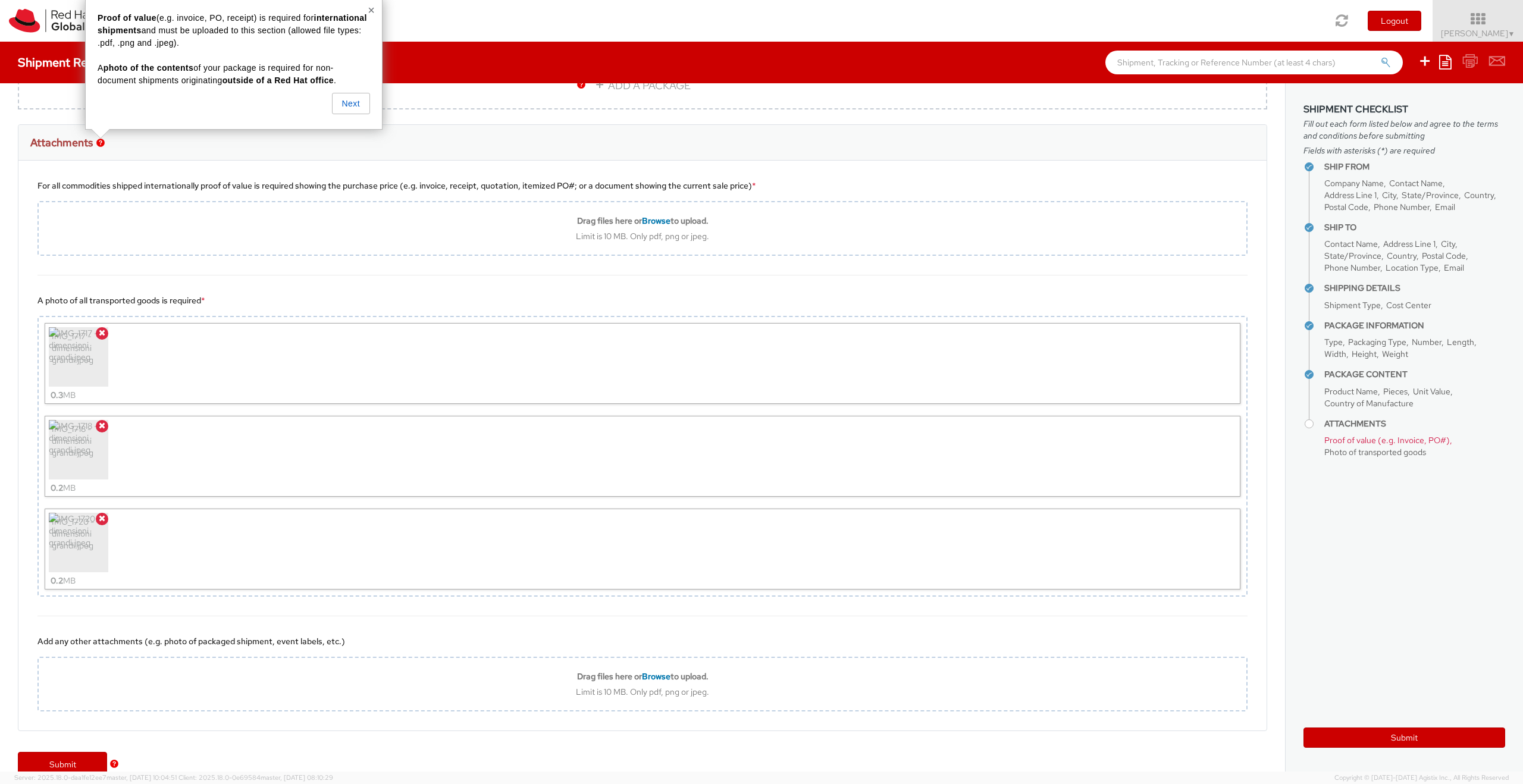
click at [103, 143] on img "button" at bounding box center [101, 143] width 8 height 8
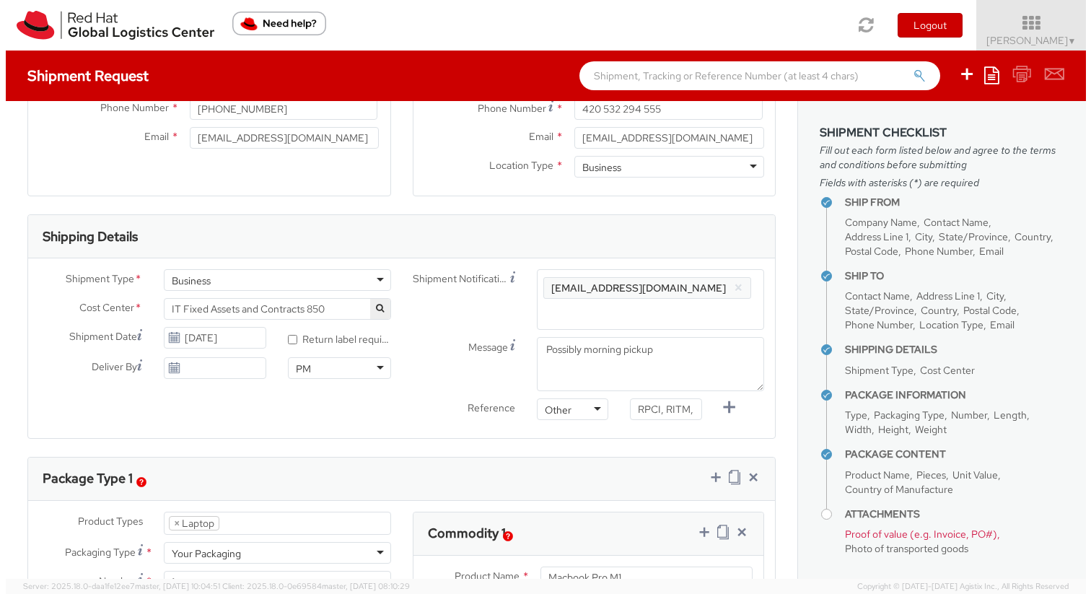
scroll to position [0, 0]
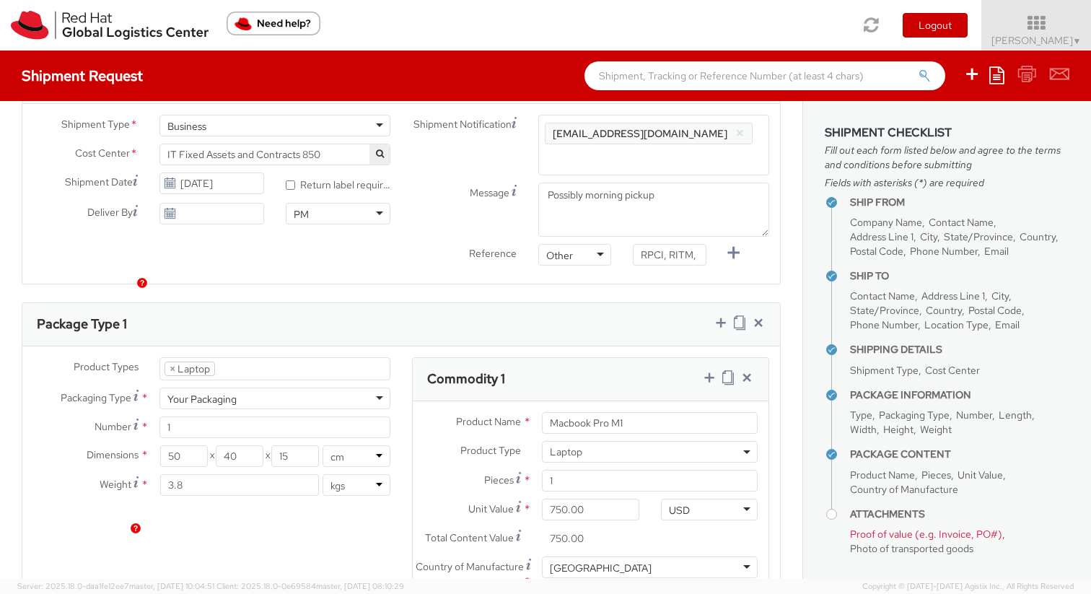
scroll to position [503, 0]
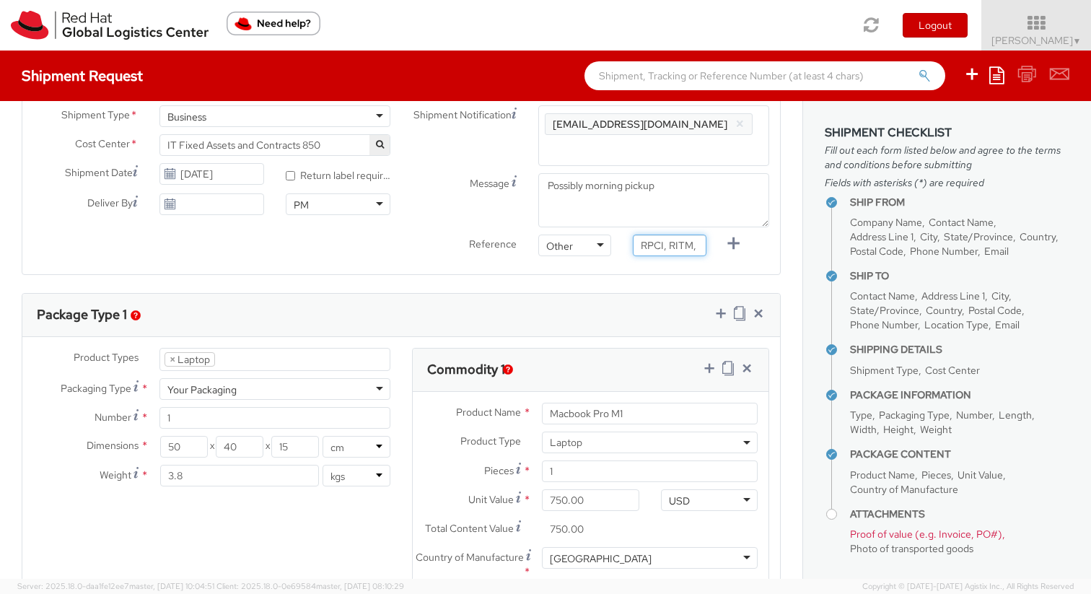
click at [656, 245] on input "RPCI, RITM, TASK or INC#" at bounding box center [669, 245] width 73 height 22
click at [647, 244] on input "RPCI, RITM, TASK or INC#" at bounding box center [669, 245] width 73 height 22
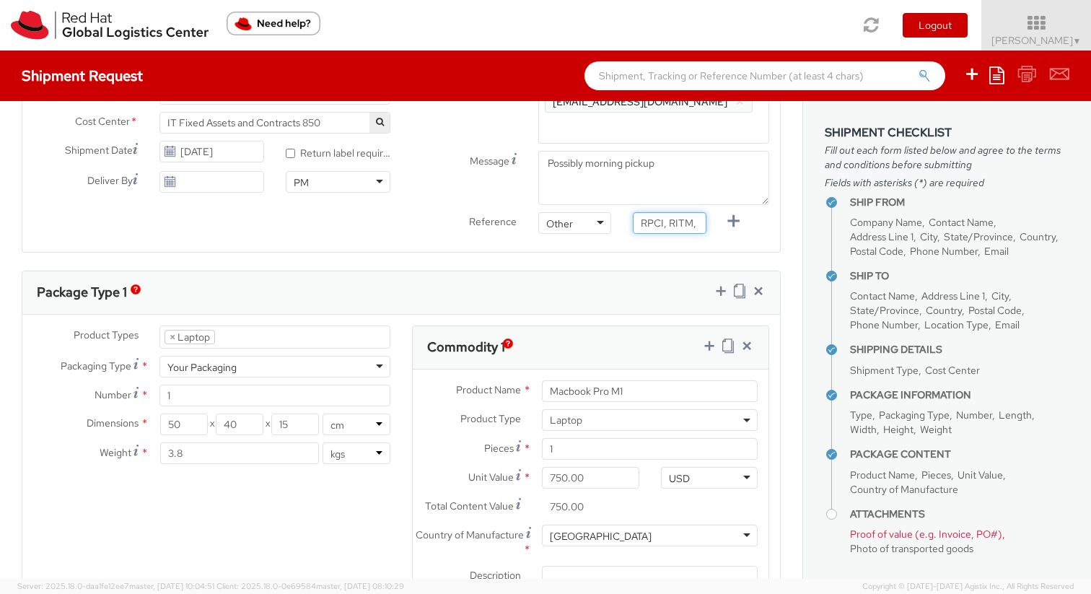
scroll to position [529, 0]
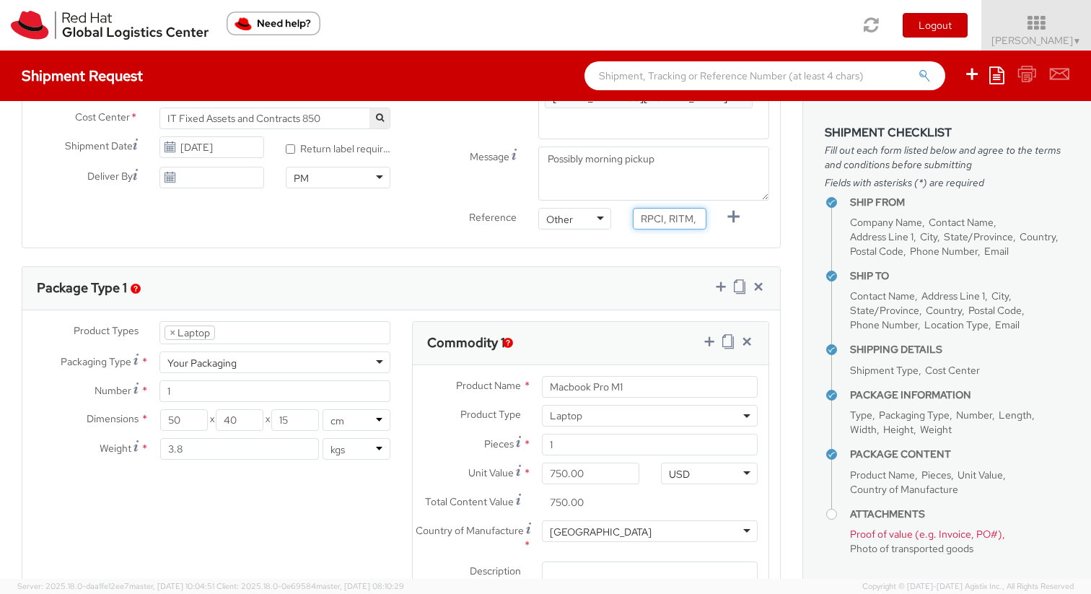
click at [636, 218] on input "RPCI, RITM, TASK or INC#" at bounding box center [669, 219] width 73 height 22
drag, startPoint x: 657, startPoint y: 219, endPoint x: 705, endPoint y: 218, distance: 47.6
click at [705, 218] on div "RPCI, RITM, TASK or INC#" at bounding box center [669, 219] width 95 height 22
click at [677, 219] on input "RPCI, RITM, TASK or INC#" at bounding box center [669, 219] width 73 height 22
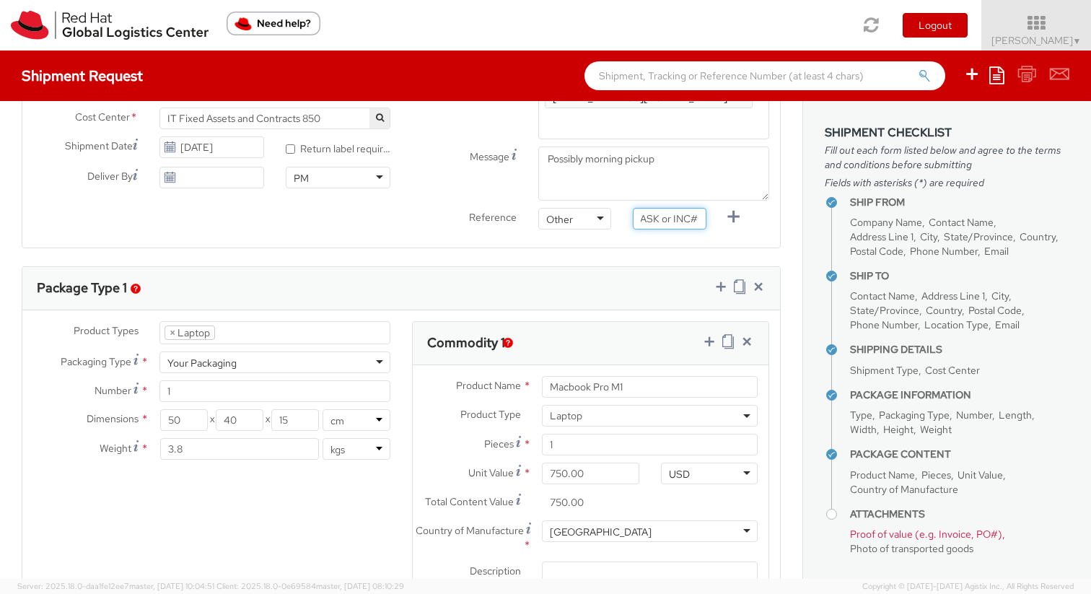
scroll to position [0, 0]
drag, startPoint x: 691, startPoint y: 219, endPoint x: 611, endPoint y: 221, distance: 80.1
click at [611, 221] on div "Reference Other Other Other Purchase Order Number Reference Number RPCI, RITM, …" at bounding box center [590, 222] width 379 height 29
click at [652, 226] on input "RPCI, RITM, TASK or INC#" at bounding box center [669, 219] width 73 height 22
drag, startPoint x: 656, startPoint y: 220, endPoint x: 665, endPoint y: 221, distance: 9.4
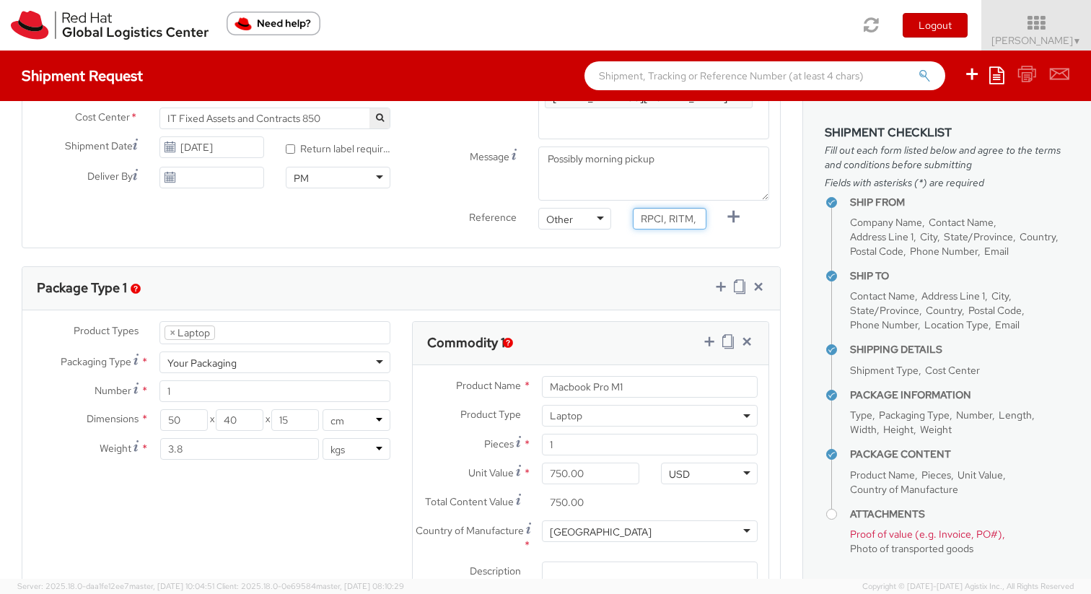
click at [656, 220] on input "RPCI, RITM, TASK or INC#" at bounding box center [669, 219] width 73 height 22
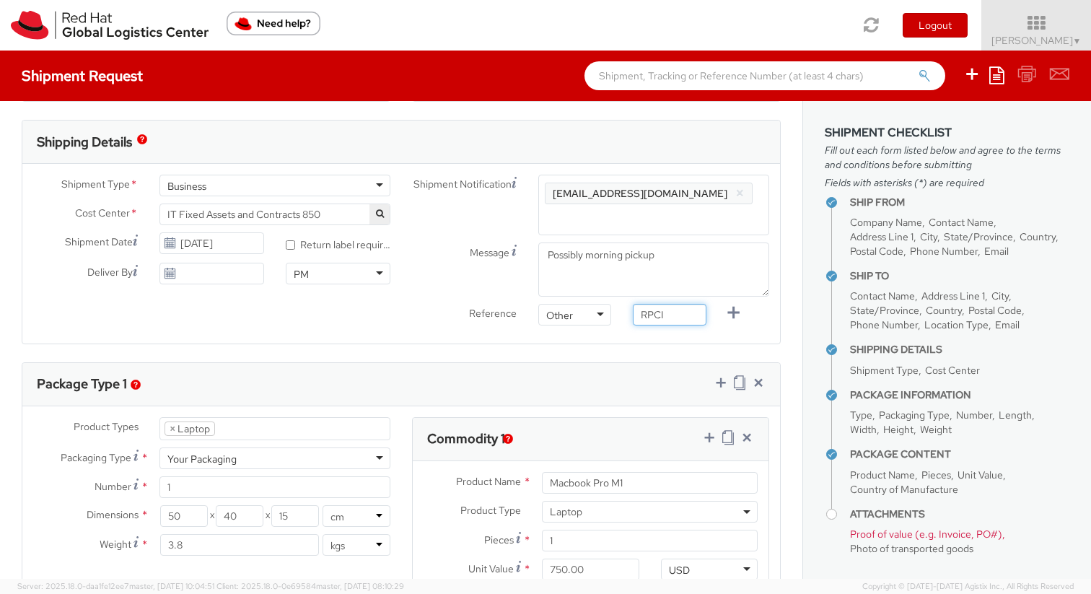
scroll to position [434, 0]
click at [659, 312] on input "RPCI" at bounding box center [669, 314] width 73 height 22
paste input "0079751"
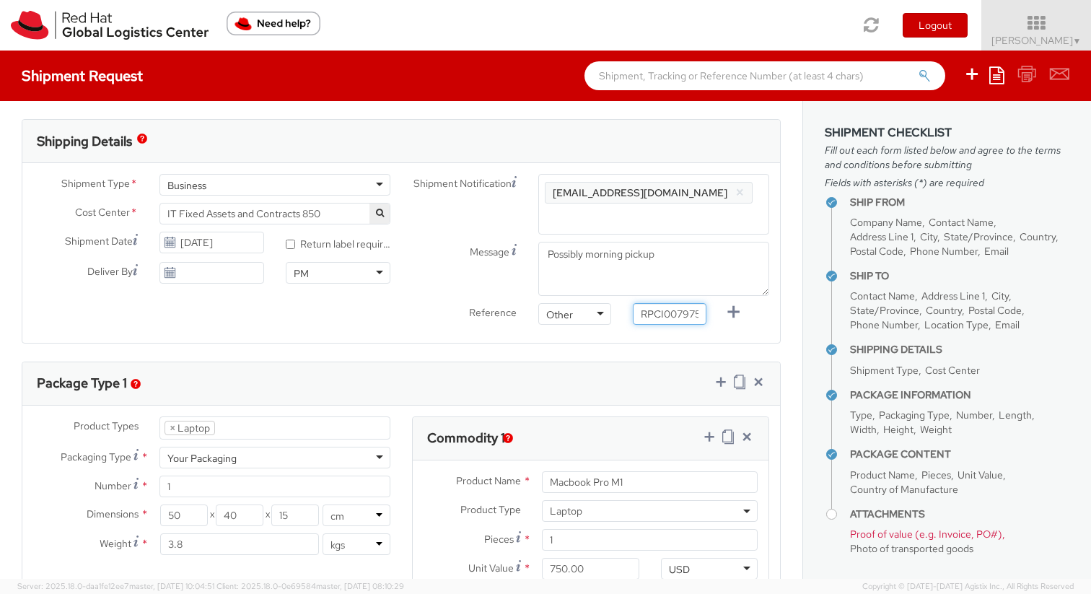
scroll to position [0, 7]
type input "RPCI0079751"
